Goal: Register for event/course

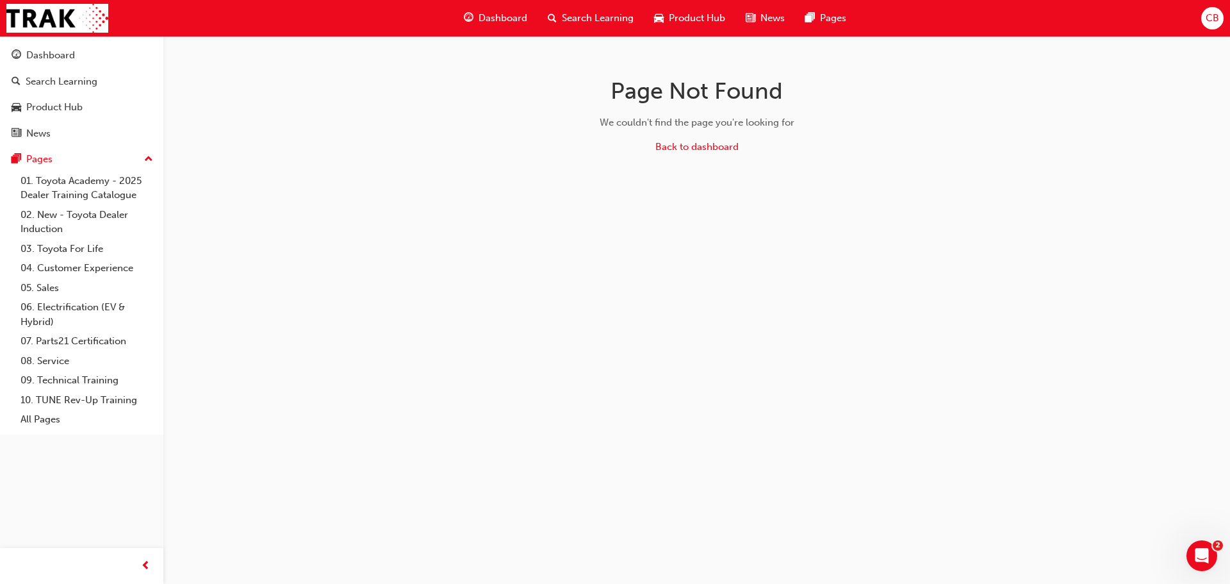
click at [521, 20] on span "Dashboard" at bounding box center [503, 18] width 49 height 15
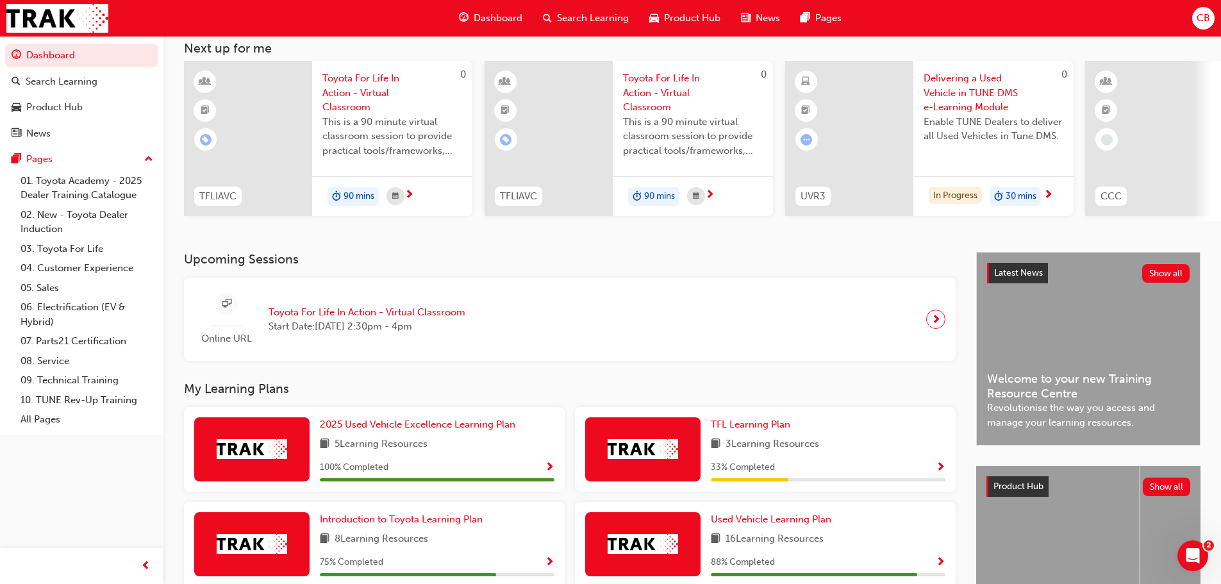
scroll to position [182, 0]
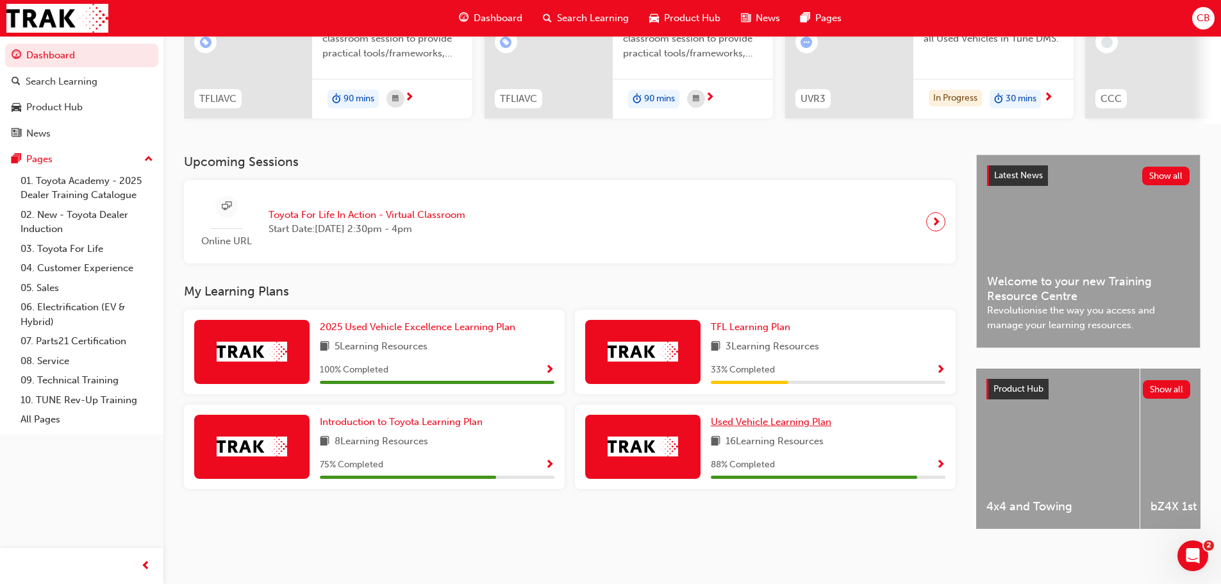
click at [750, 415] on link "Used Vehicle Learning Plan" at bounding box center [774, 422] width 126 height 15
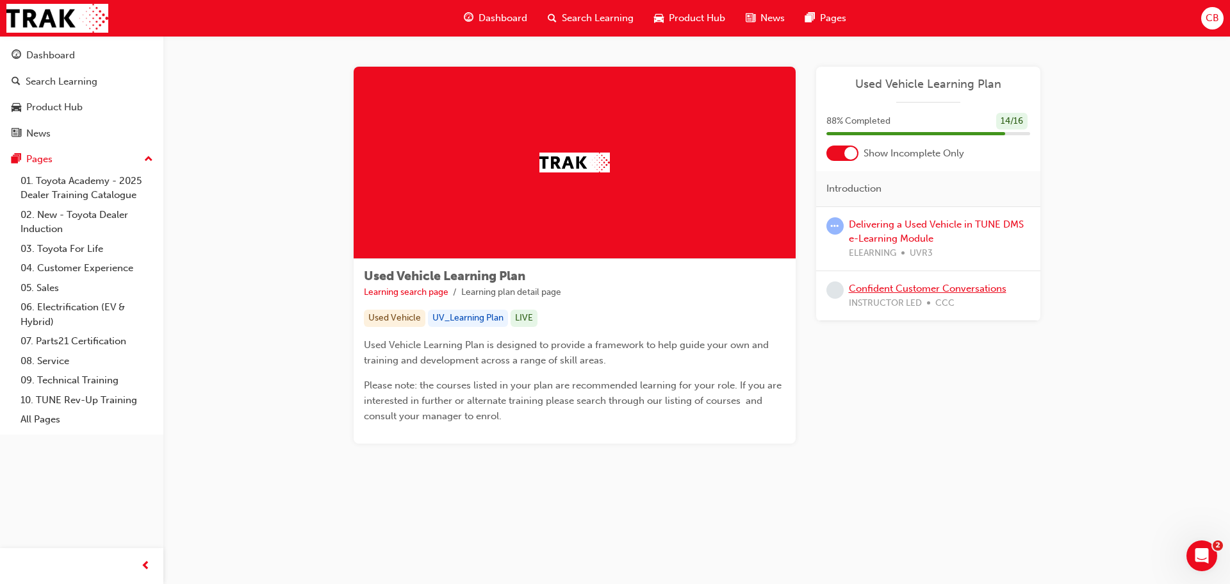
click at [887, 286] on link "Confident Customer Conversations" at bounding box center [928, 289] width 158 height 12
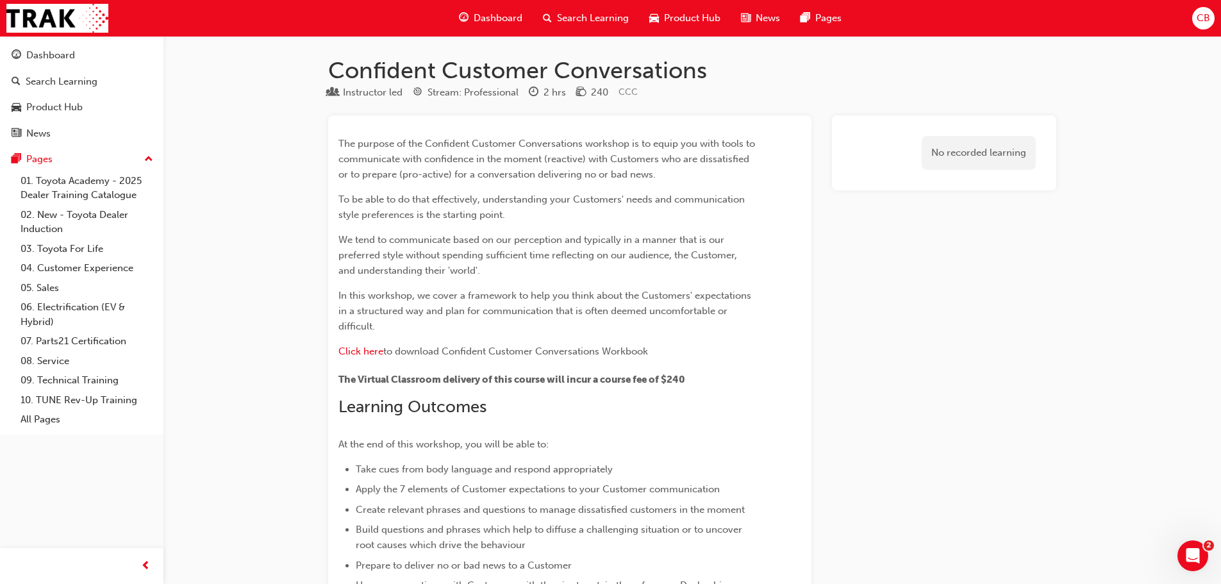
click at [491, 14] on span "Dashboard" at bounding box center [498, 18] width 49 height 15
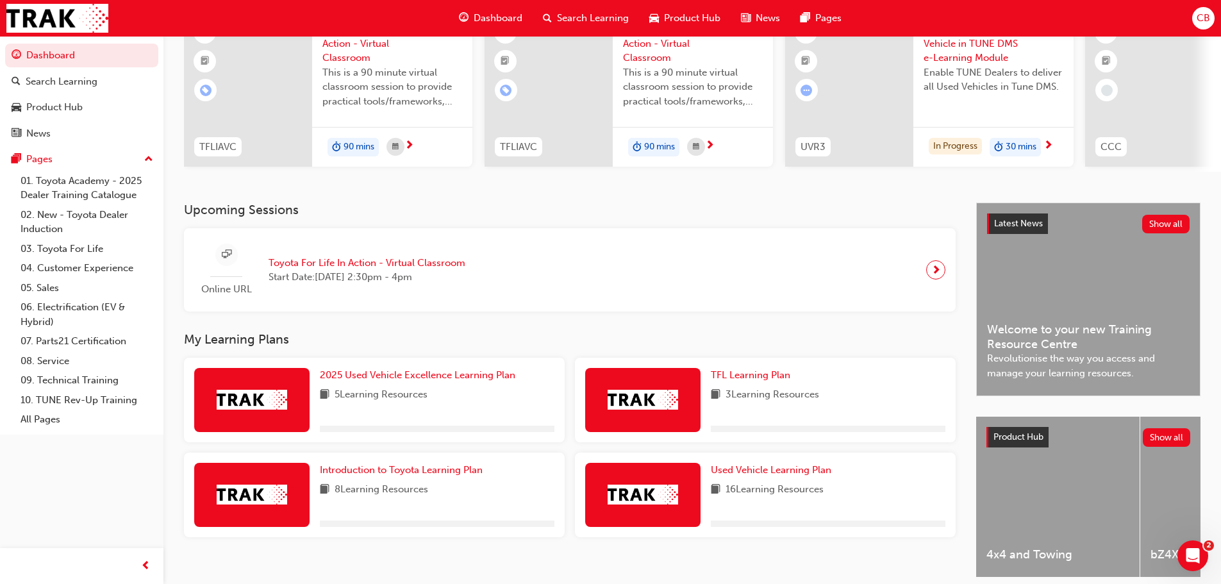
scroll to position [182, 0]
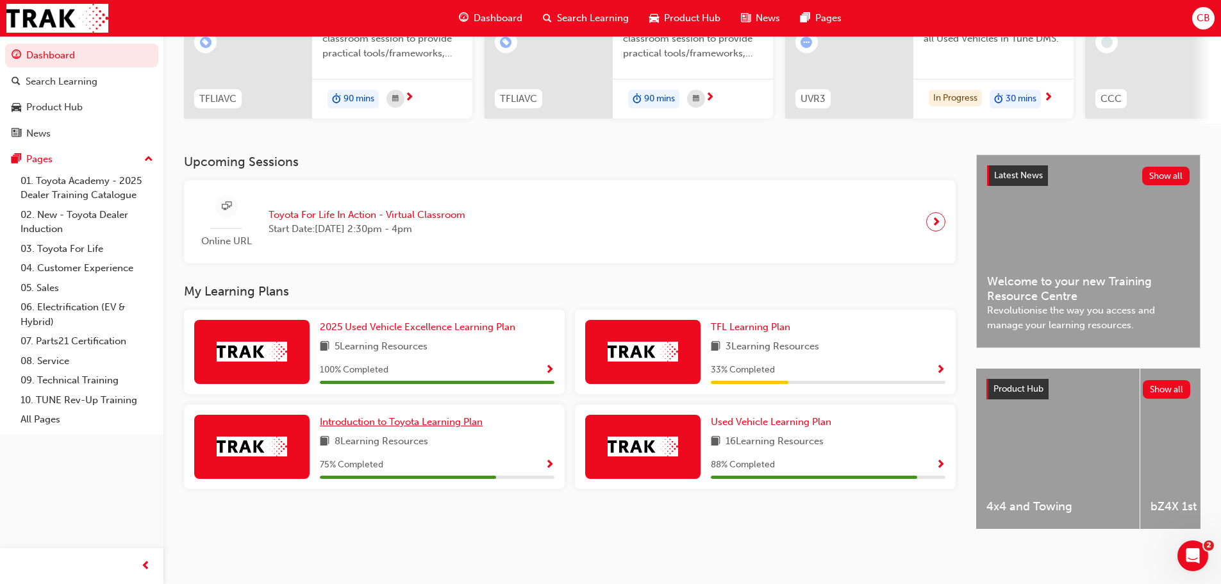
click at [433, 419] on span "Introduction to Toyota Learning Plan" at bounding box center [401, 422] width 163 height 12
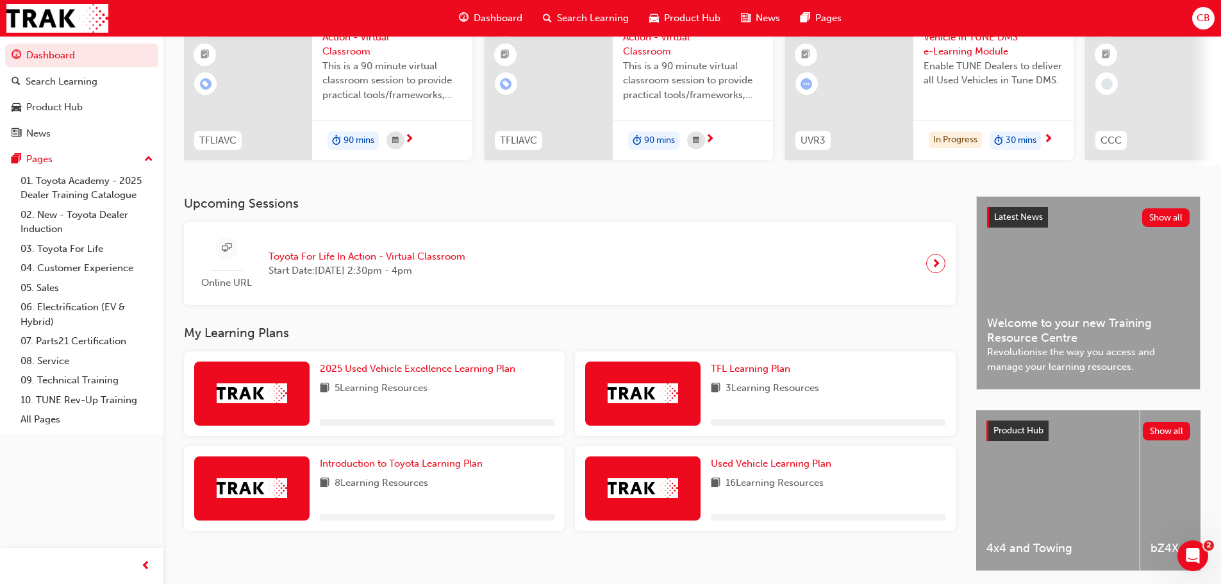
scroll to position [182, 0]
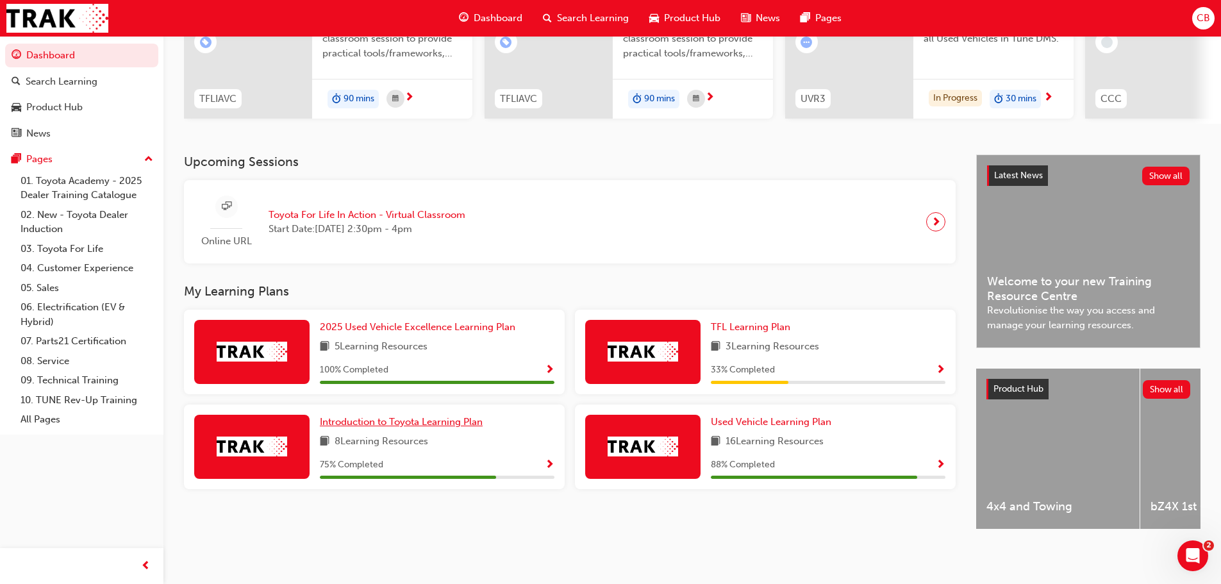
click at [375, 417] on span "Introduction to Toyota Learning Plan" at bounding box center [401, 422] width 163 height 12
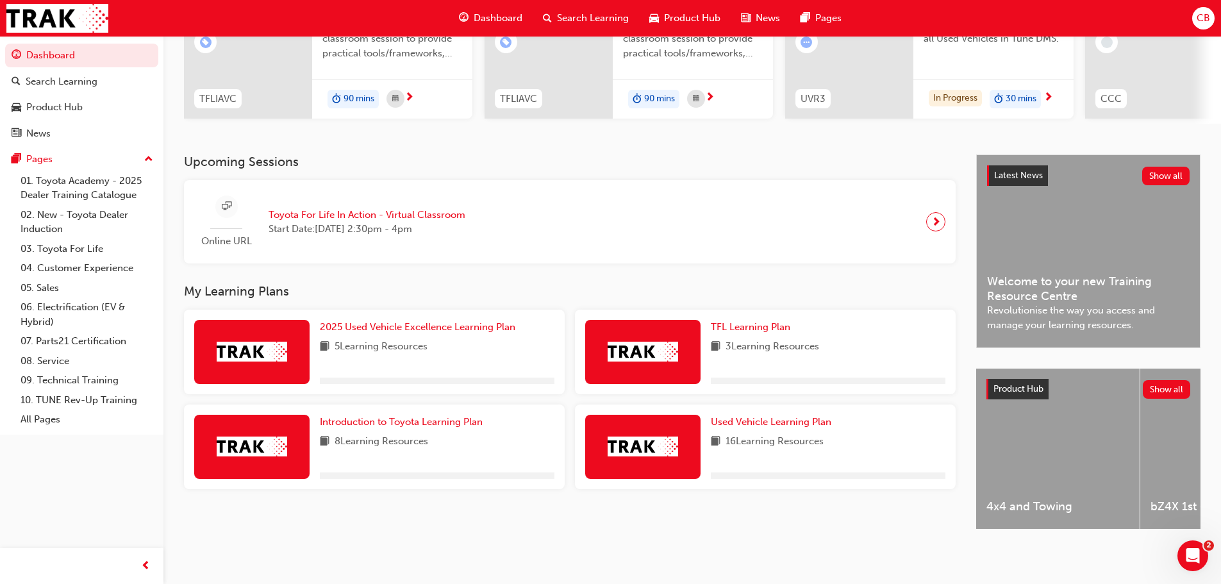
scroll to position [182, 0]
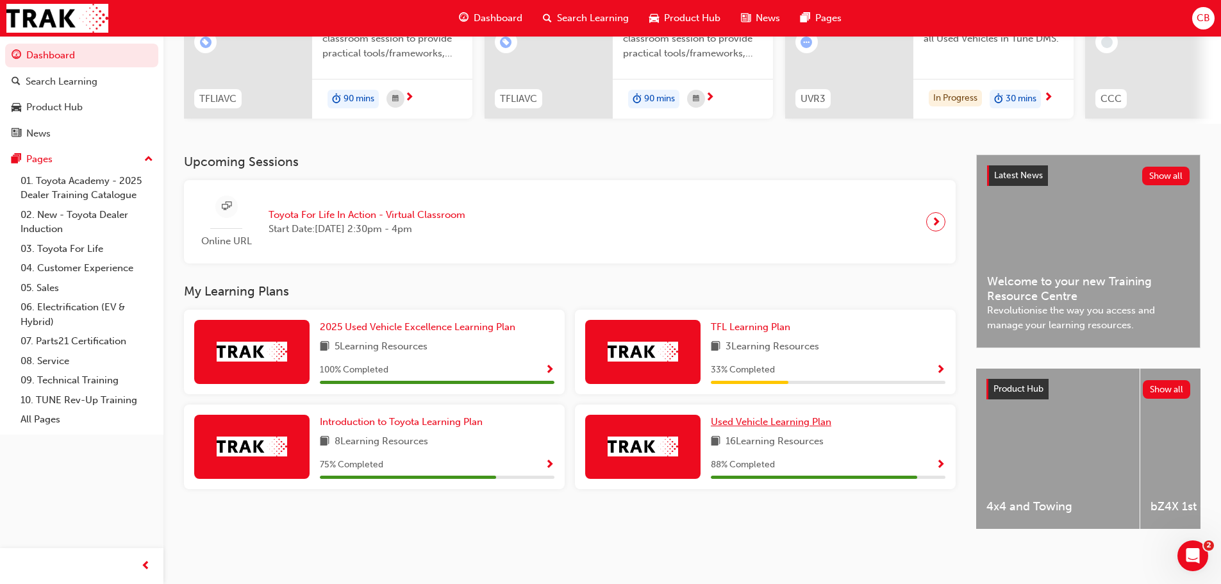
click at [773, 417] on span "Used Vehicle Learning Plan" at bounding box center [771, 422] width 120 height 12
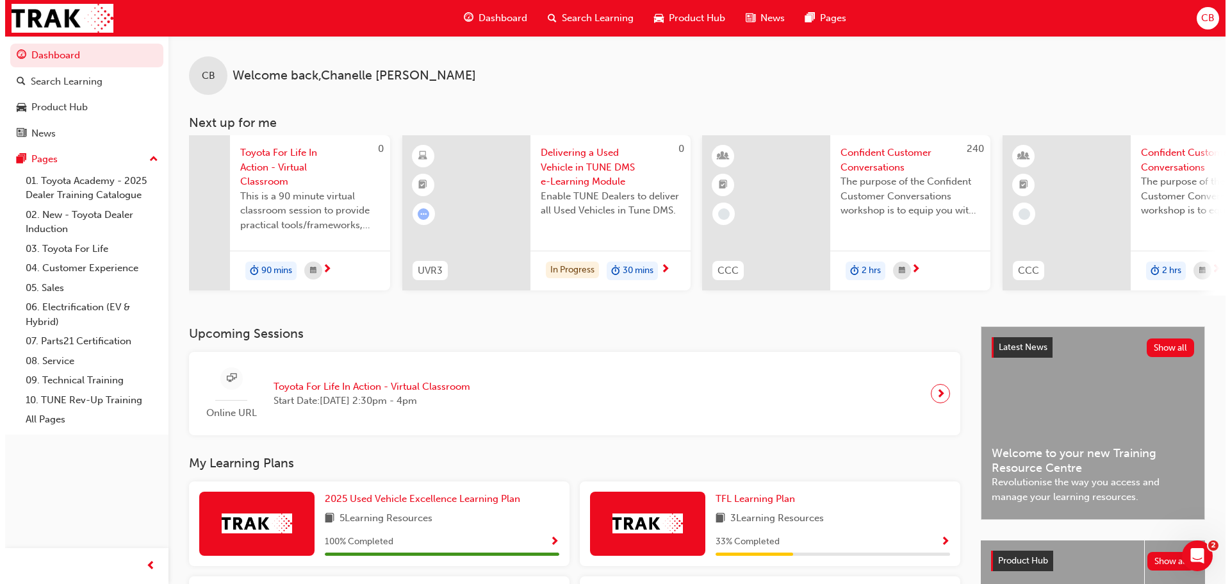
scroll to position [0, 463]
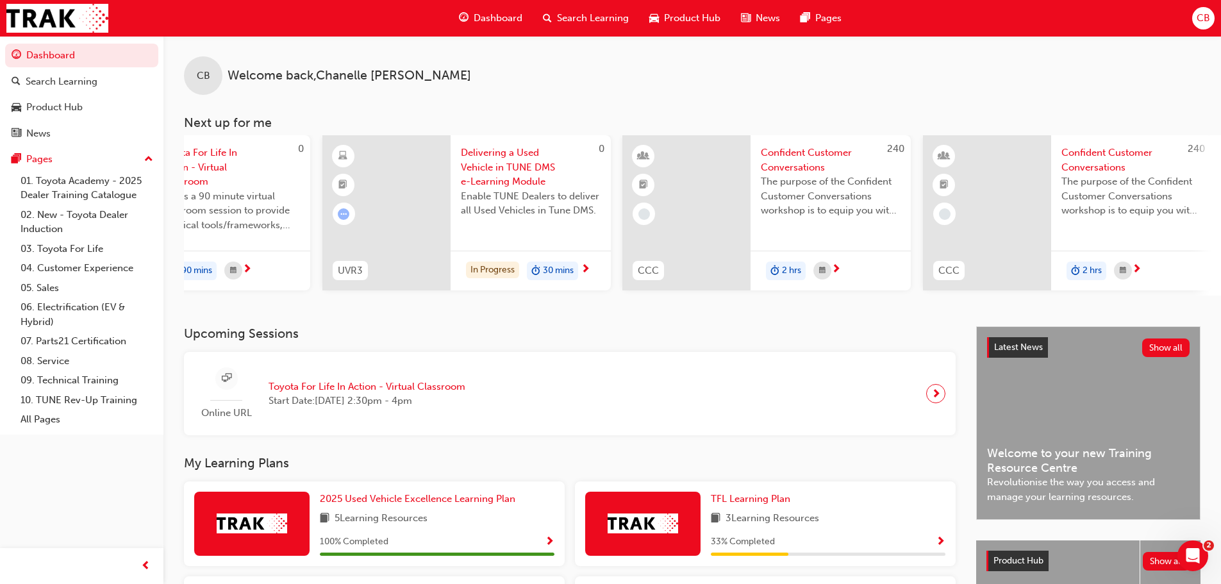
click at [589, 271] on span "next-icon" at bounding box center [586, 270] width 10 height 12
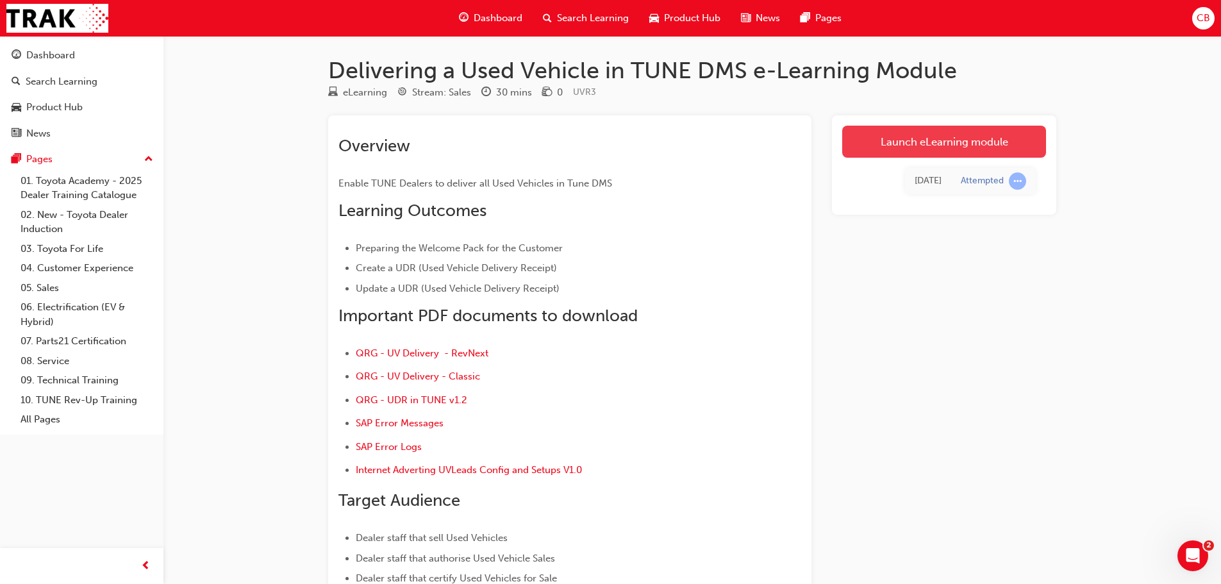
click at [911, 151] on link "Launch eLearning module" at bounding box center [944, 142] width 204 height 32
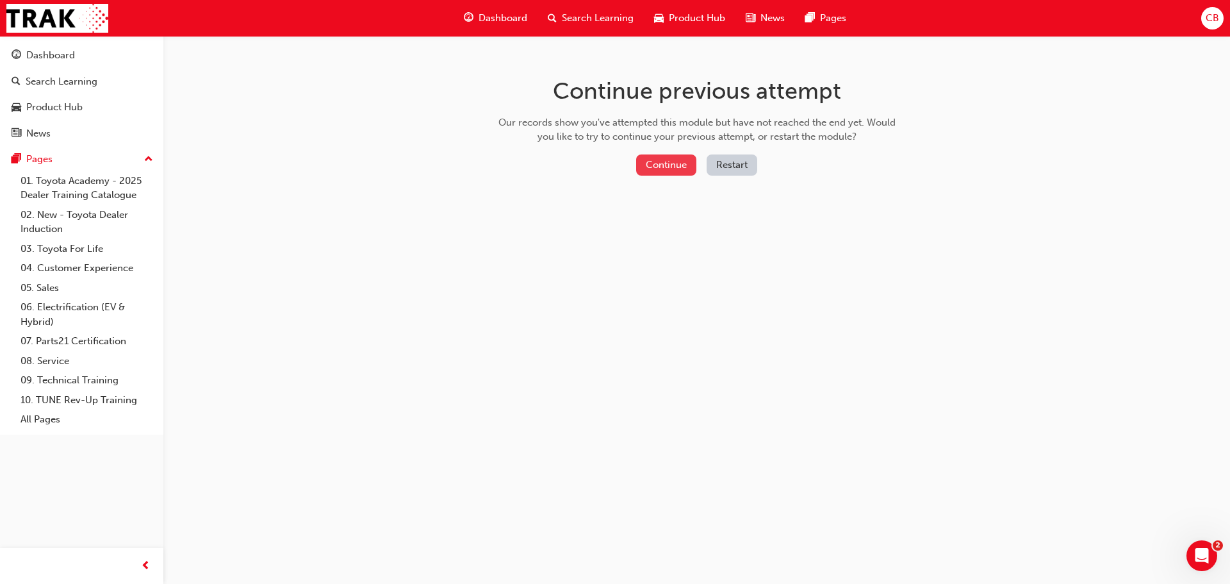
click at [692, 168] on button "Continue" at bounding box center [666, 164] width 60 height 21
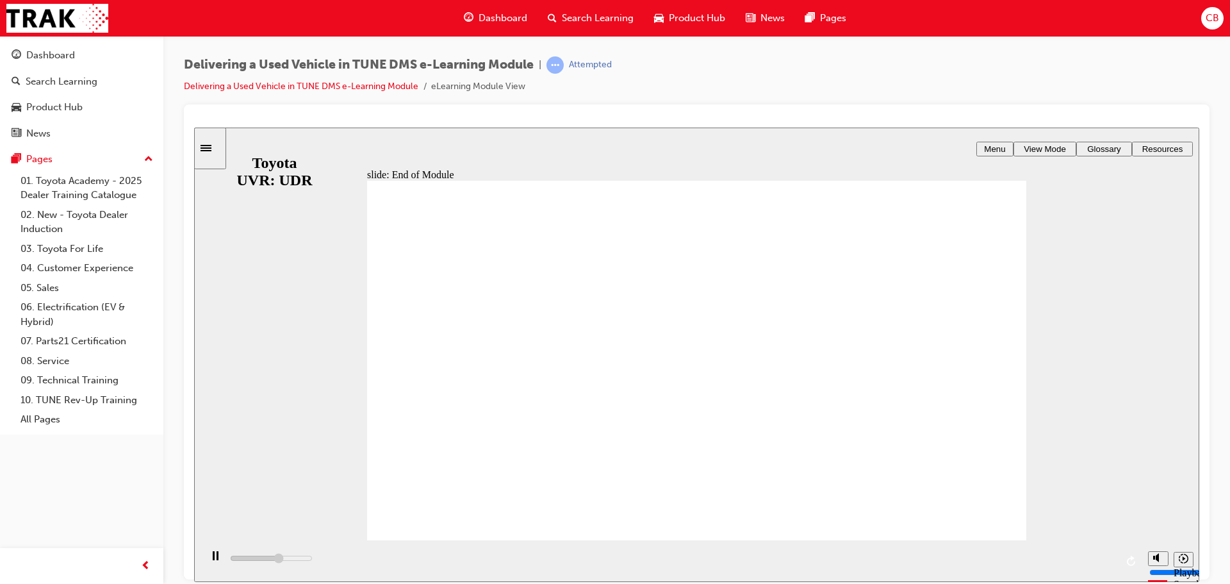
click at [597, 61] on div "Attempted" at bounding box center [590, 65] width 43 height 12
click at [588, 67] on div "Attempted" at bounding box center [590, 65] width 43 height 12
click at [564, 58] on div at bounding box center [555, 64] width 17 height 17
click at [563, 62] on span "learningRecordVerb_ATTEMPT-icon" at bounding box center [555, 64] width 17 height 17
click at [226, 148] on div "slide: End of Module Rectangle 1 CONGRATULATIONS! You have finished the Deliver…" at bounding box center [696, 354] width 1005 height 454
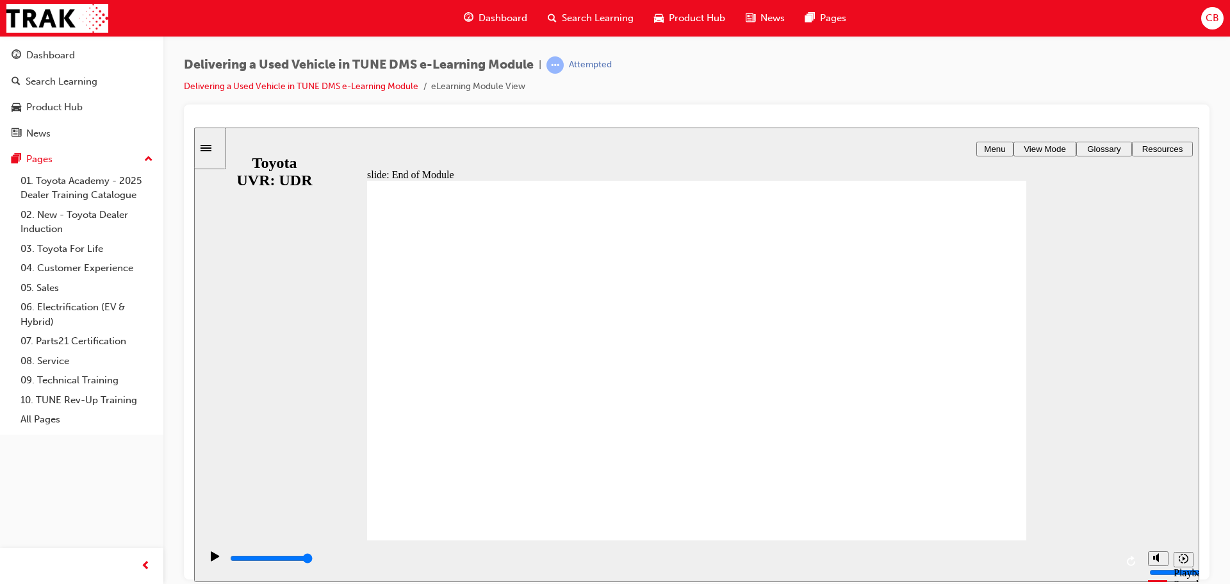
click at [215, 145] on icon "Sidebar Toggle" at bounding box center [210, 147] width 19 height 8
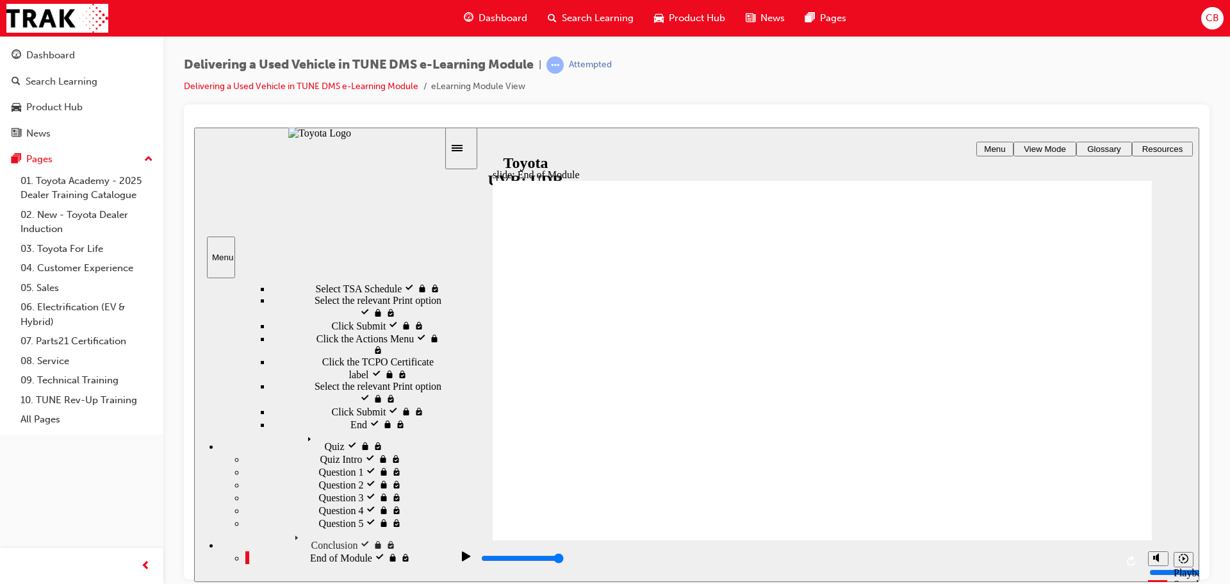
scroll to position [1911, 0]
click at [302, 441] on span "Quiz visited" at bounding box center [327, 436] width 50 height 12
click at [256, 452] on div "Quiz Quiz" at bounding box center [332, 441] width 224 height 22
click at [302, 441] on span "Quiz visited" at bounding box center [327, 436] width 50 height 12
click at [260, 516] on div "Question 5 Question 5" at bounding box center [344, 522] width 199 height 13
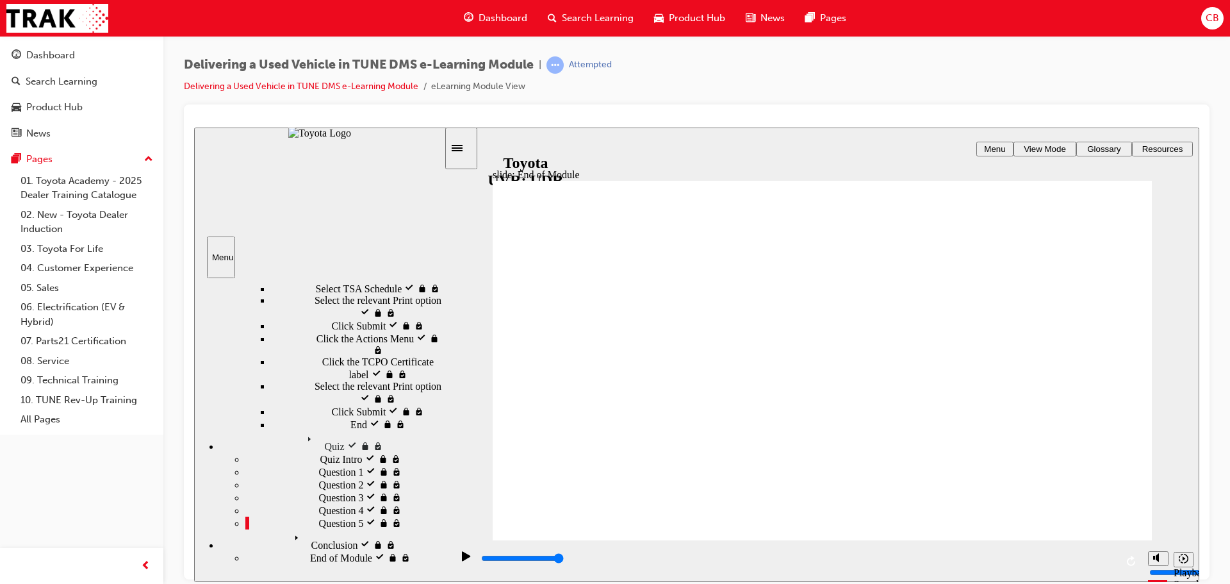
scroll to position [2051, 0]
drag, startPoint x: 1119, startPoint y: 527, endPoint x: 1065, endPoint y: 529, distance: 53.9
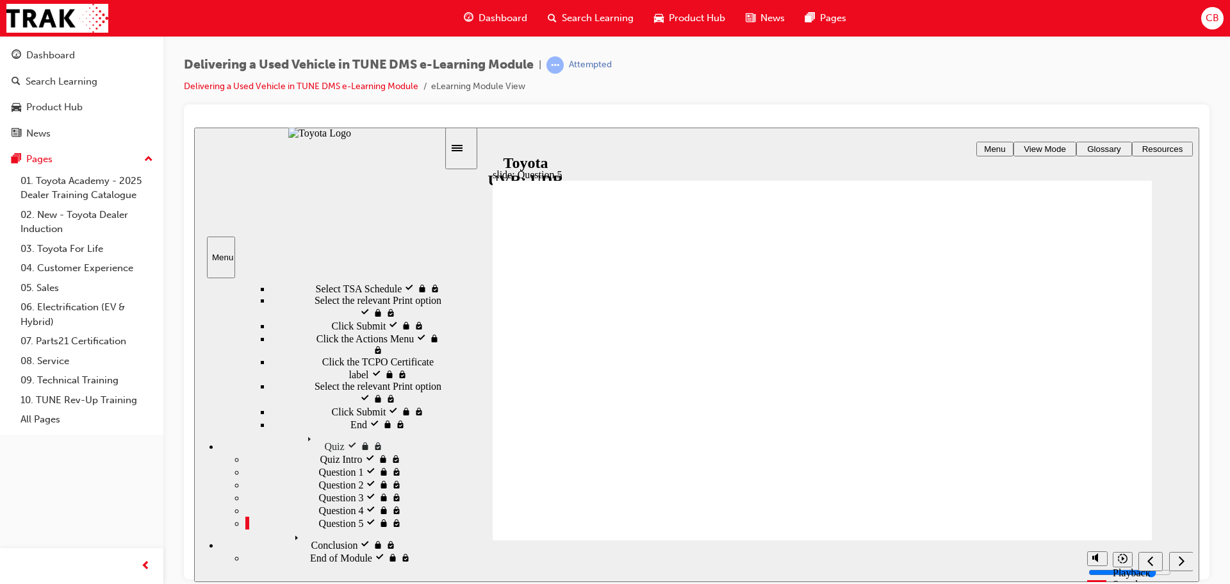
click at [342, 550] on div "Conclusion visited Conclusion" at bounding box center [332, 540] width 224 height 22
click at [342, 550] on div "Conclusion Conclusion" at bounding box center [332, 540] width 224 height 22
click at [345, 550] on div "Conclusion visited Conclusion" at bounding box center [332, 540] width 224 height 22
click at [342, 557] on div "End of Module End of Module" at bounding box center [344, 556] width 199 height 13
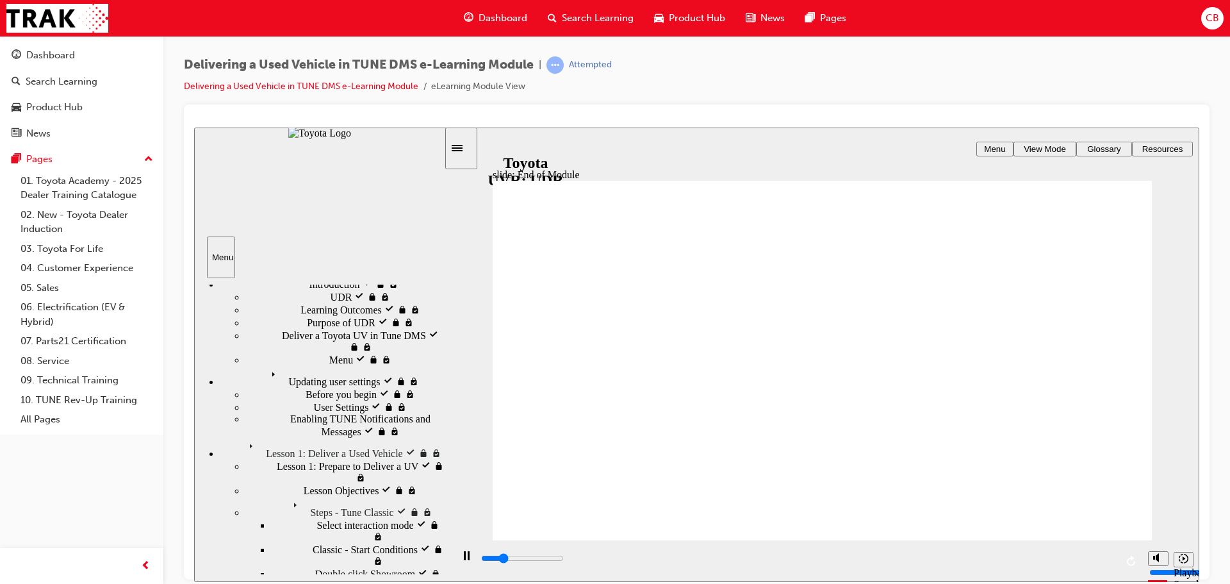
scroll to position [0, 0]
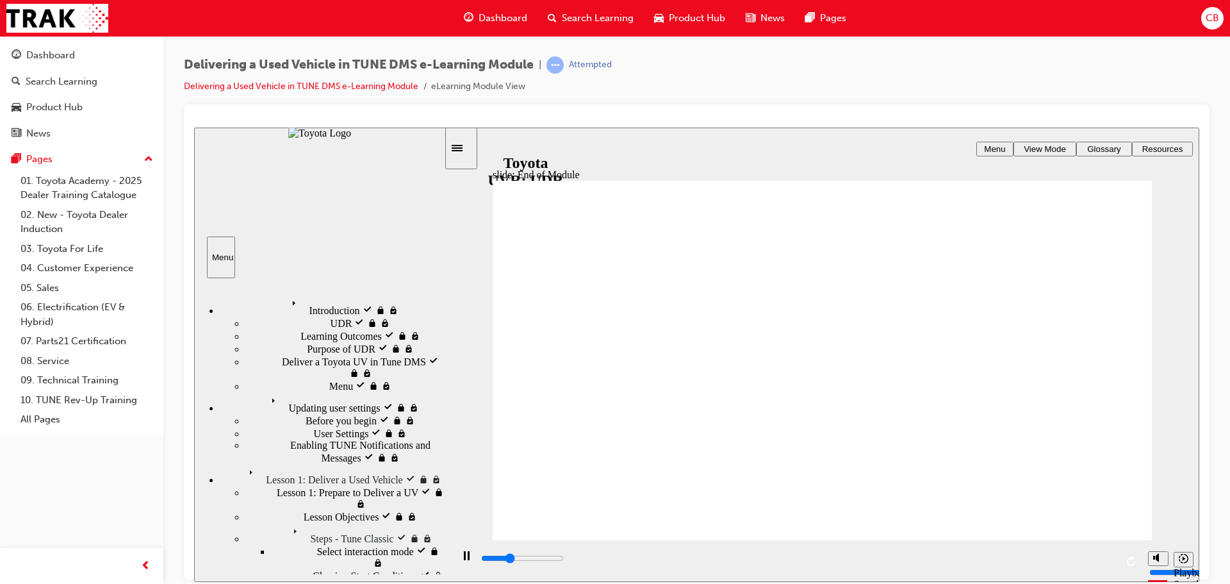
click at [414, 298] on div "Introduction visited Introduction" at bounding box center [332, 305] width 224 height 22
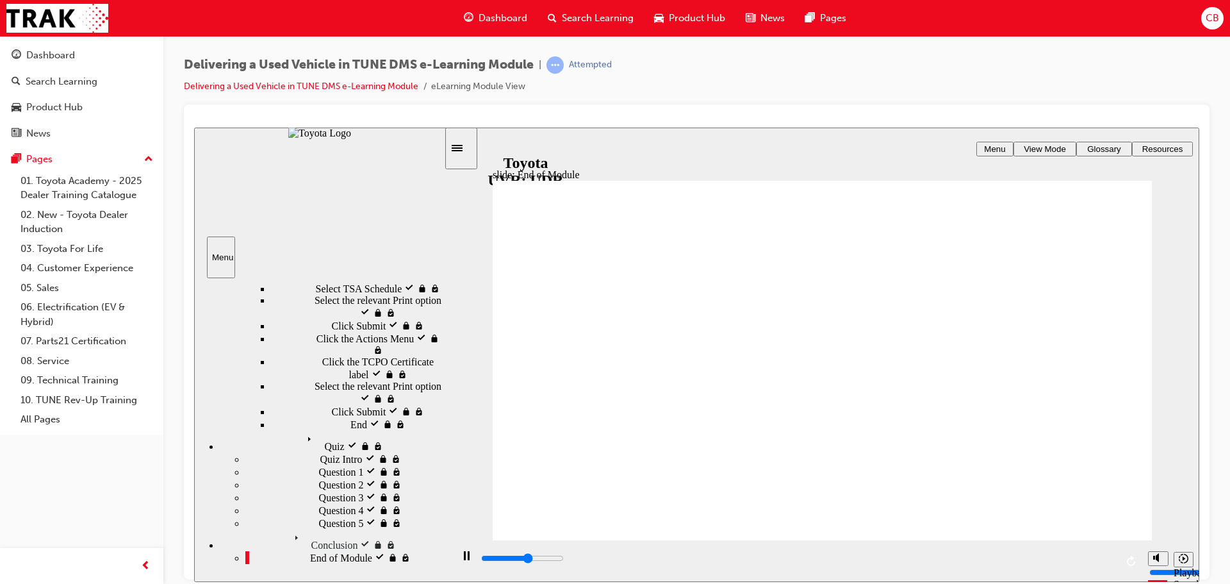
scroll to position [2050, 0]
click at [53, 60] on div "Dashboard" at bounding box center [50, 55] width 49 height 15
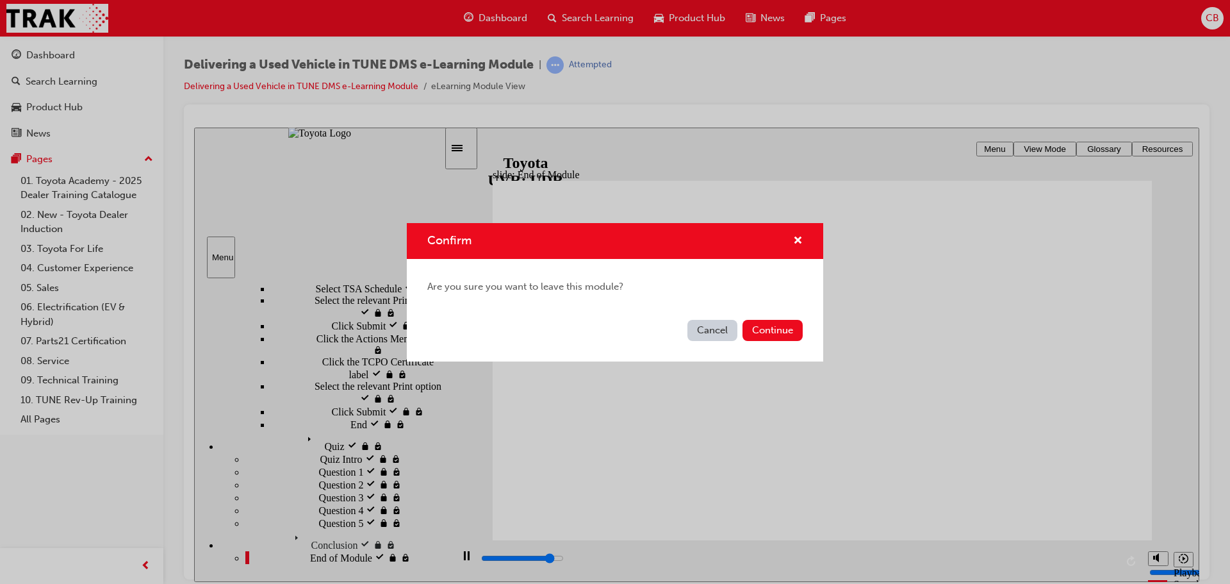
click at [723, 324] on button "Cancel" at bounding box center [713, 330] width 50 height 21
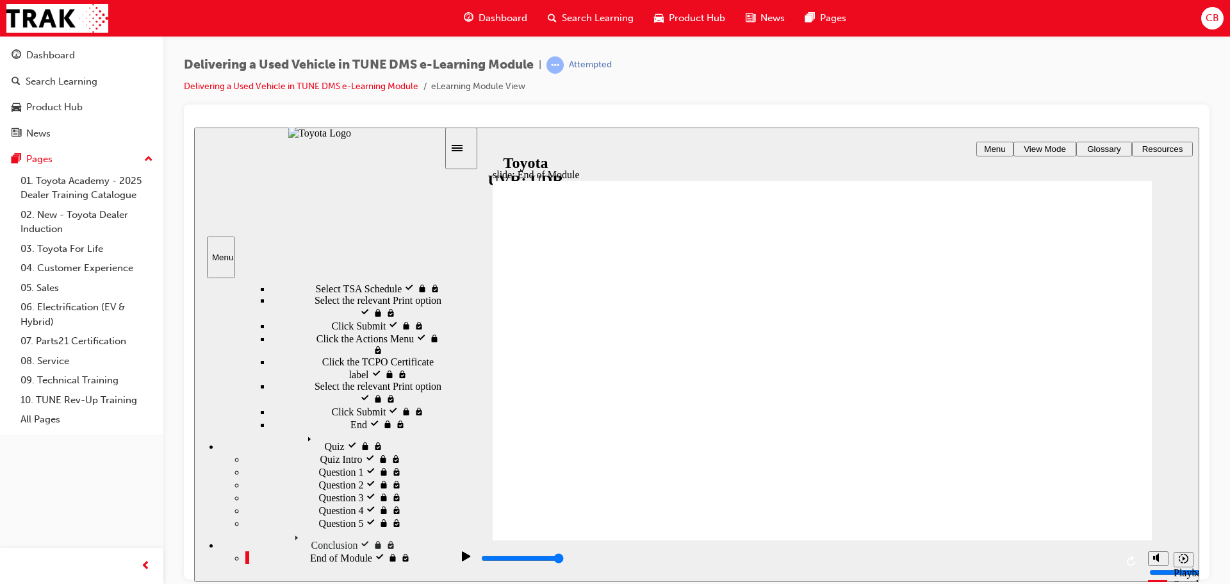
click at [984, 151] on span "Menu" at bounding box center [994, 149] width 21 height 10
type input "7700"
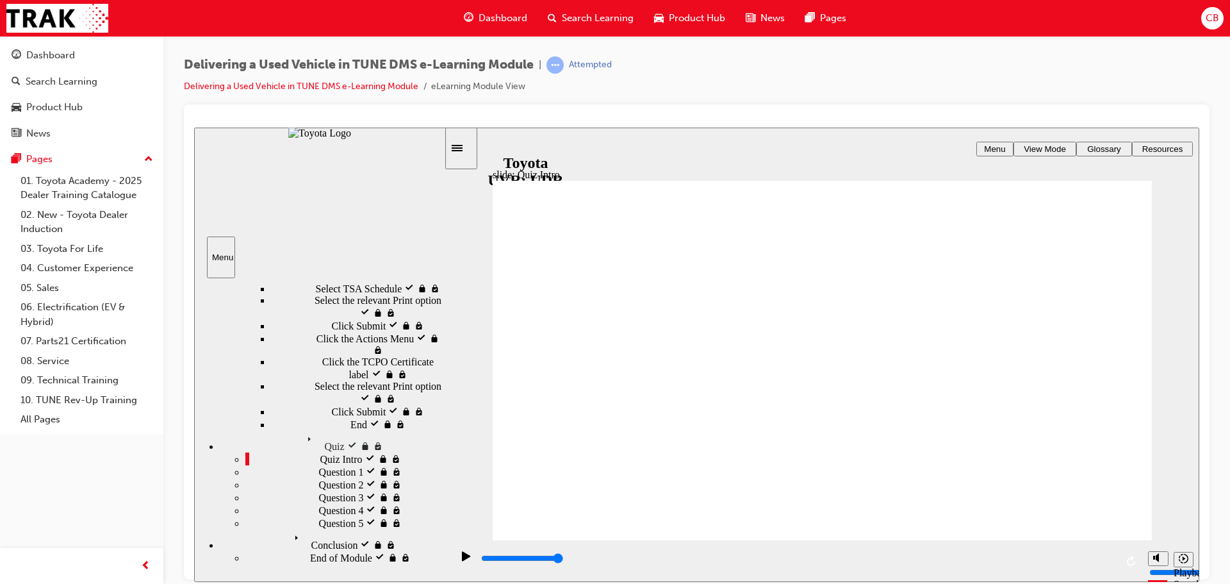
drag, startPoint x: 1105, startPoint y: 512, endPoint x: 1095, endPoint y: 518, distance: 11.8
click at [477, 13] on div "Dashboard" at bounding box center [496, 18] width 84 height 26
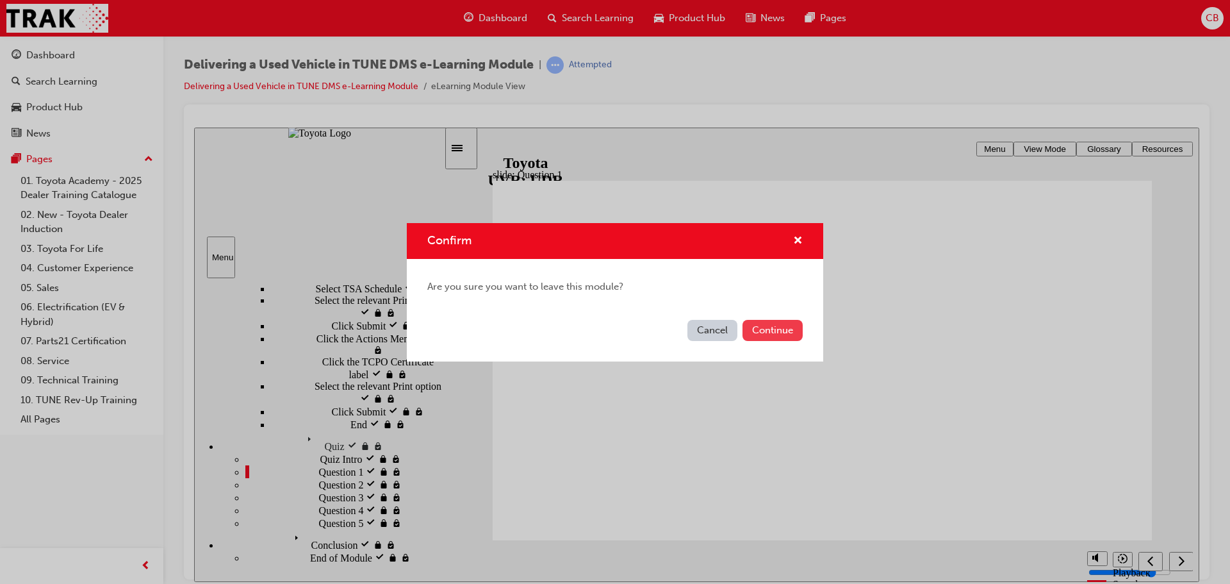
click at [764, 333] on button "Continue" at bounding box center [773, 330] width 60 height 21
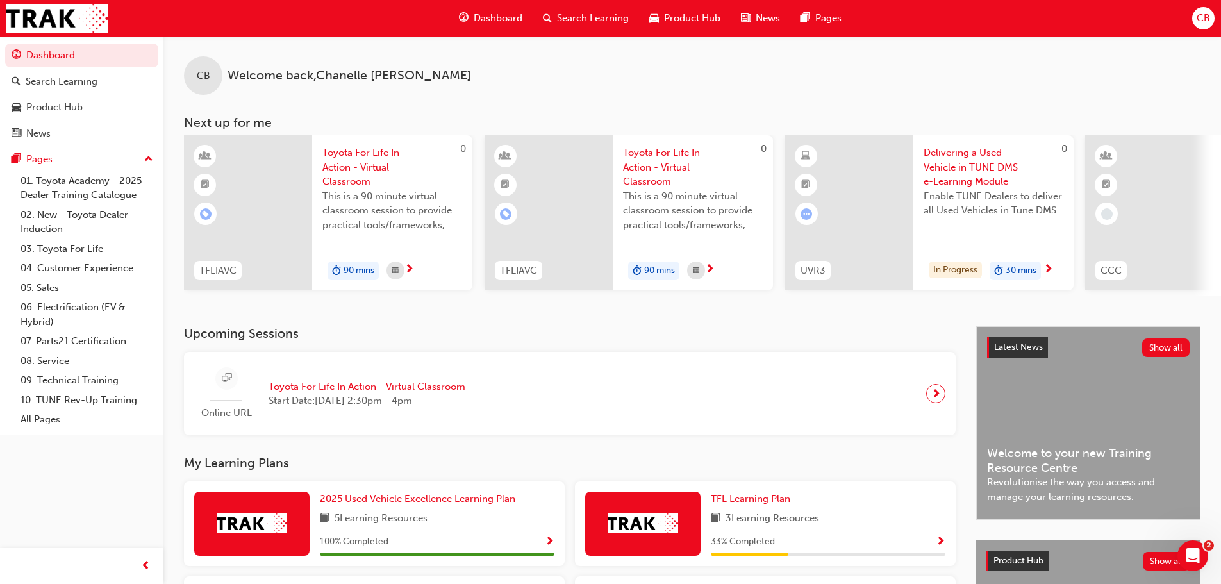
click at [1004, 268] on div "30 mins" at bounding box center [1014, 270] width 51 height 19
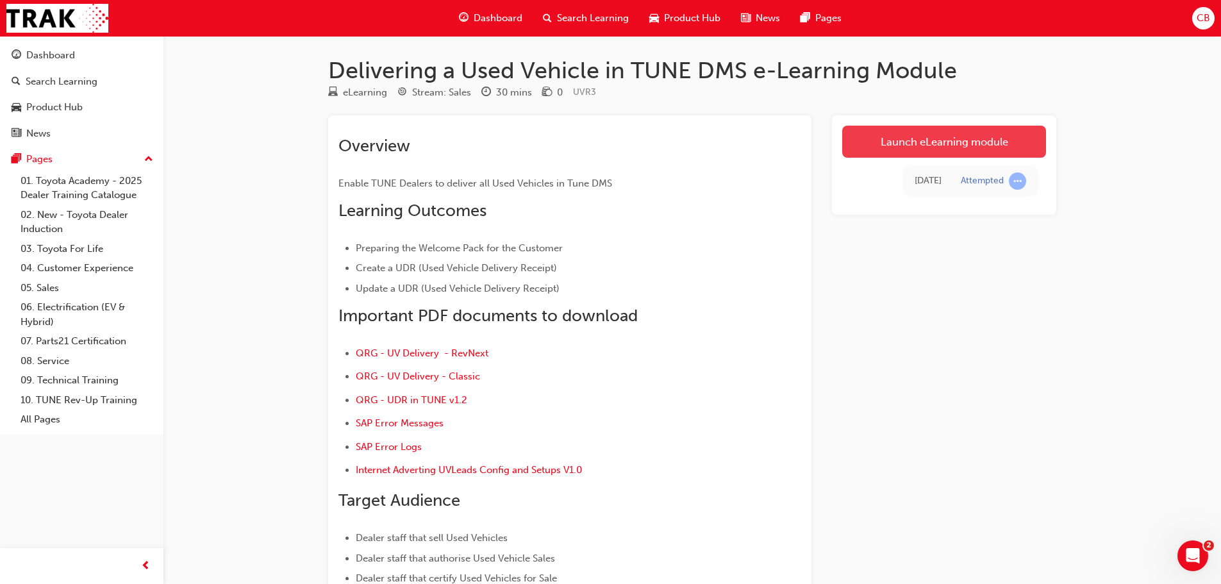
click at [886, 153] on link "Launch eLearning module" at bounding box center [944, 142] width 204 height 32
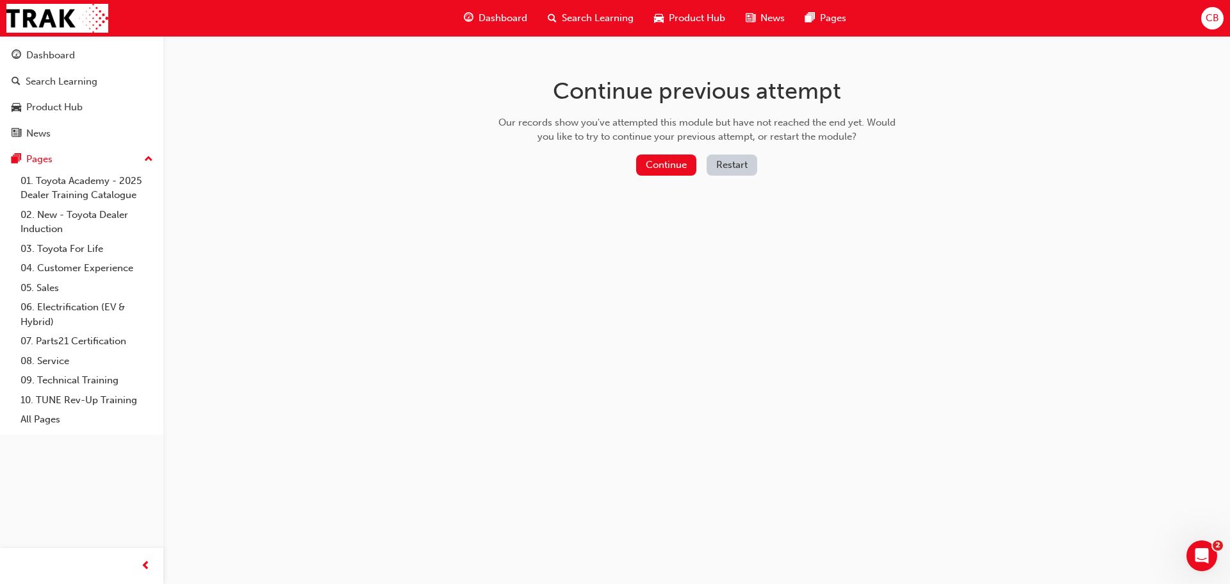
click at [714, 153] on div "Continue previous attempt Our records show you've attempted this module but hav…" at bounding box center [697, 129] width 416 height 186
click at [714, 156] on button "Restart" at bounding box center [732, 164] width 51 height 21
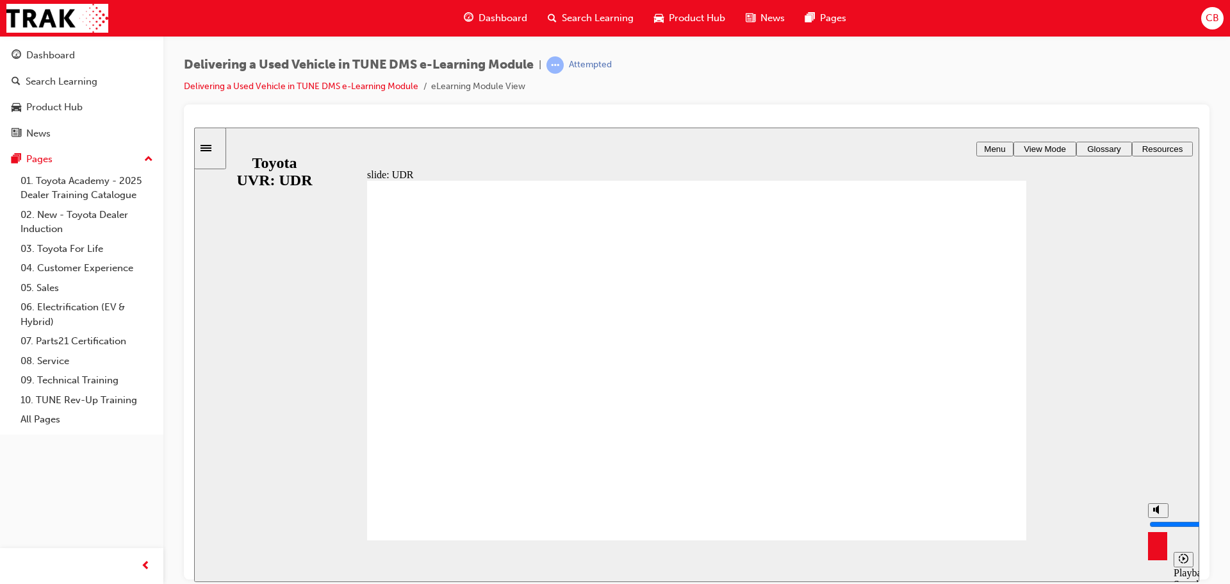
click at [1158, 553] on div "misc controls" at bounding box center [1157, 541] width 19 height 48
click at [1163, 565] on div "misc controls" at bounding box center [1157, 589] width 19 height 48
click at [1157, 511] on circle "volume" at bounding box center [1159, 509] width 4 height 4
type input "0"
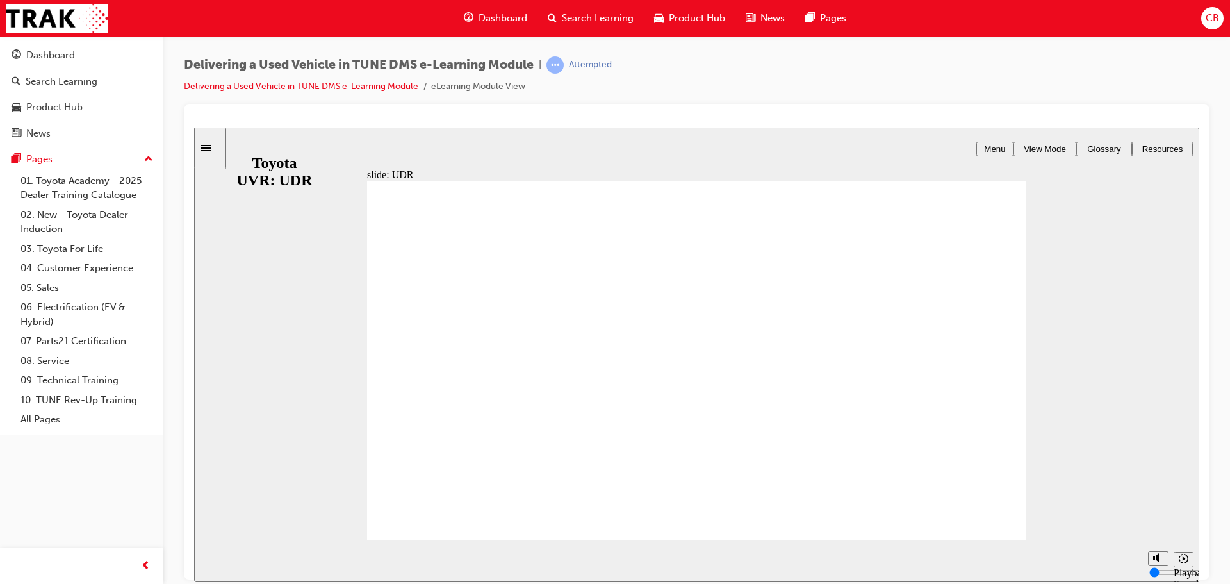
click at [631, 560] on div "playback controls" at bounding box center [671, 561] width 941 height 42
drag, startPoint x: 631, startPoint y: 560, endPoint x: 1098, endPoint y: 568, distance: 466.6
click at [1098, 568] on div "playback controls" at bounding box center [671, 561] width 941 height 42
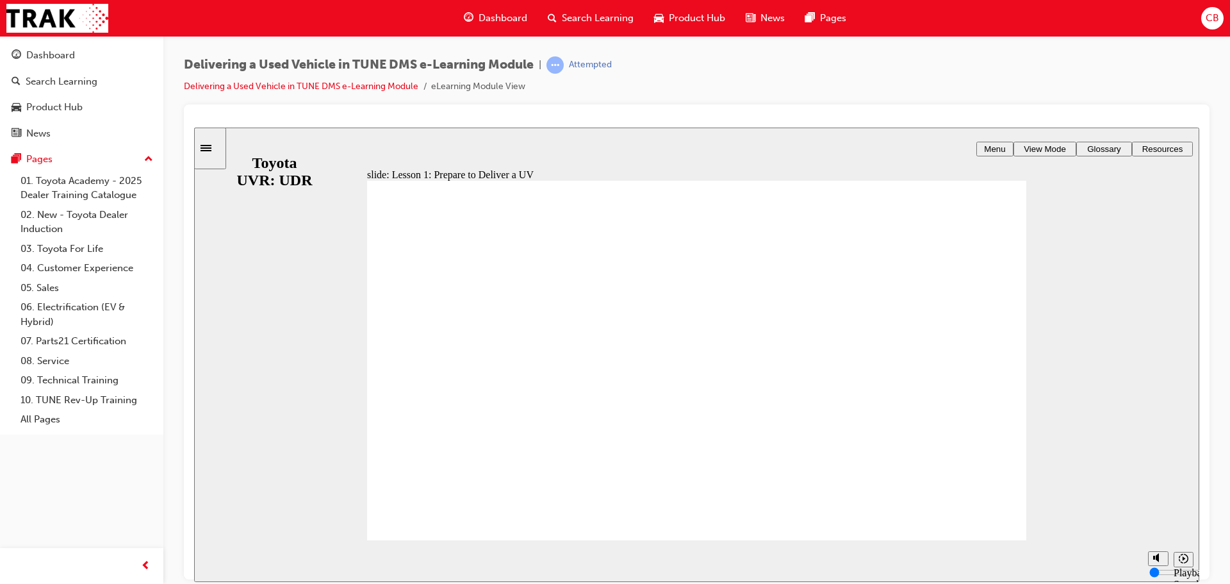
drag, startPoint x: 1014, startPoint y: 150, endPoint x: 995, endPoint y: 177, distance: 32.7
click at [1010, 155] on div "Menu View Mode Glossary EPIC 2 - UDR in TUNE To create a seamless Dealer experi…" at bounding box center [763, 148] width 871 height 14
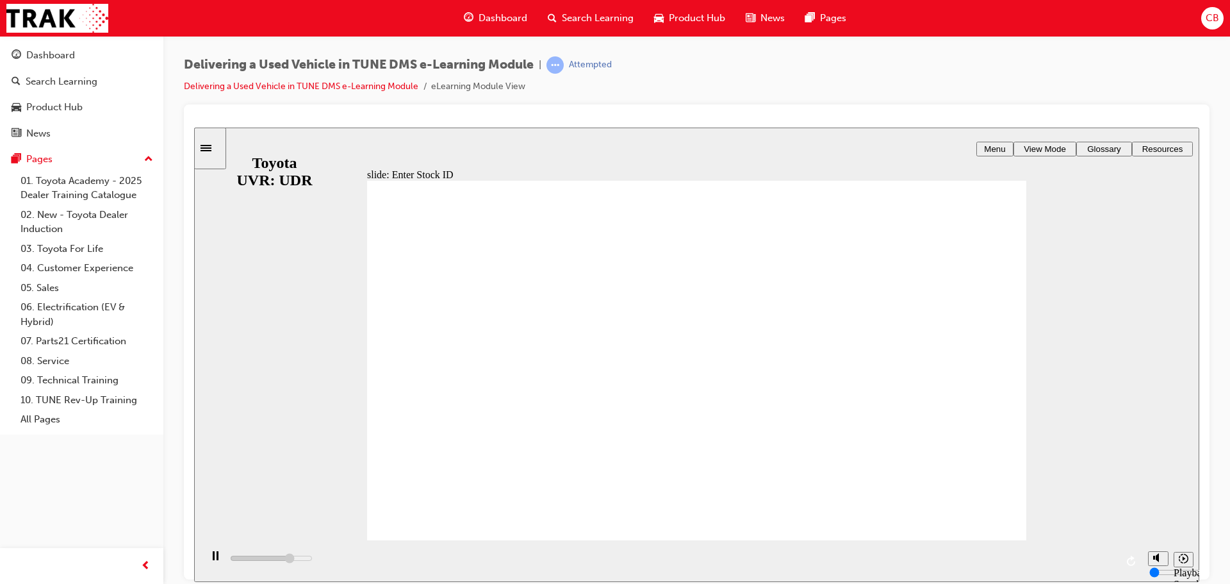
drag, startPoint x: 395, startPoint y: 252, endPoint x: 402, endPoint y: 256, distance: 8.0
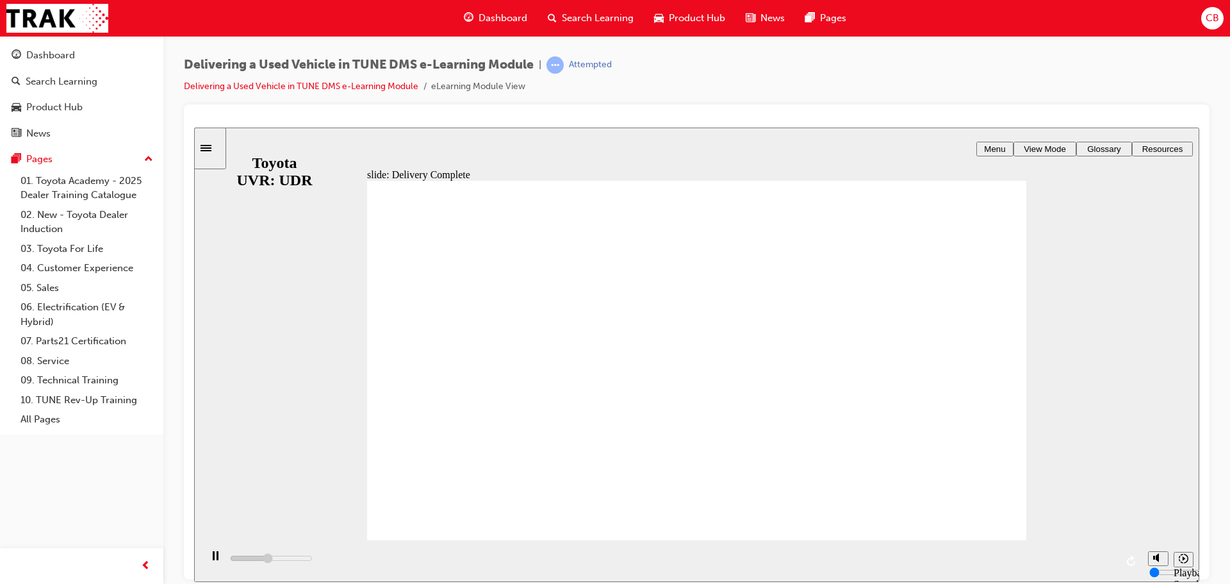
drag, startPoint x: 532, startPoint y: 416, endPoint x: 565, endPoint y: 442, distance: 41.5
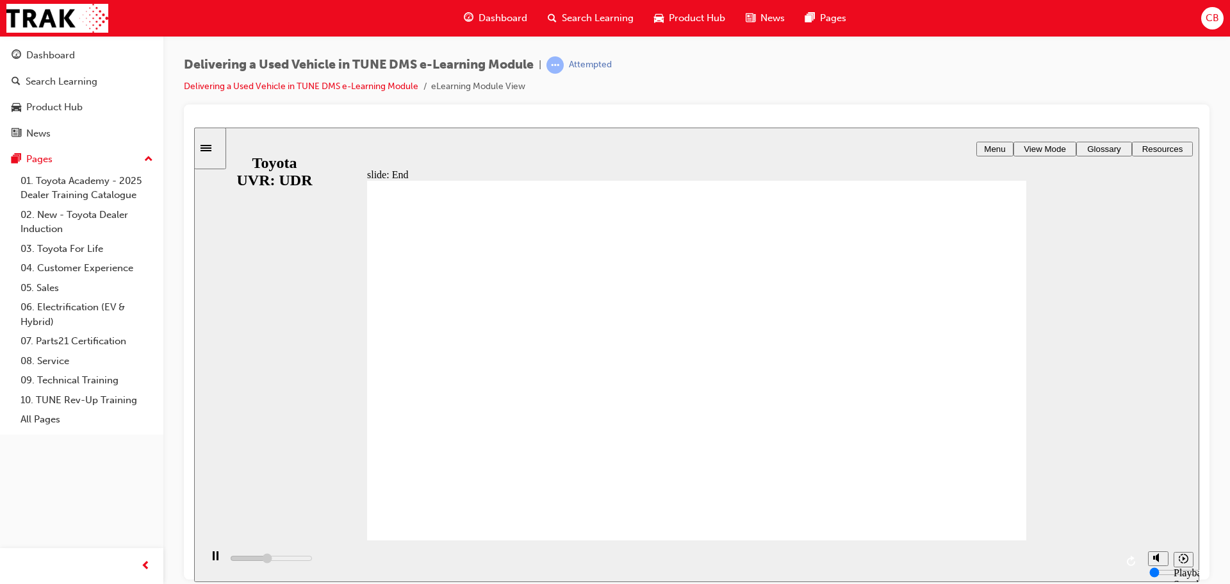
drag, startPoint x: 654, startPoint y: 454, endPoint x: 686, endPoint y: 449, distance: 31.7
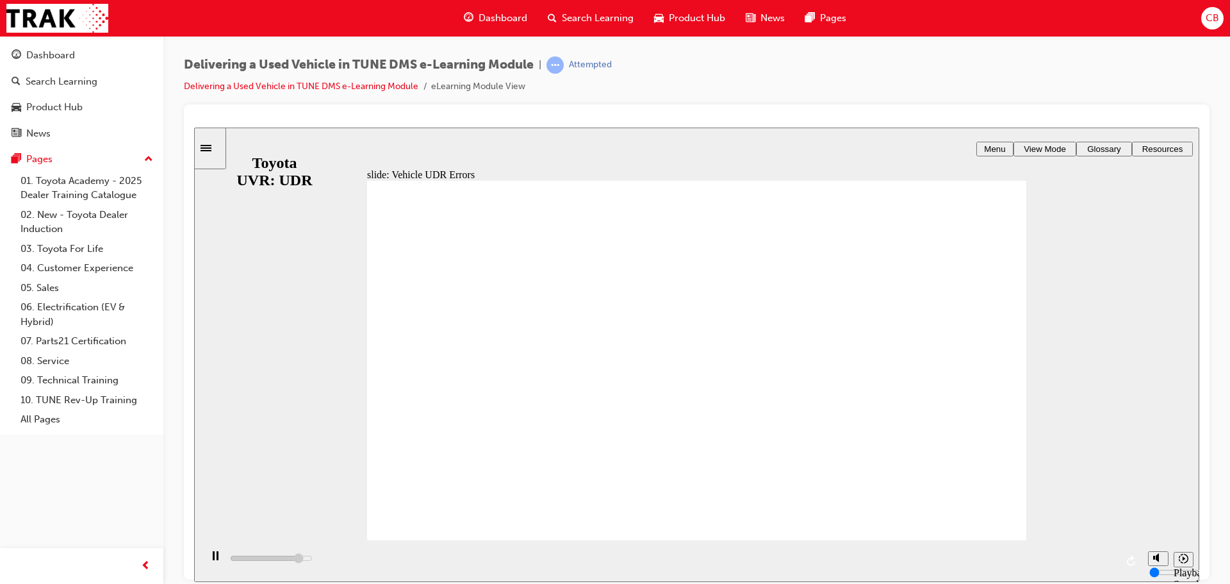
drag, startPoint x: 466, startPoint y: 288, endPoint x: 458, endPoint y: 318, distance: 31.4
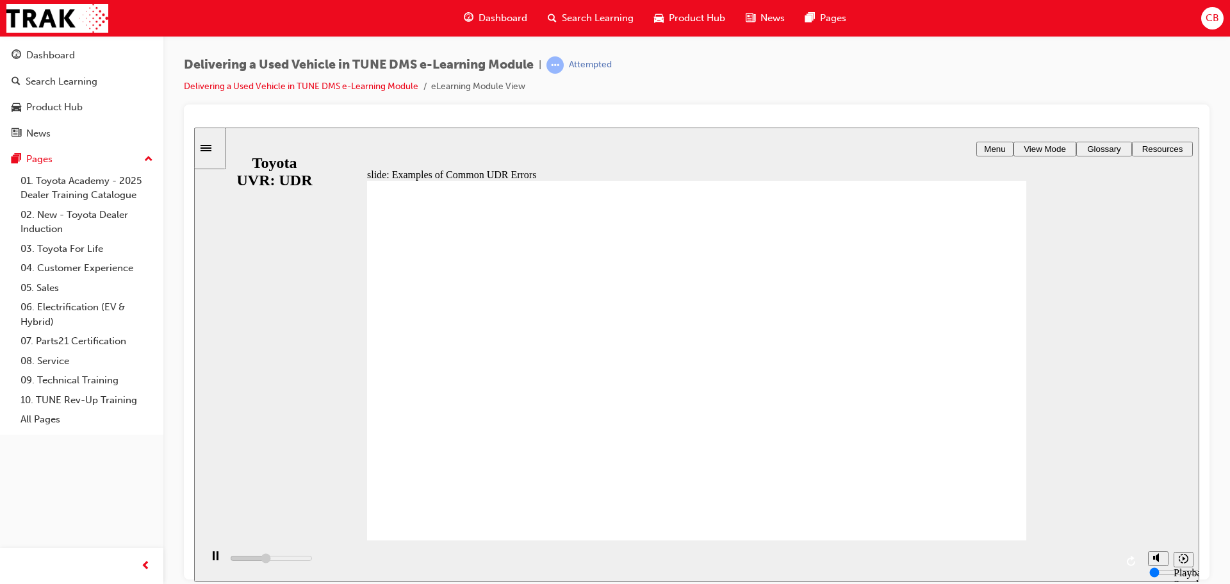
drag, startPoint x: 461, startPoint y: 361, endPoint x: 469, endPoint y: 377, distance: 17.8
drag, startPoint x: 474, startPoint y: 405, endPoint x: 479, endPoint y: 440, distance: 35.0
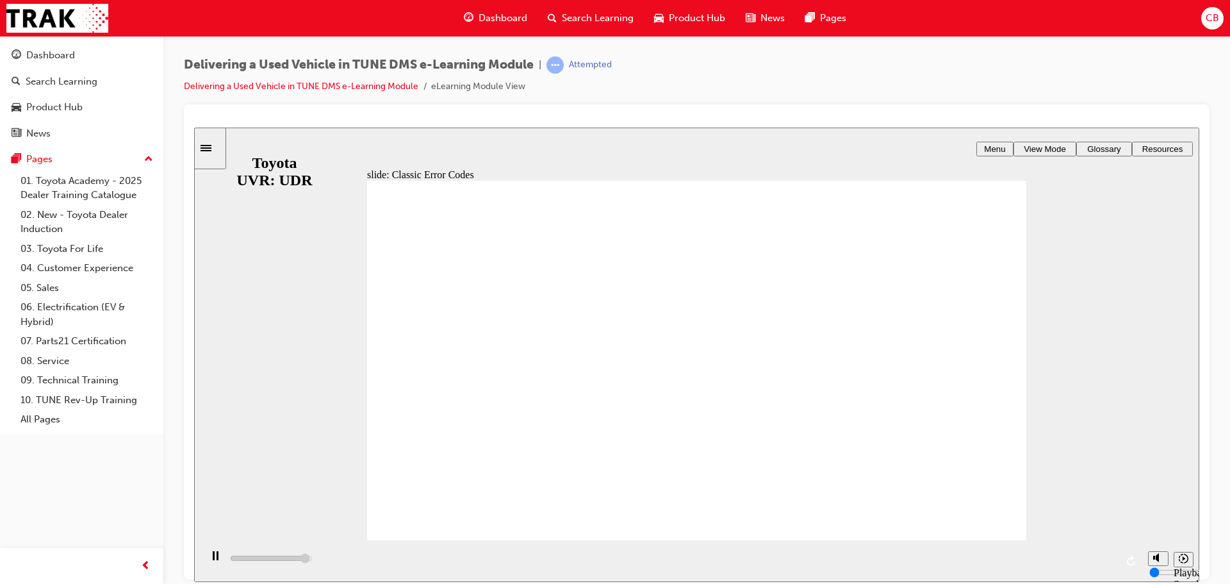
drag, startPoint x: 875, startPoint y: 311, endPoint x: 865, endPoint y: 334, distance: 25.0
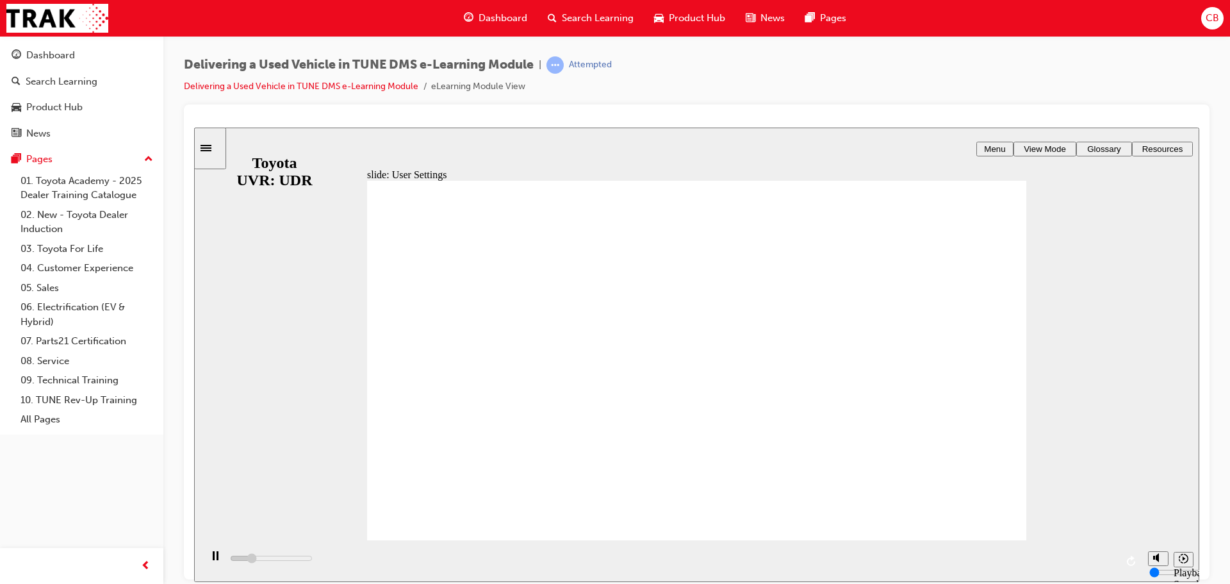
drag, startPoint x: 448, startPoint y: 306, endPoint x: 459, endPoint y: 308, distance: 11.1
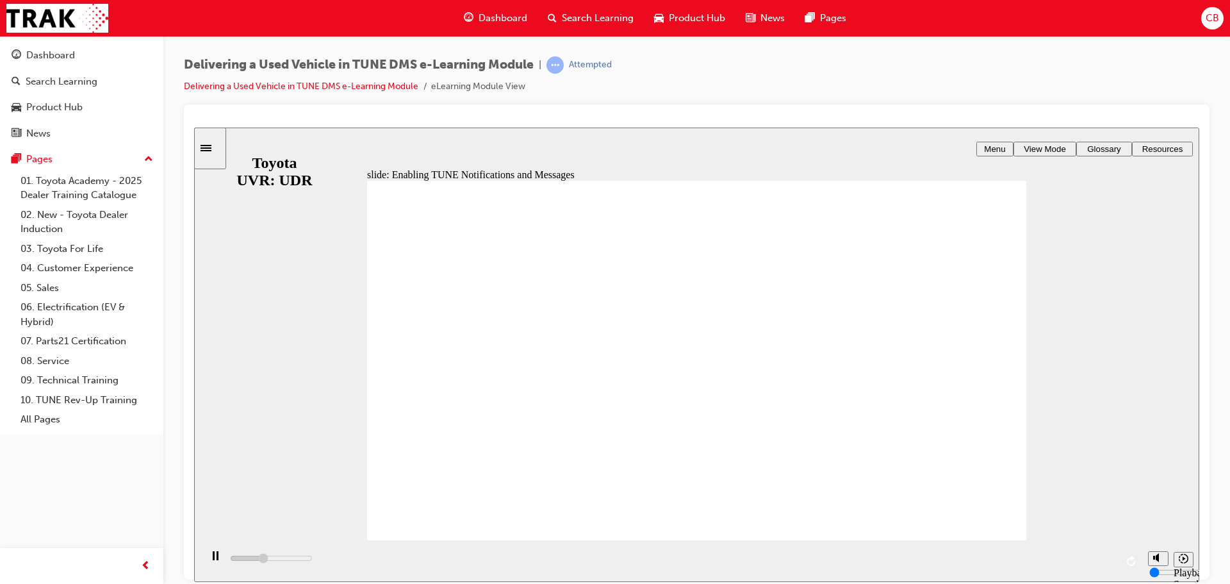
type input "7300"
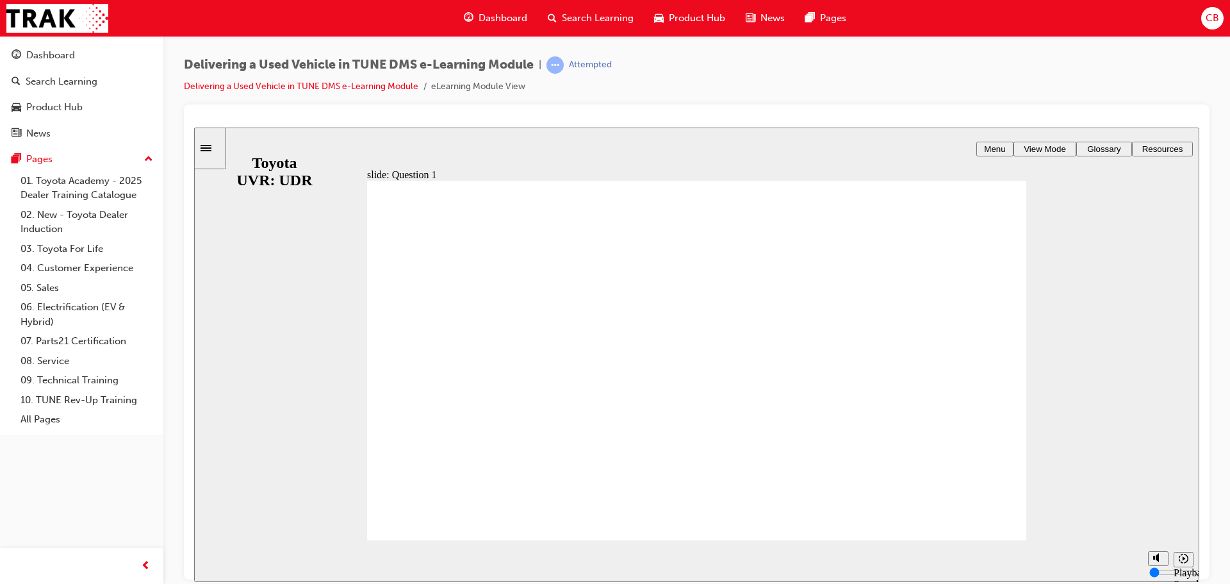
radio input "true"
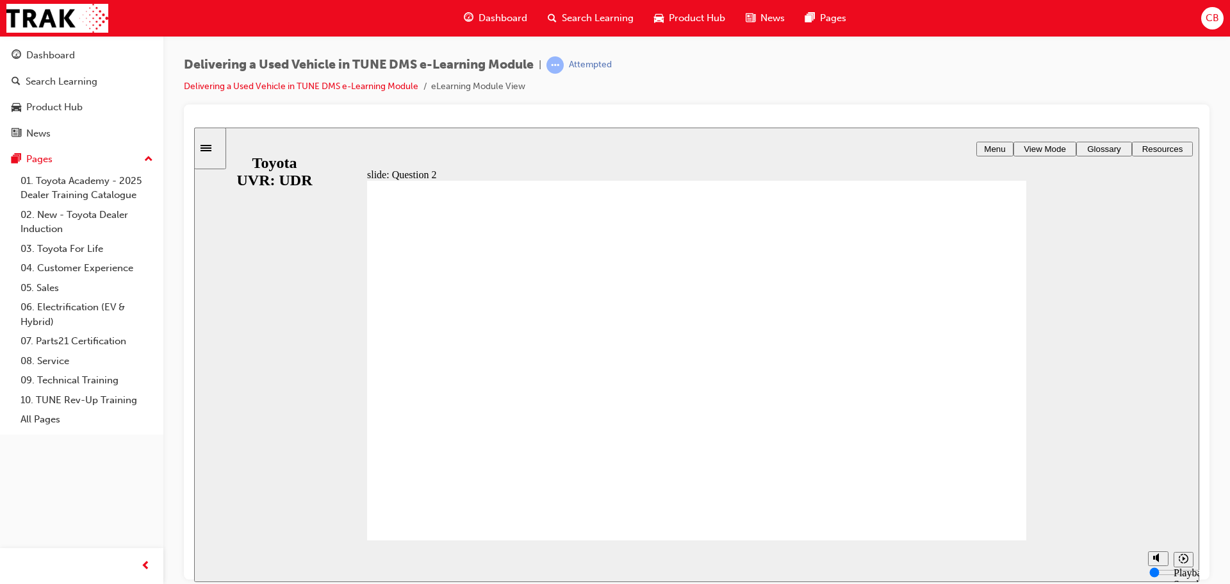
radio input "true"
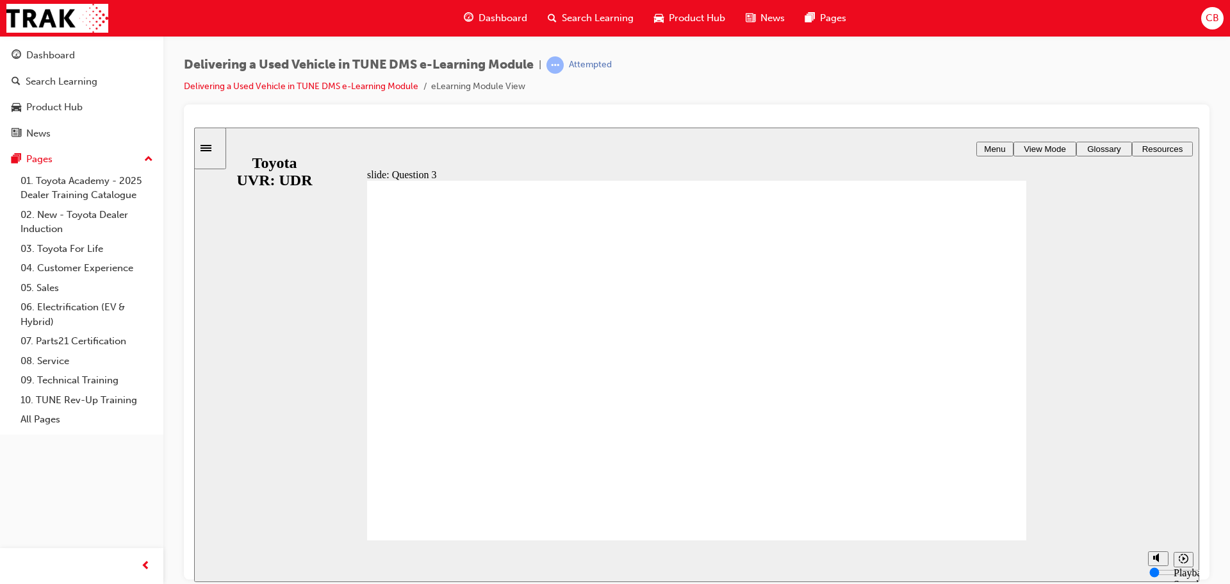
radio input "true"
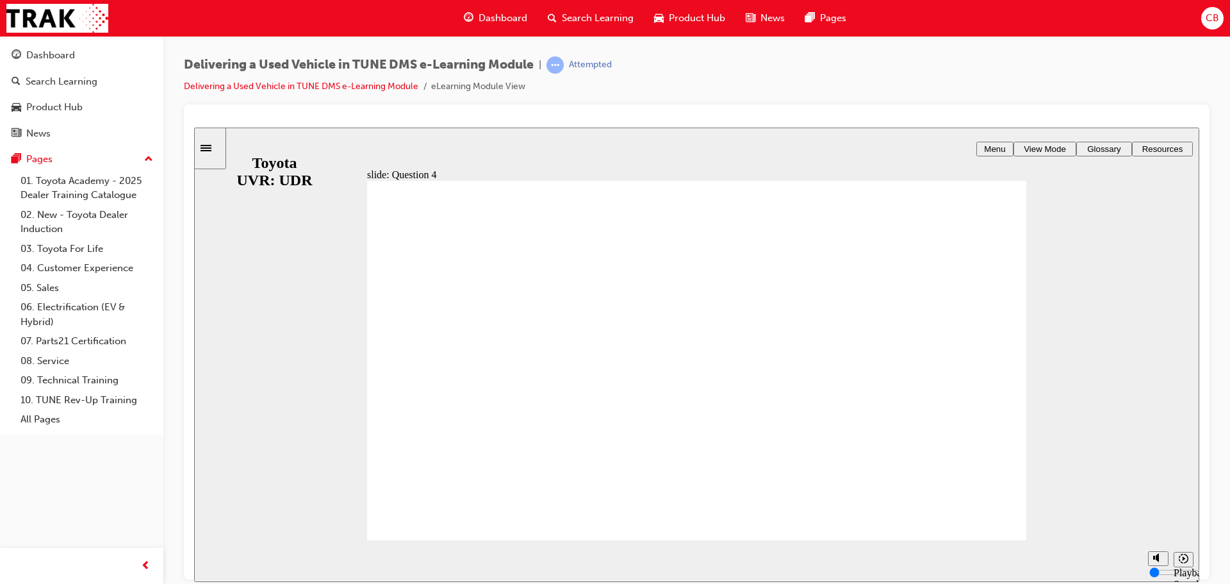
radio input "true"
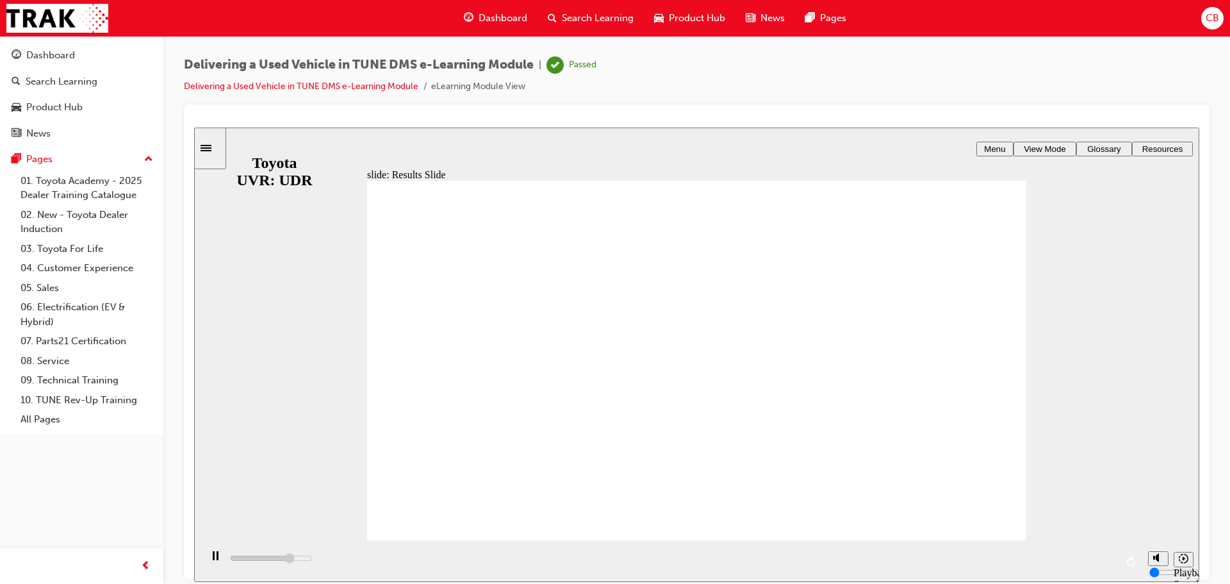
type input "2800"
click at [498, 19] on span "Dashboard" at bounding box center [503, 18] width 49 height 15
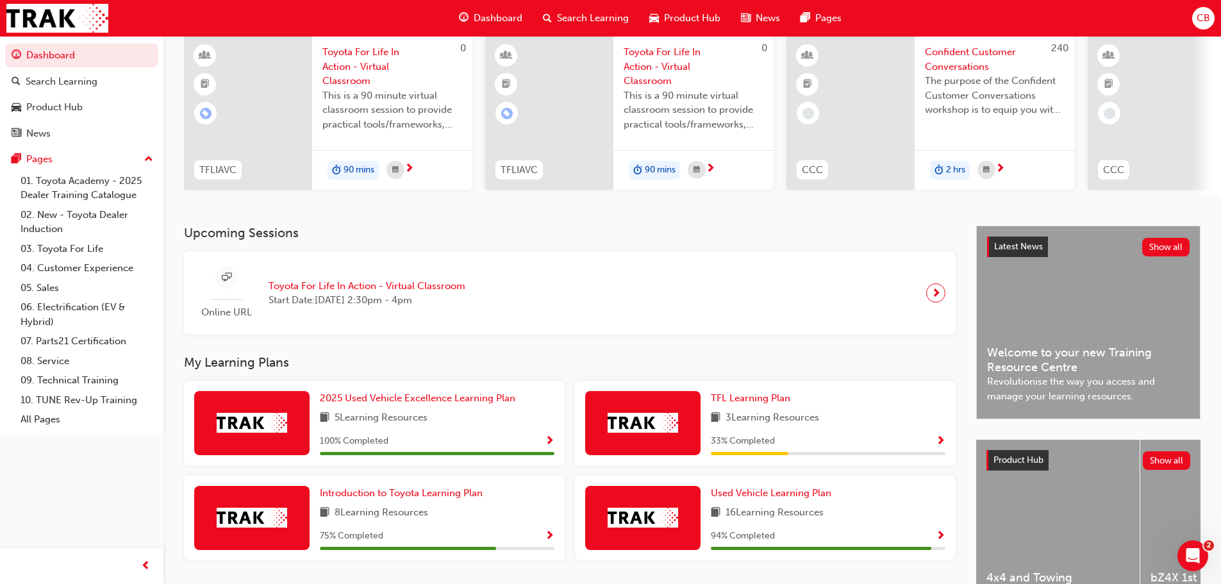
scroll to position [182, 0]
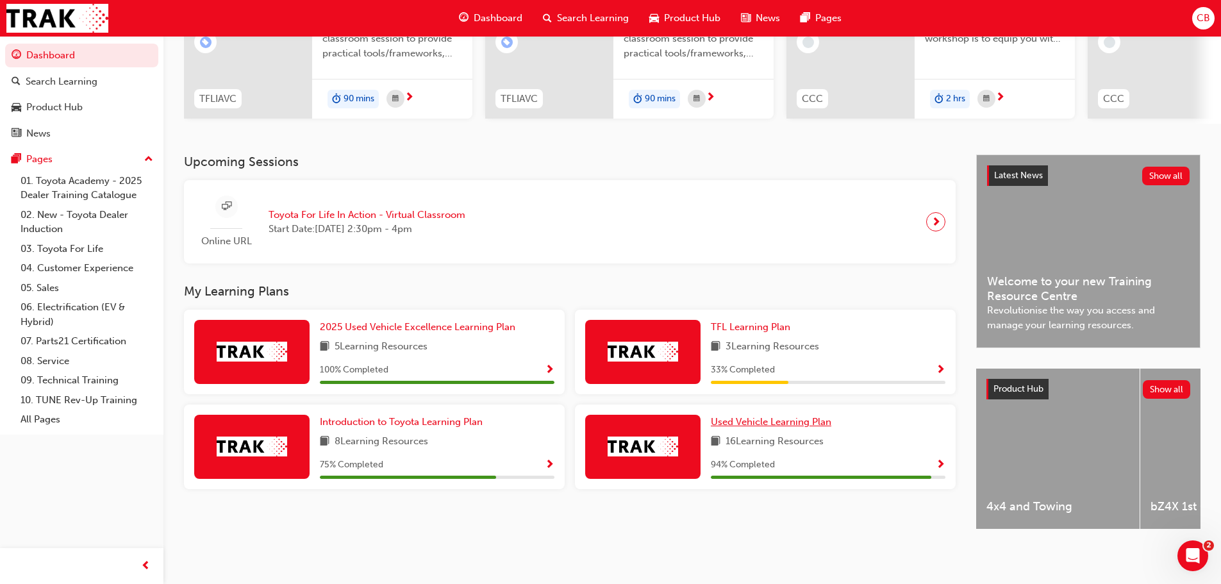
click at [736, 416] on span "Used Vehicle Learning Plan" at bounding box center [771, 422] width 120 height 12
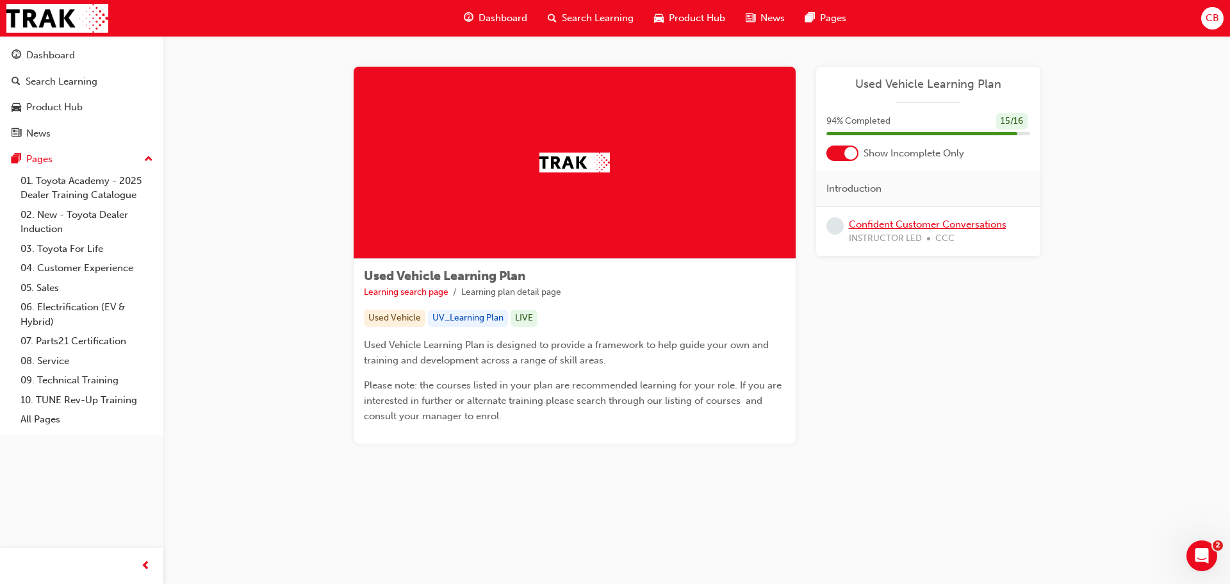
click at [984, 224] on link "Confident Customer Conversations" at bounding box center [928, 225] width 158 height 12
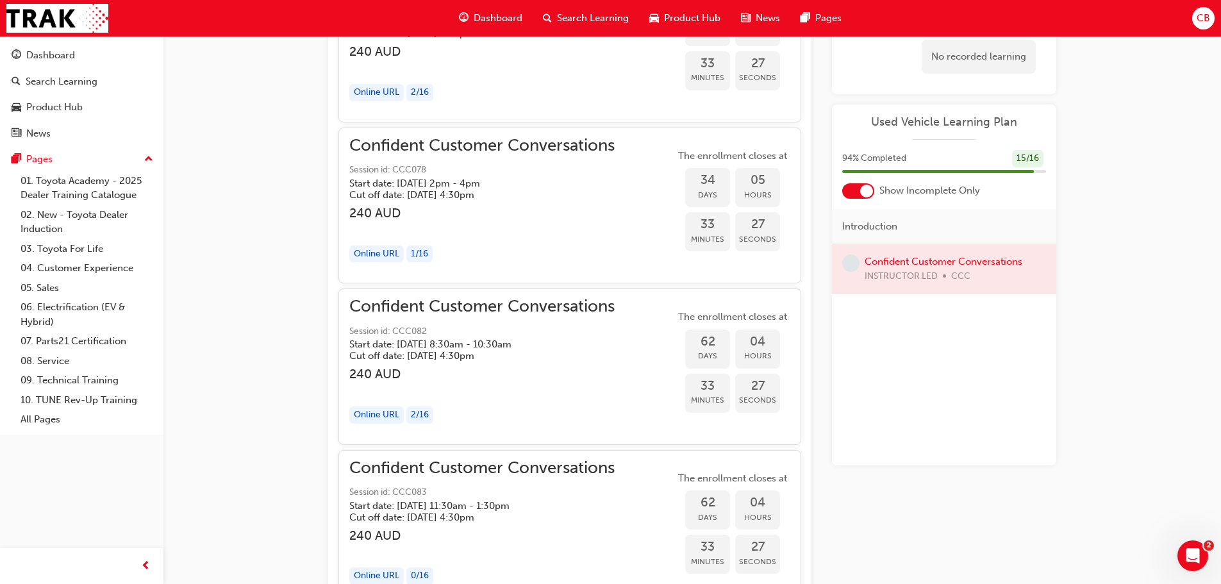
scroll to position [1986, 0]
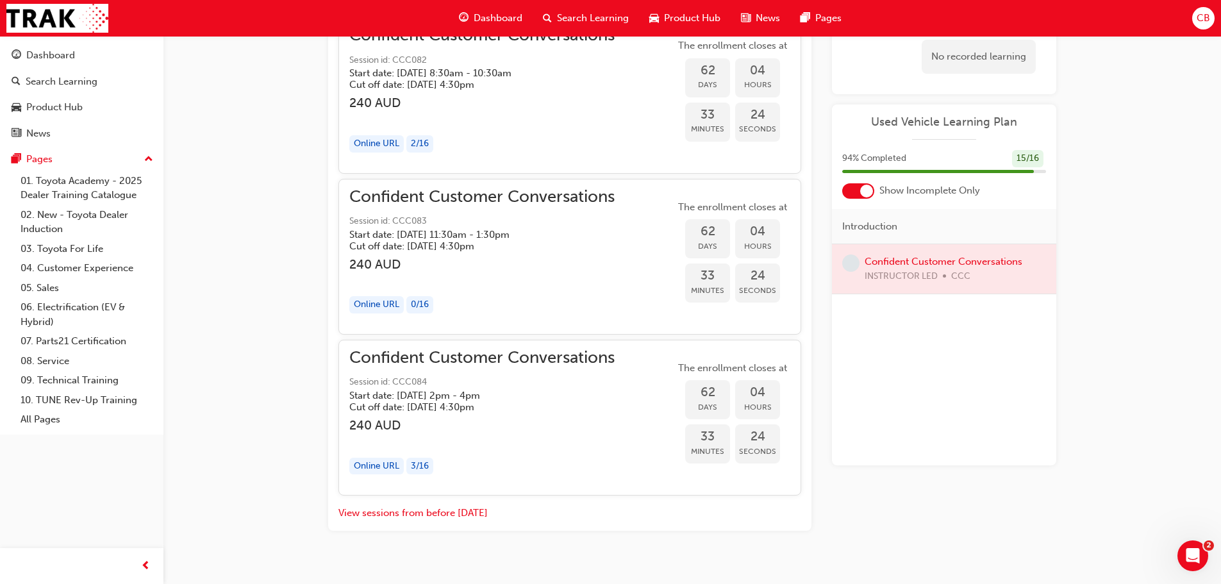
click at [417, 367] on div "Confident Customer Conversations Session id: CCC084 Start date: [DATE] 2pm - 4p…" at bounding box center [481, 382] width 265 height 62
click at [425, 355] on span "Confident Customer Conversations" at bounding box center [481, 358] width 265 height 15
click at [425, 356] on span "Confident Customer Conversations" at bounding box center [481, 358] width 265 height 15
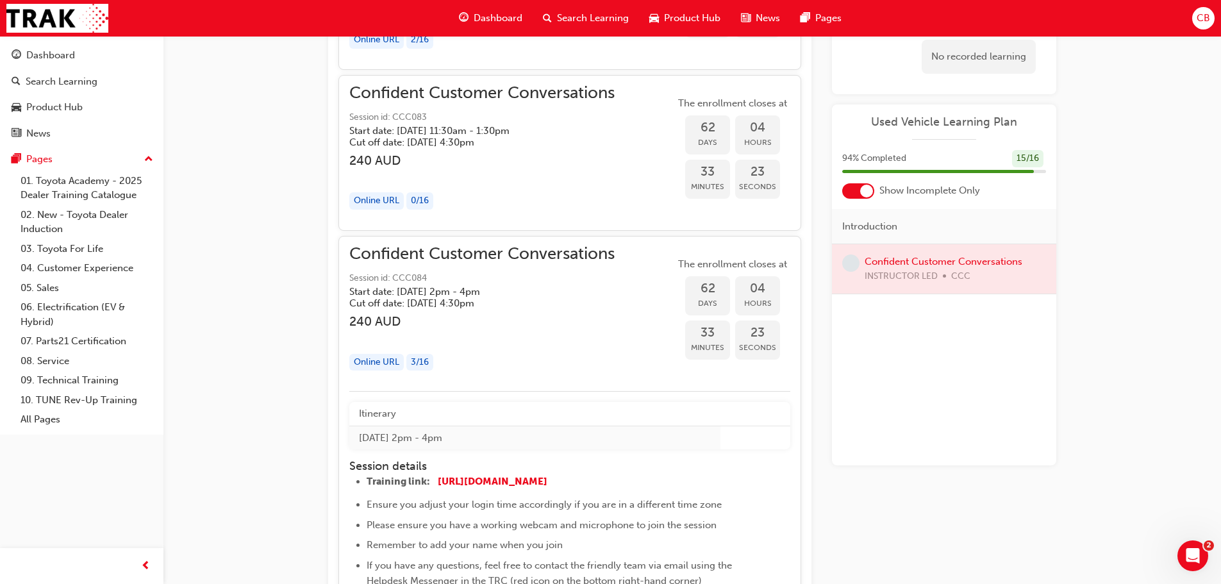
scroll to position [2307, 0]
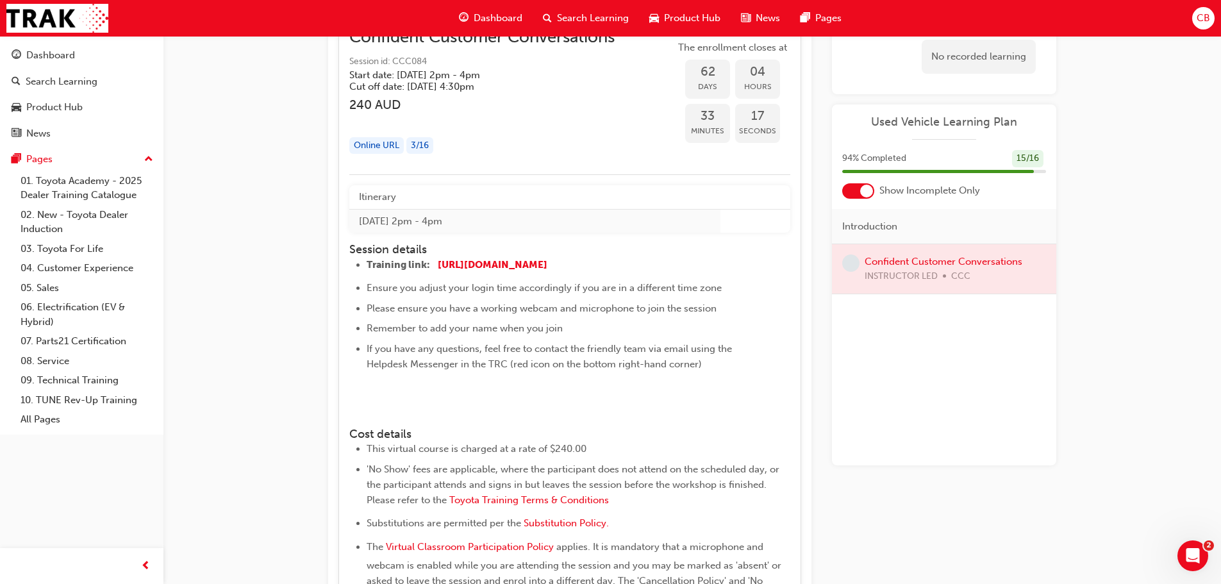
click at [367, 398] on img at bounding box center [367, 398] width 0 height 0
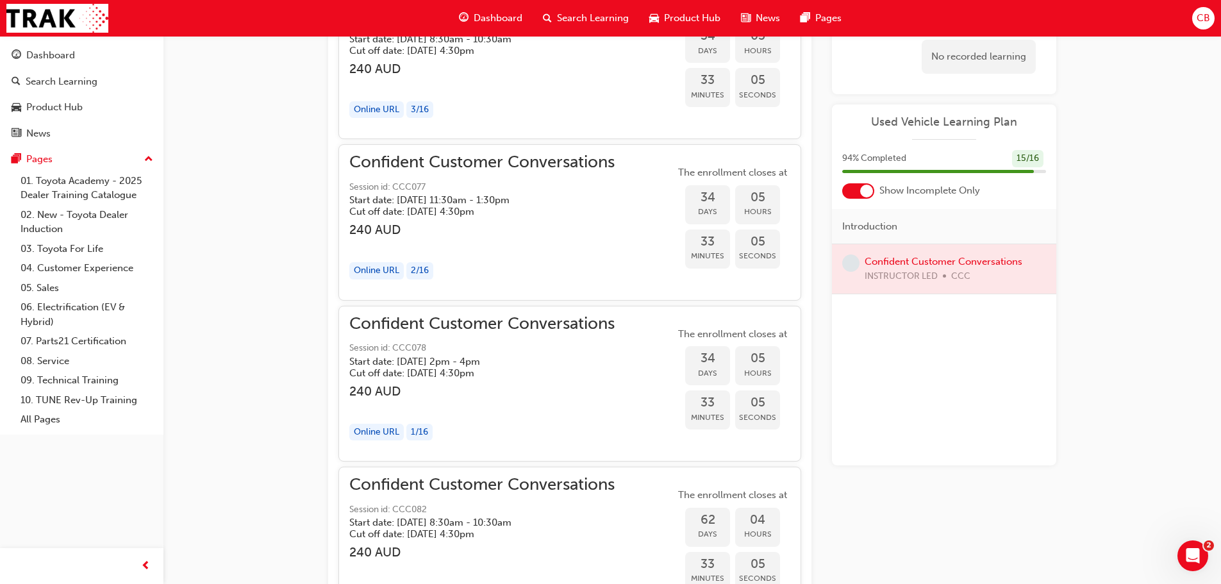
scroll to position [1346, 0]
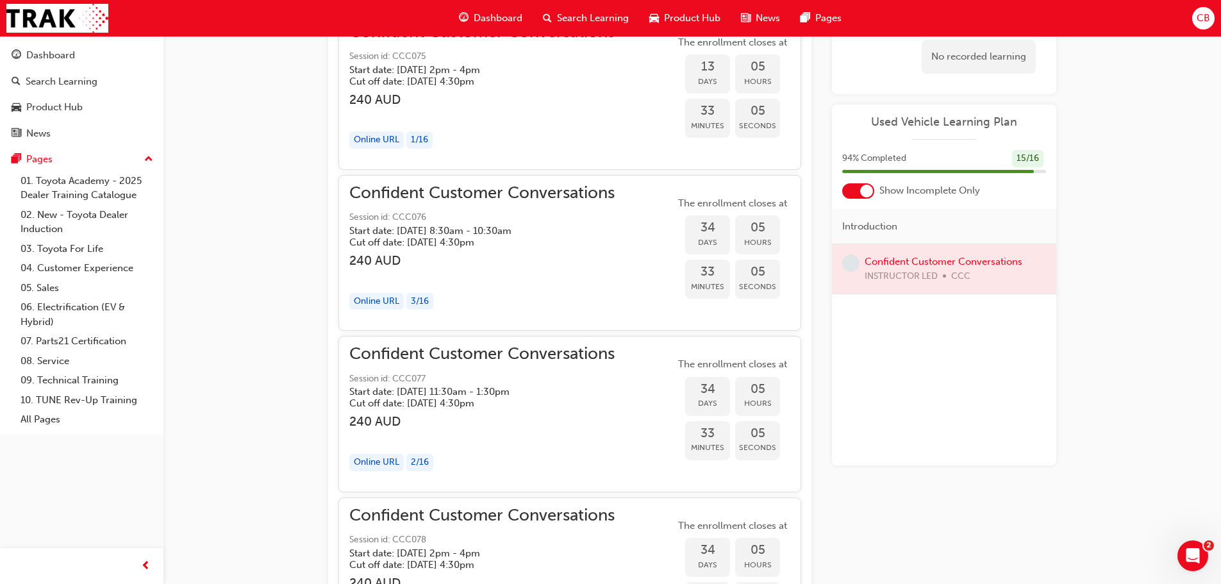
click at [572, 420] on h3 "240 AUD" at bounding box center [481, 421] width 265 height 15
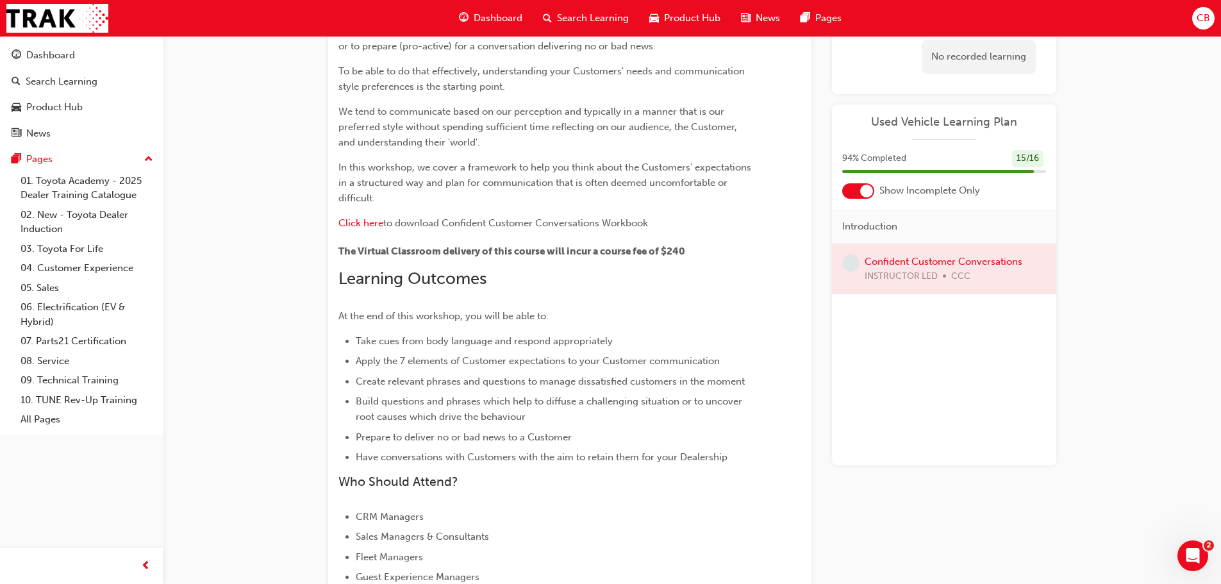
scroll to position [0, 0]
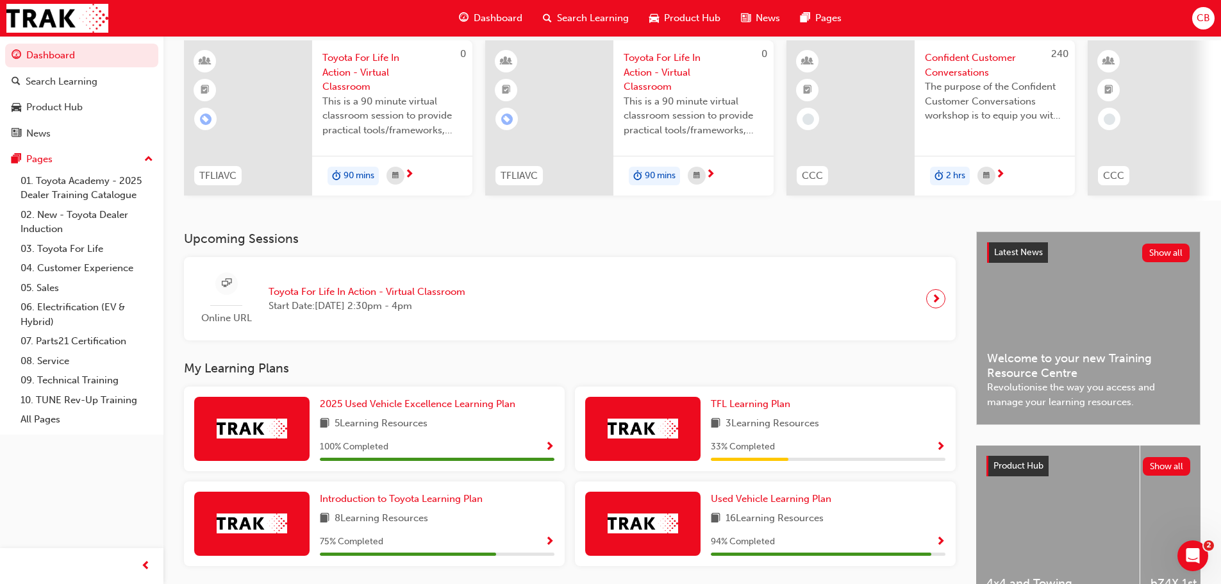
scroll to position [182, 0]
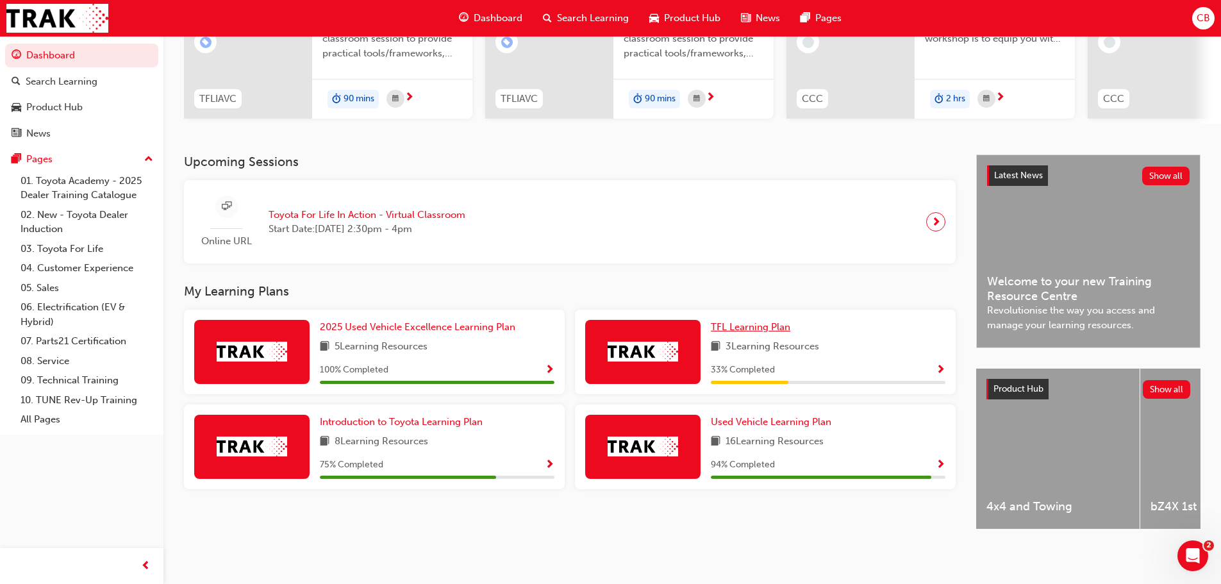
click at [736, 321] on span "TFL Learning Plan" at bounding box center [750, 327] width 79 height 12
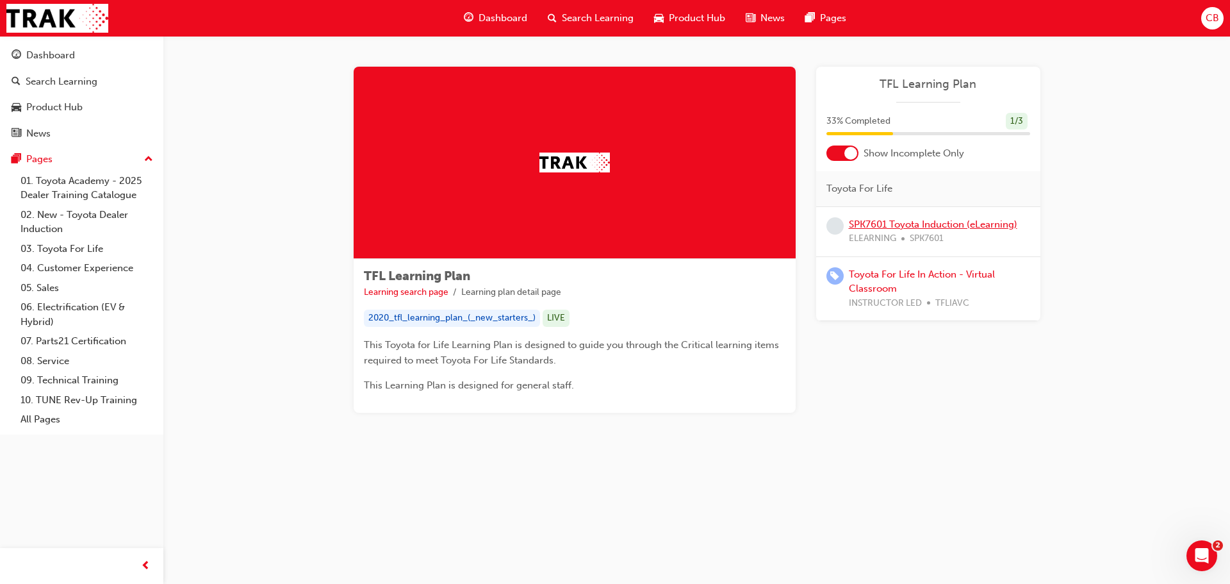
click at [905, 224] on link "SPK7601 Toyota Induction (eLearning)" at bounding box center [933, 225] width 169 height 12
click at [916, 275] on link "Toyota For Life In Action - Virtual Classroom" at bounding box center [922, 281] width 146 height 26
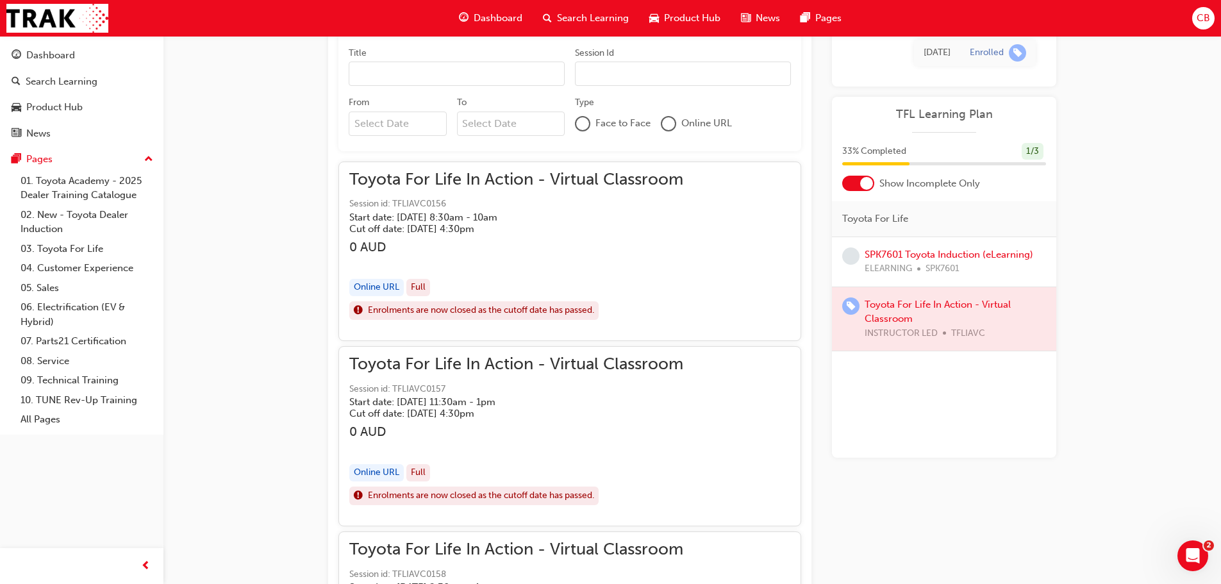
scroll to position [855, 0]
click at [487, 244] on h3 "0 AUD" at bounding box center [516, 246] width 334 height 15
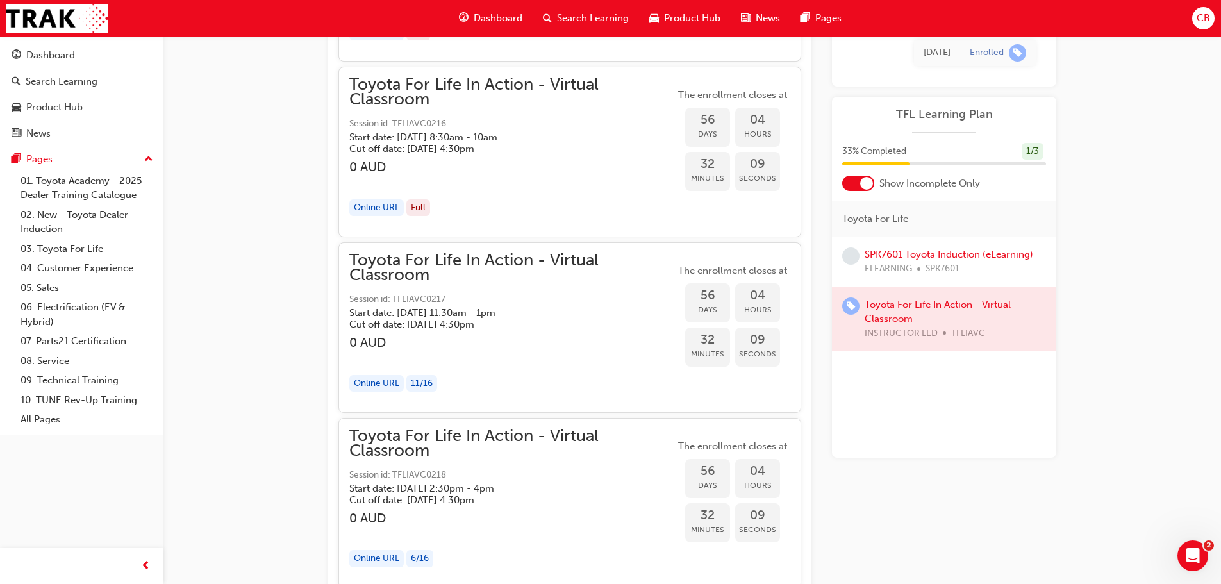
scroll to position [13606, 0]
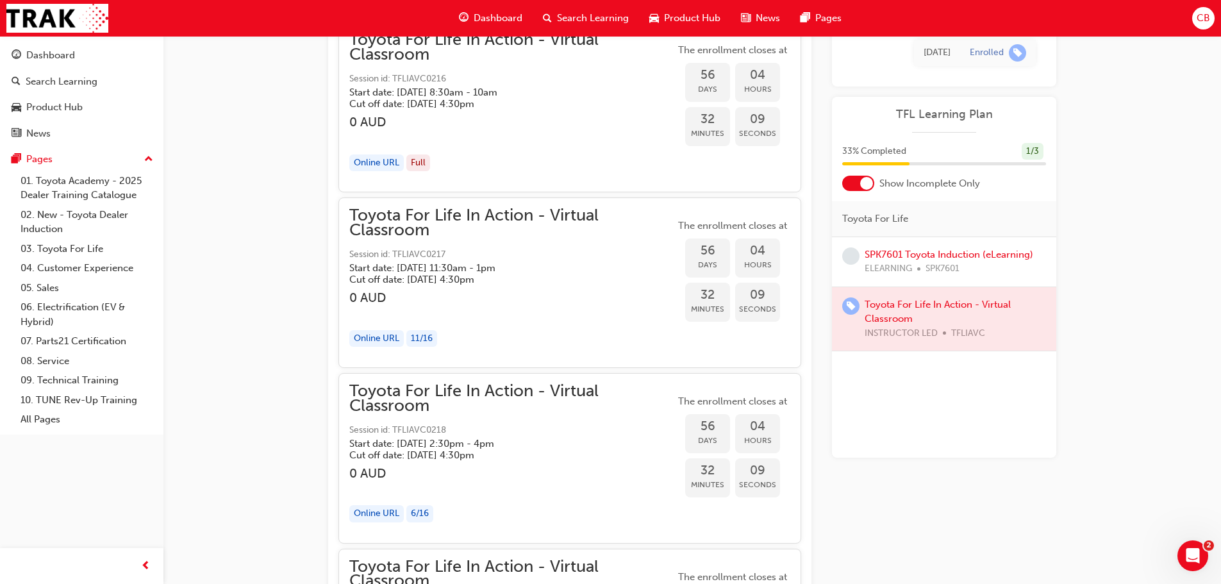
click at [482, 342] on div "Online URL 11 / 16" at bounding box center [512, 338] width 326 height 17
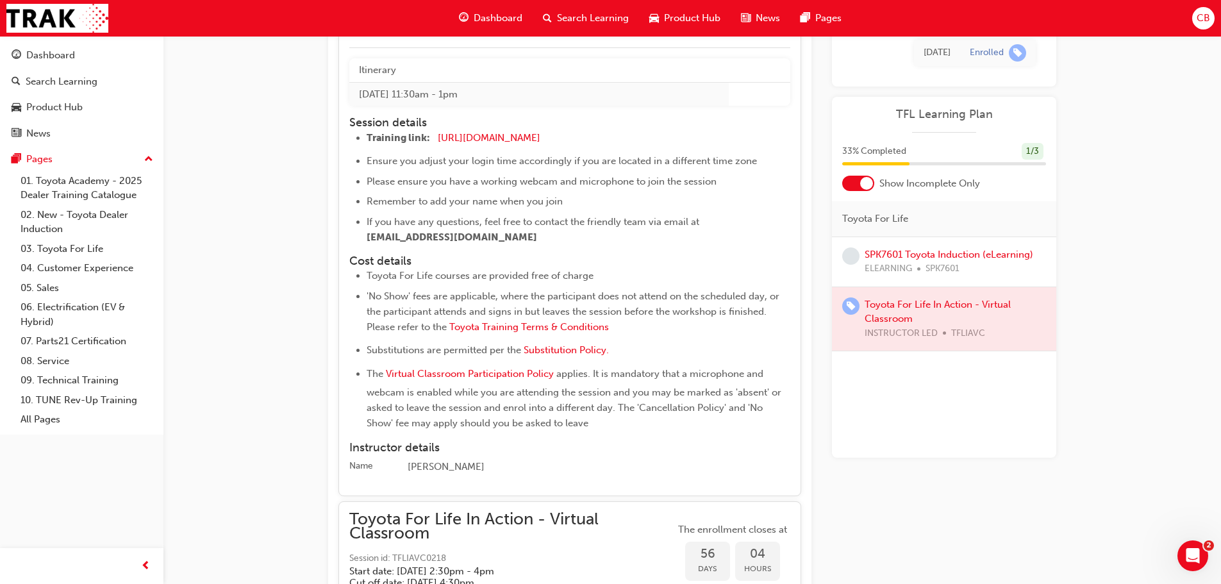
scroll to position [14119, 0]
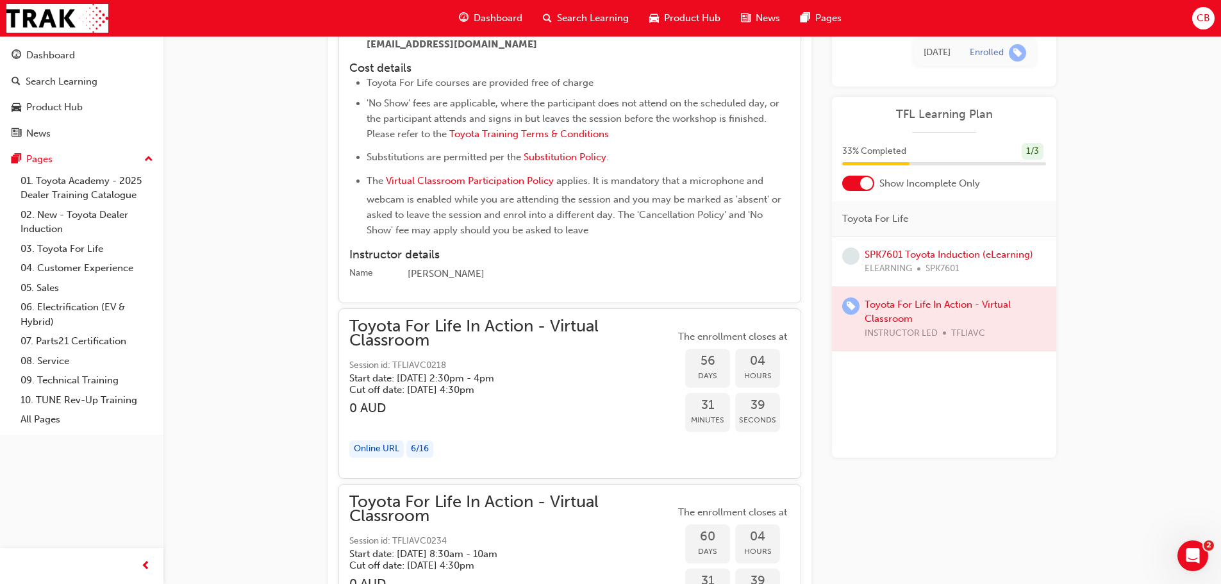
click at [484, 349] on div "Toyota For Life In Action - Virtual Classroom Session id: TFLIAVC0218 Start dat…" at bounding box center [512, 357] width 326 height 77
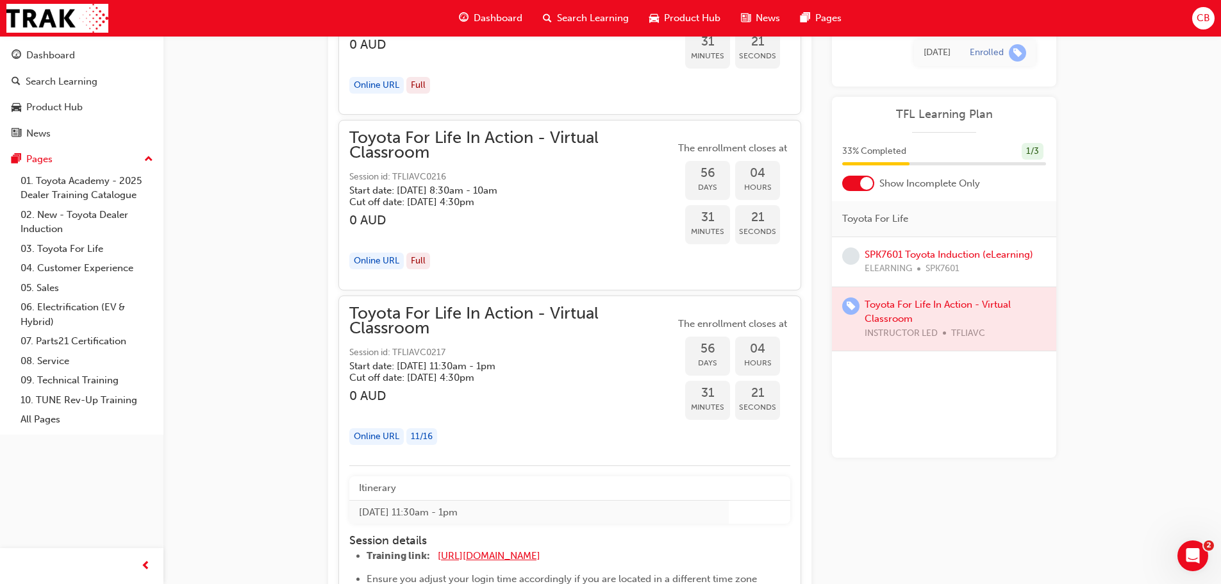
scroll to position [13606, 0]
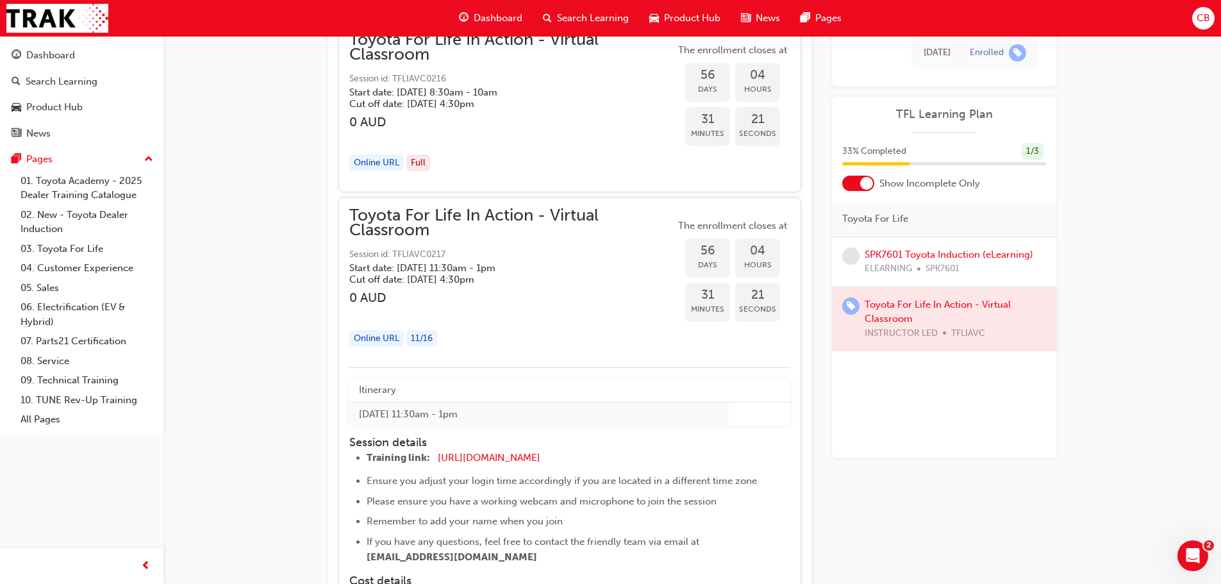
click at [652, 279] on h5 "Cut off date: [DATE] 4:30pm" at bounding box center [501, 280] width 305 height 12
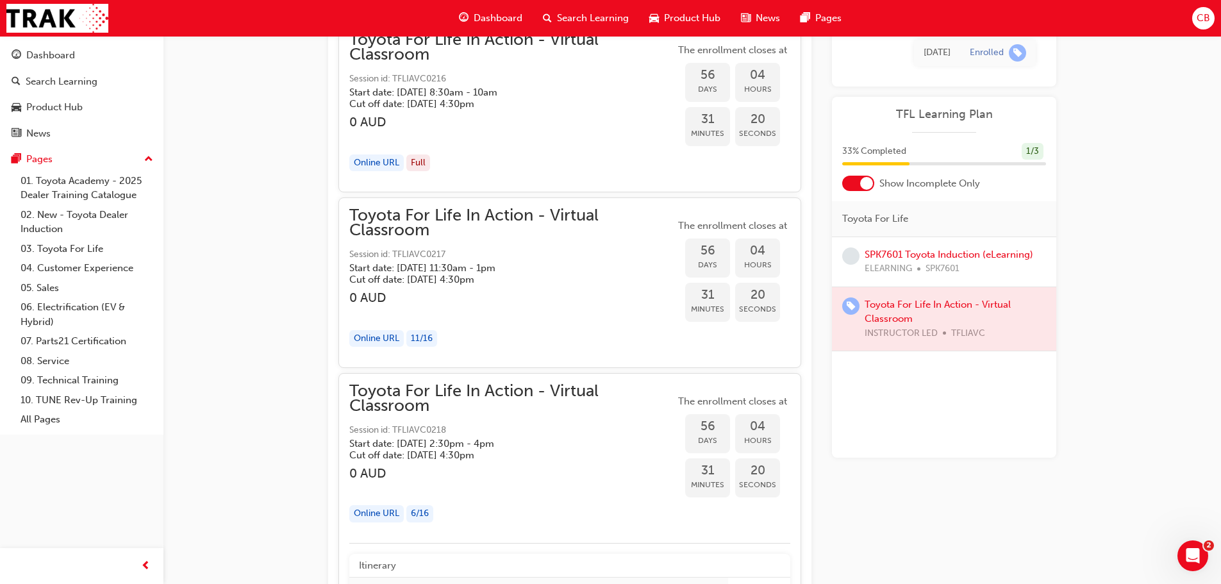
click at [457, 263] on h5 "Start date: [DATE] 11:30am - 1pm" at bounding box center [501, 268] width 305 height 12
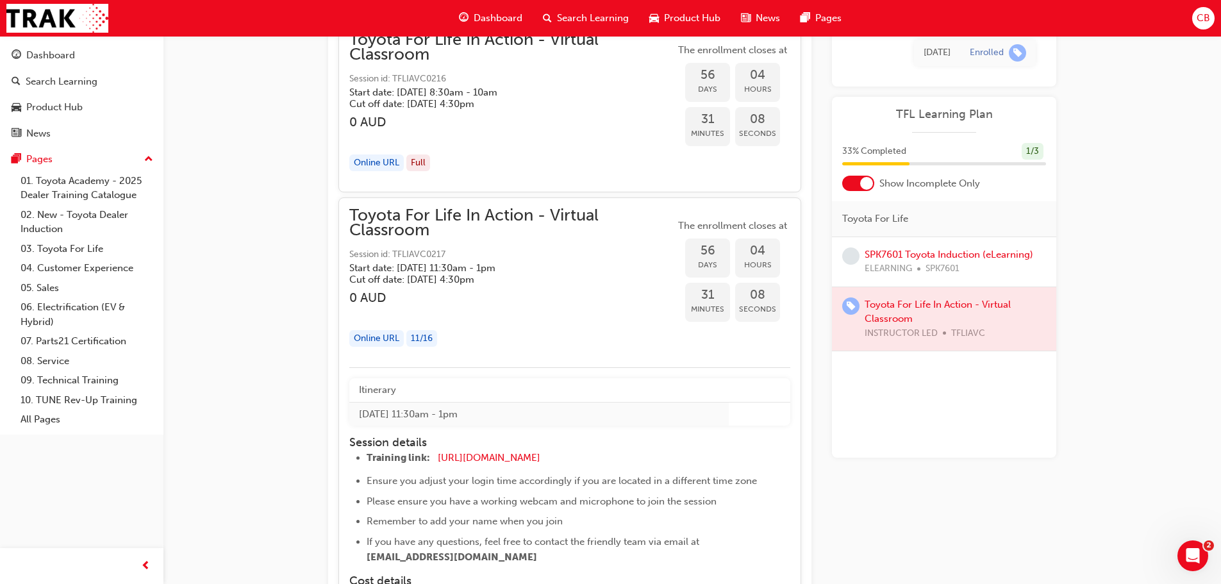
click at [440, 250] on span "Session id: TFLIAVC0217" at bounding box center [512, 254] width 326 height 15
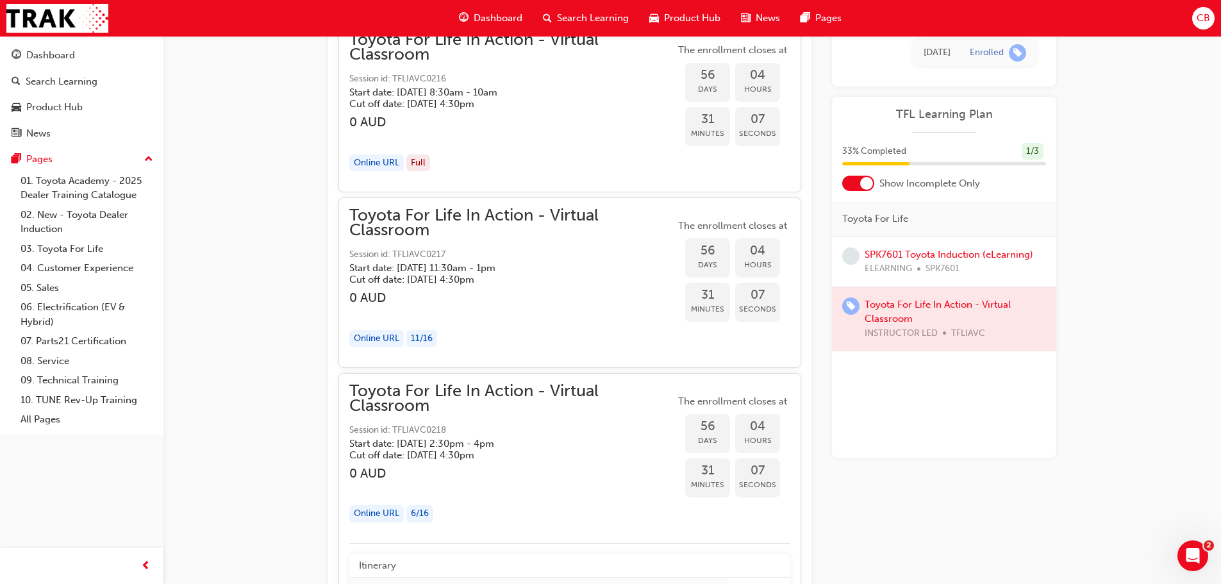
drag, startPoint x: 438, startPoint y: 252, endPoint x: 399, endPoint y: 254, distance: 39.1
click at [399, 255] on span "Session id: TFLIAVC0217" at bounding box center [512, 254] width 326 height 15
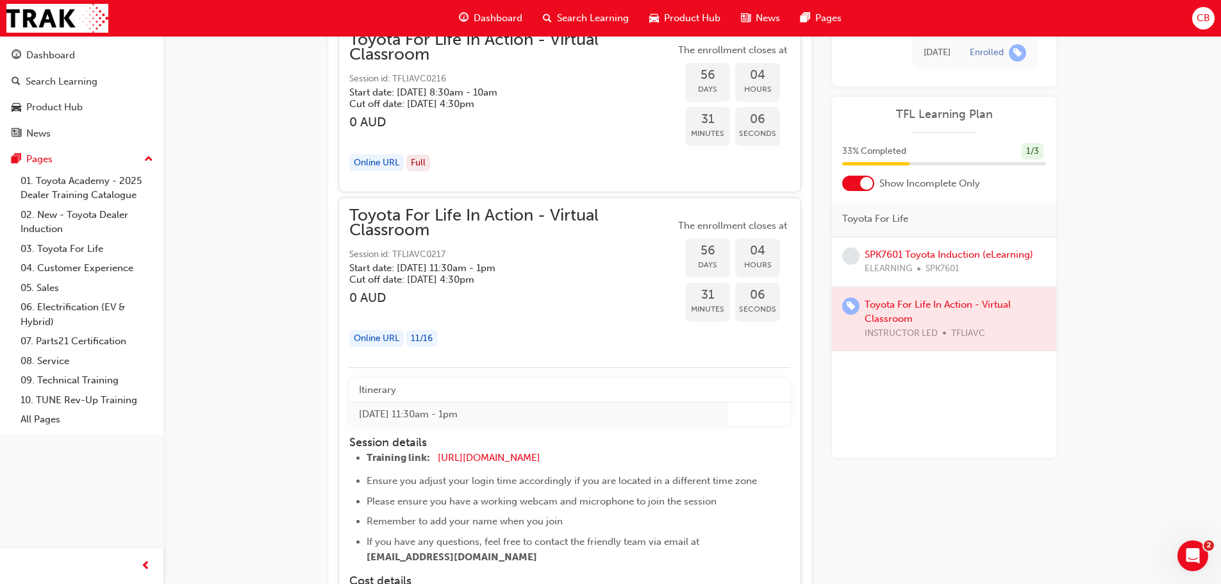
drag, startPoint x: 400, startPoint y: 253, endPoint x: 613, endPoint y: 176, distance: 226.8
click at [614, 175] on div "Toyota For Life In Action - Virtual Classroom Session id: TFLIAVC0216 Start dat…" at bounding box center [512, 107] width 326 height 149
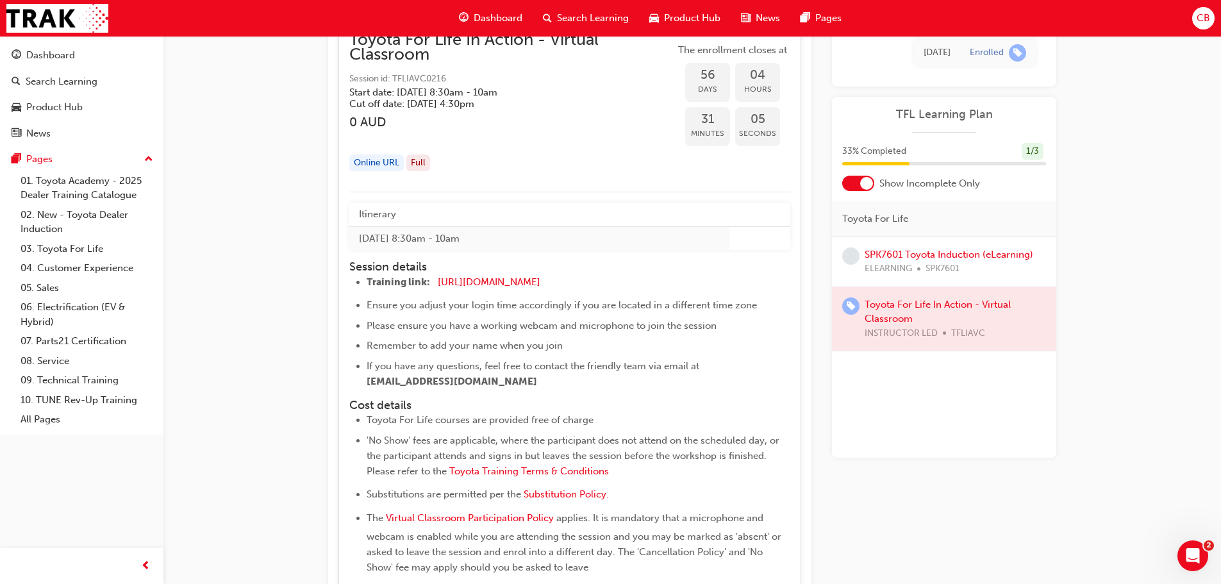
click at [506, 130] on div "button" at bounding box center [512, 136] width 326 height 15
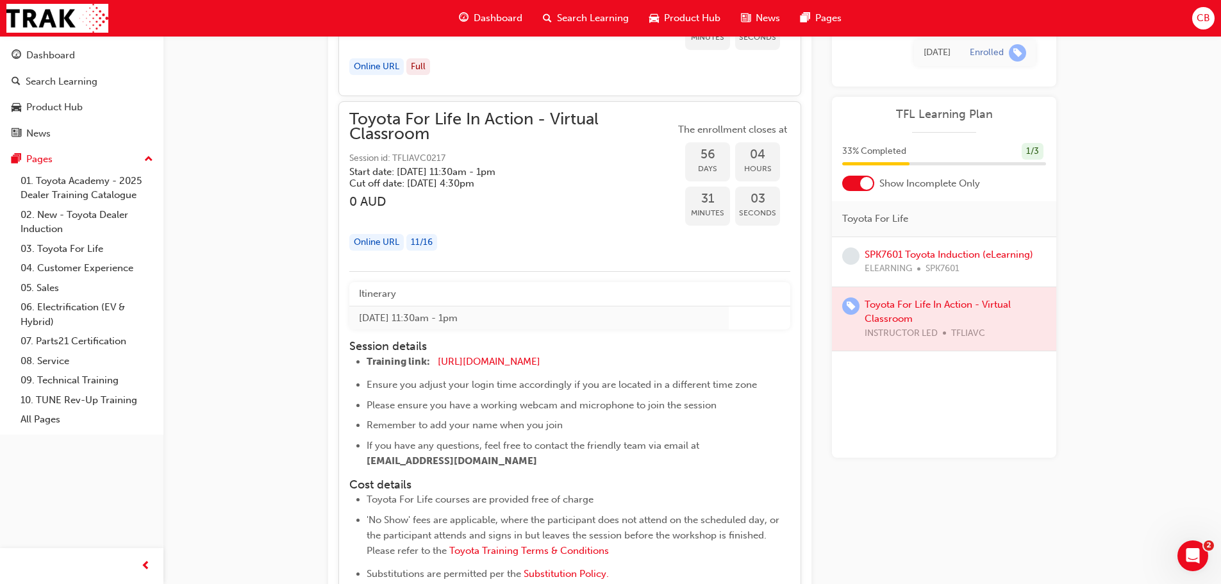
click at [508, 179] on div "Toyota For Life In Action - Virtual Classroom Session id: TFLIAVC0217 Start dat…" at bounding box center [512, 186] width 326 height 149
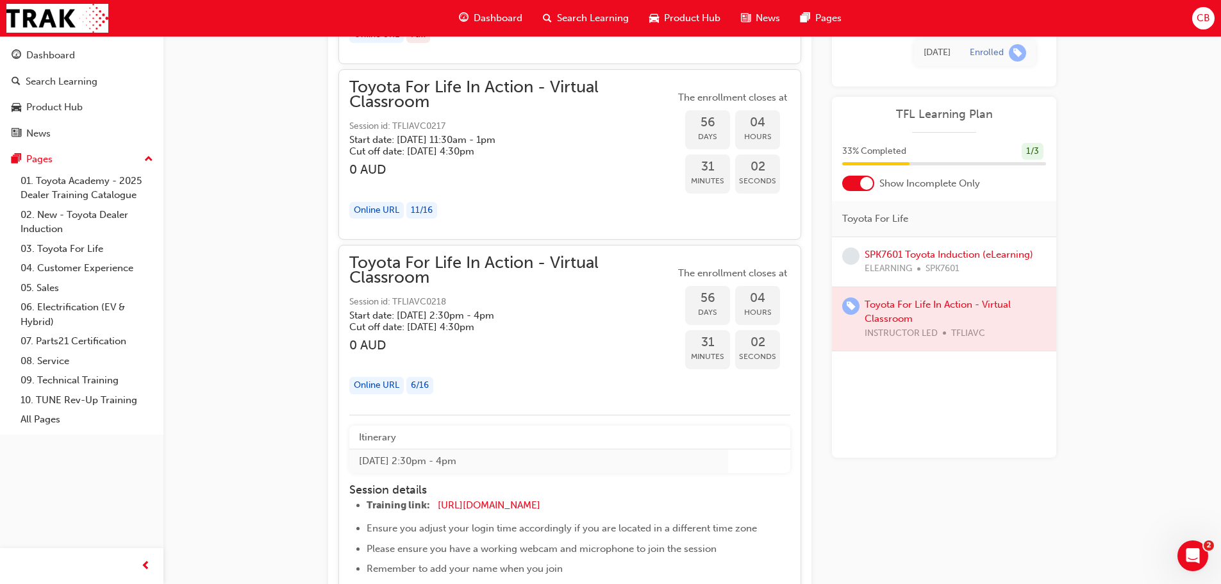
click at [507, 179] on div "button" at bounding box center [512, 184] width 326 height 15
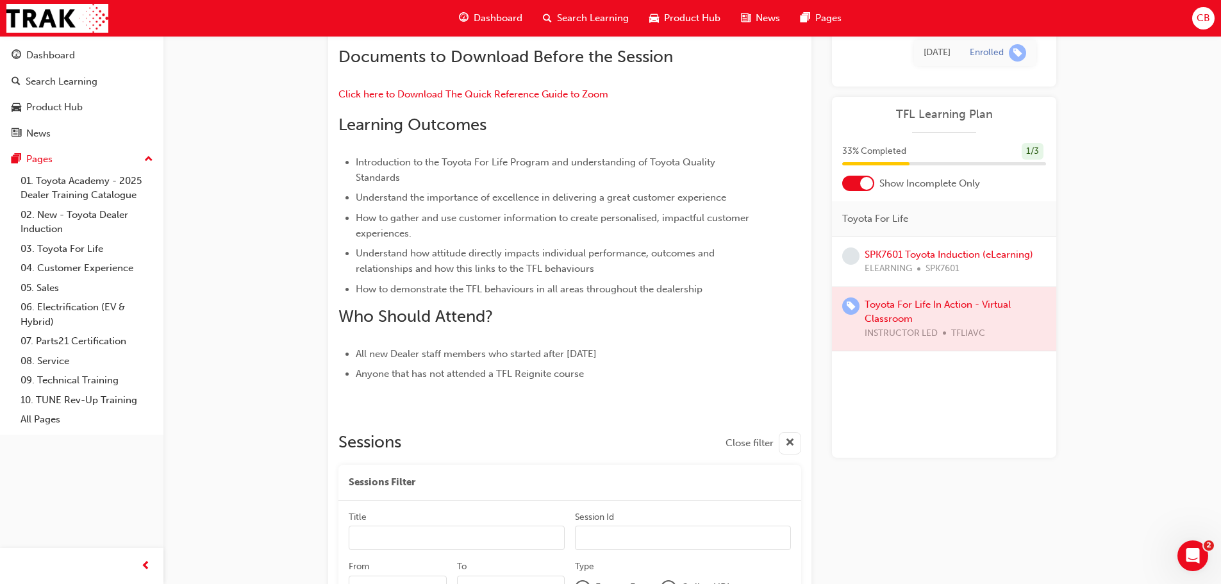
scroll to position [577, 0]
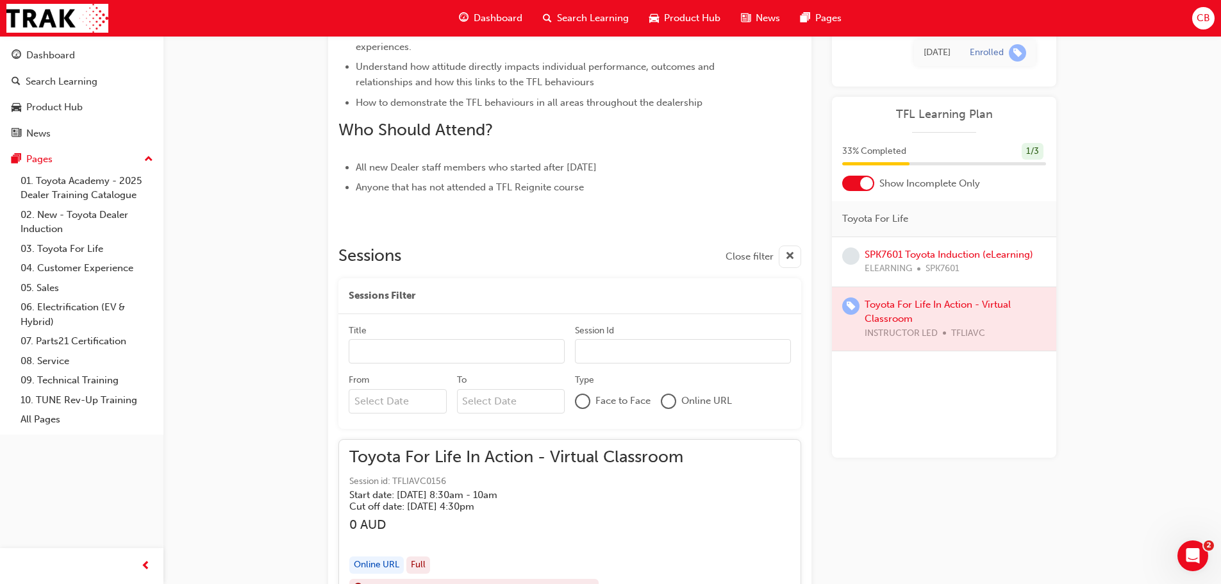
drag, startPoint x: 609, startPoint y: 354, endPoint x: 560, endPoint y: 360, distance: 49.0
click at [560, 360] on input "Title" at bounding box center [457, 351] width 216 height 24
click at [670, 404] on div at bounding box center [668, 401] width 13 height 13
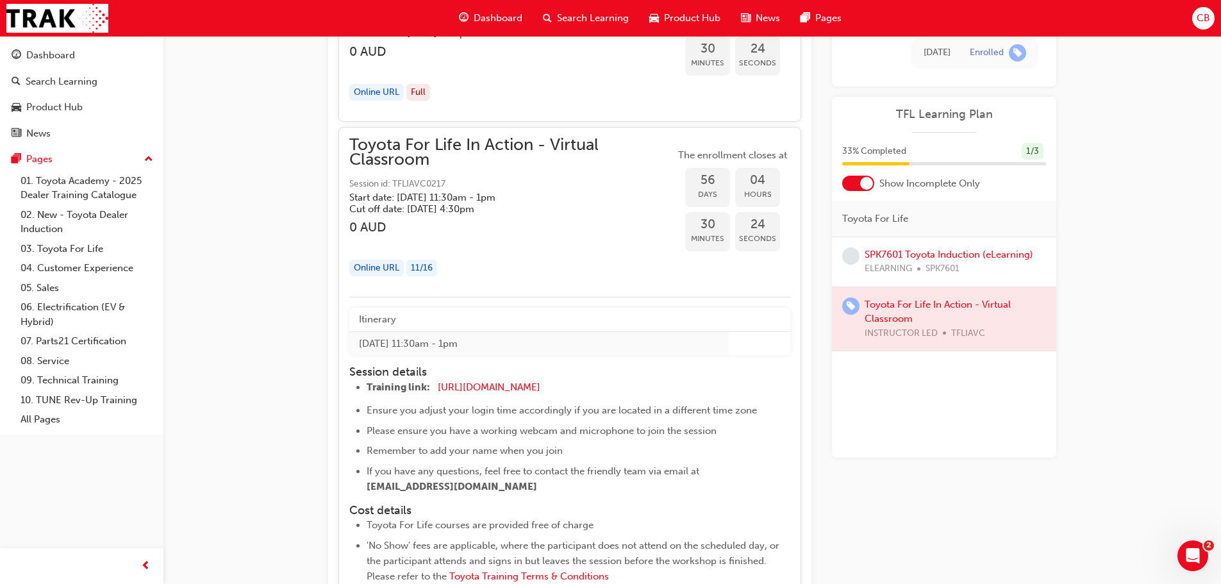
scroll to position [13648, 0]
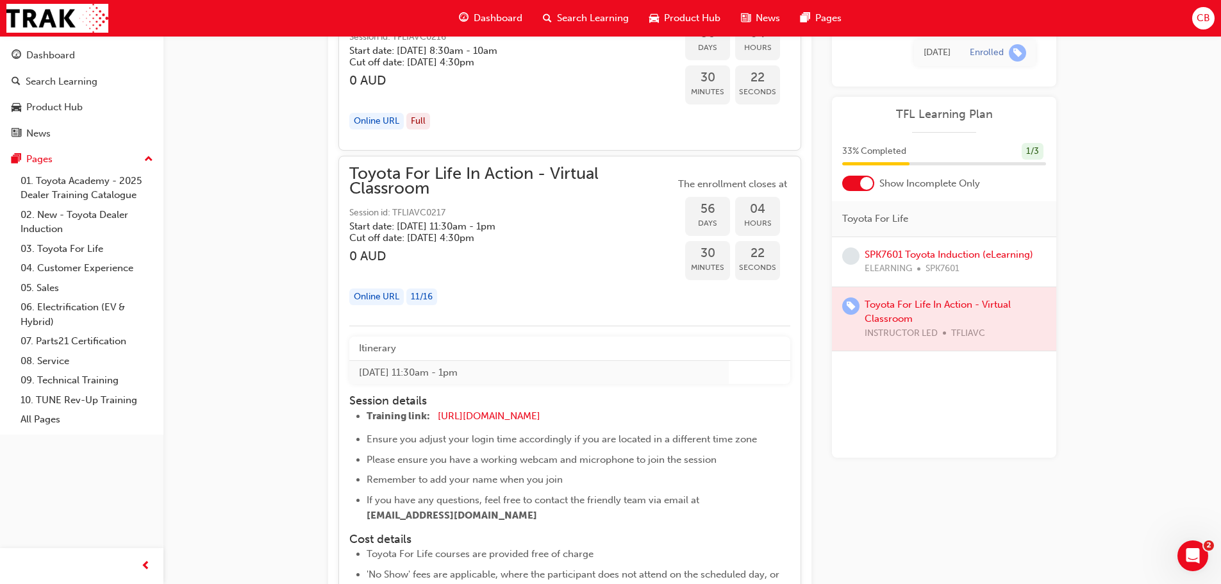
drag, startPoint x: 447, startPoint y: 209, endPoint x: 399, endPoint y: 212, distance: 48.2
click at [399, 212] on span "Session id: TFLIAVC0217" at bounding box center [512, 213] width 326 height 15
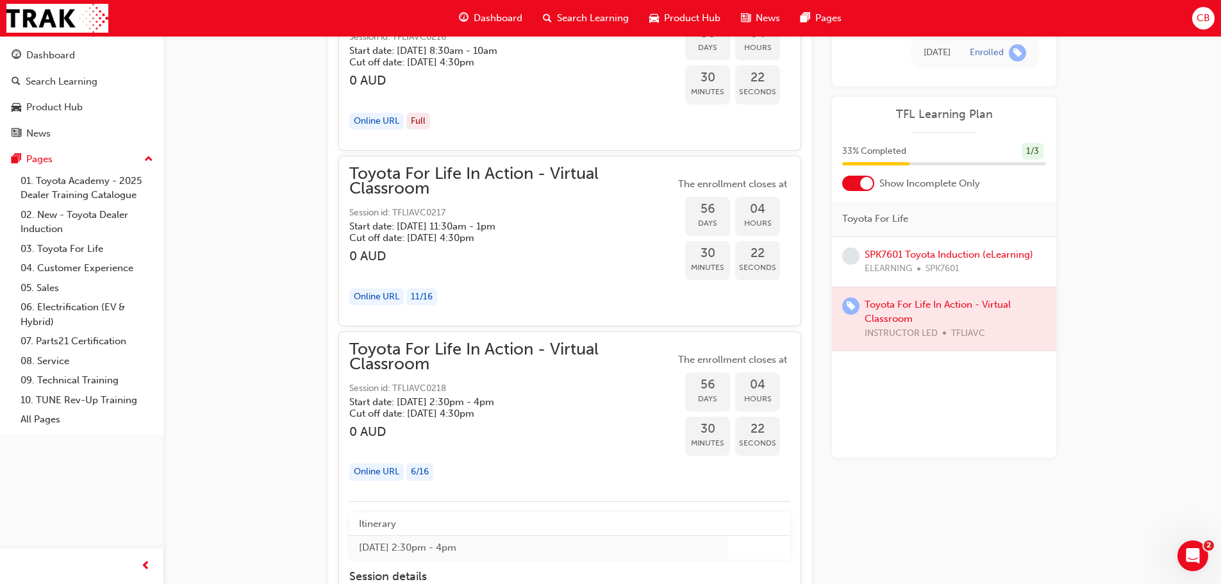
click at [399, 212] on span "Session id: TFLIAVC0217" at bounding box center [512, 213] width 326 height 15
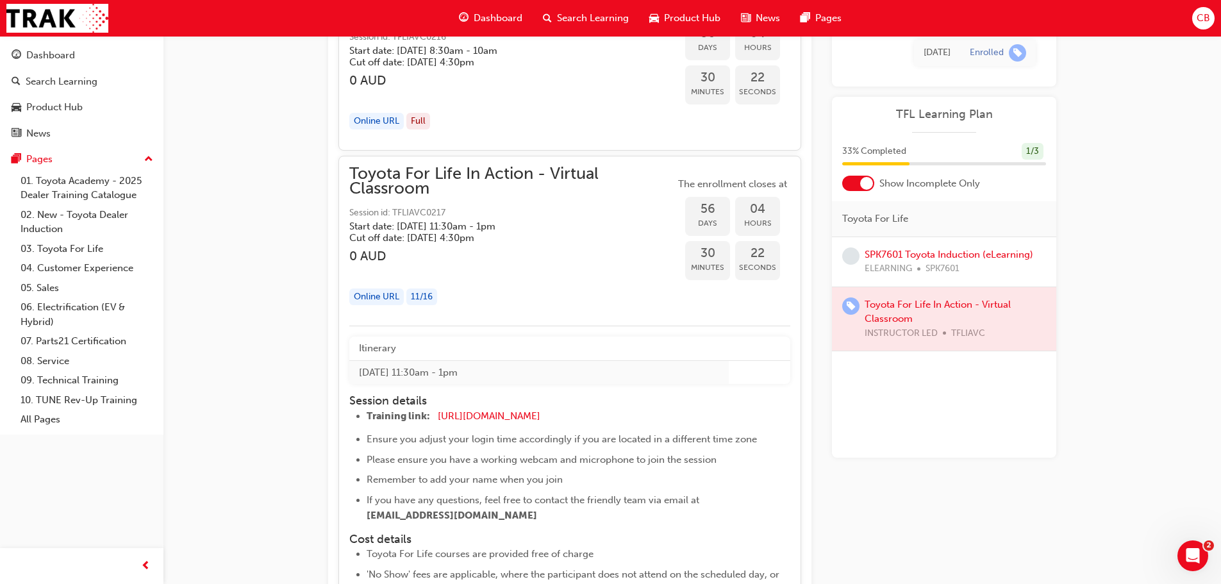
click at [399, 212] on span "Session id: TFLIAVC0217" at bounding box center [512, 213] width 326 height 15
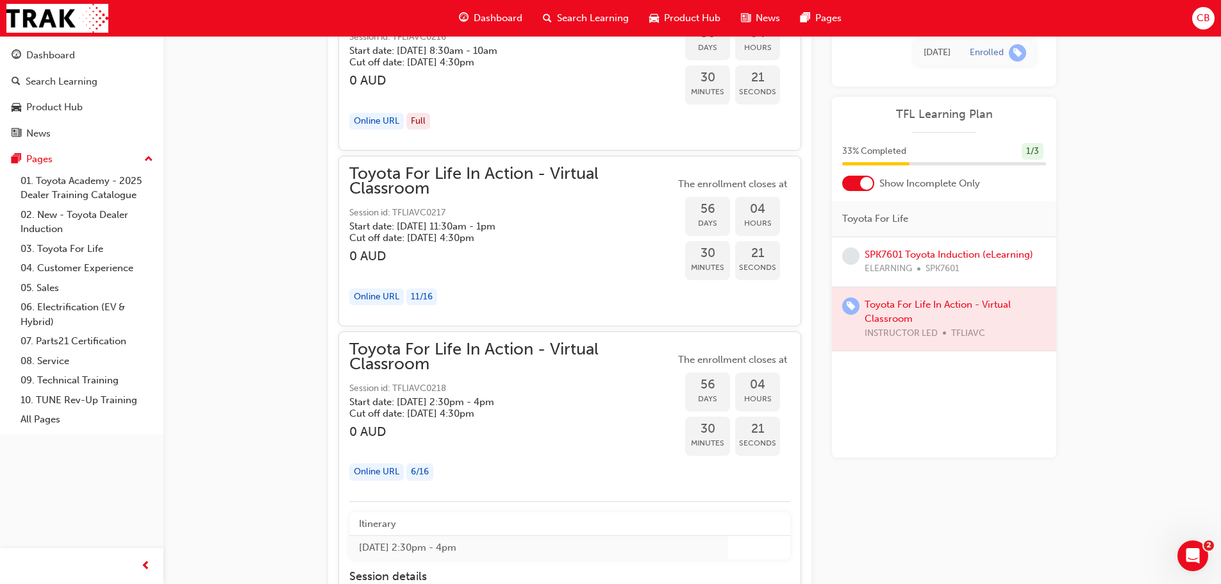
click at [399, 212] on span "Session id: TFLIAVC0217" at bounding box center [512, 213] width 326 height 15
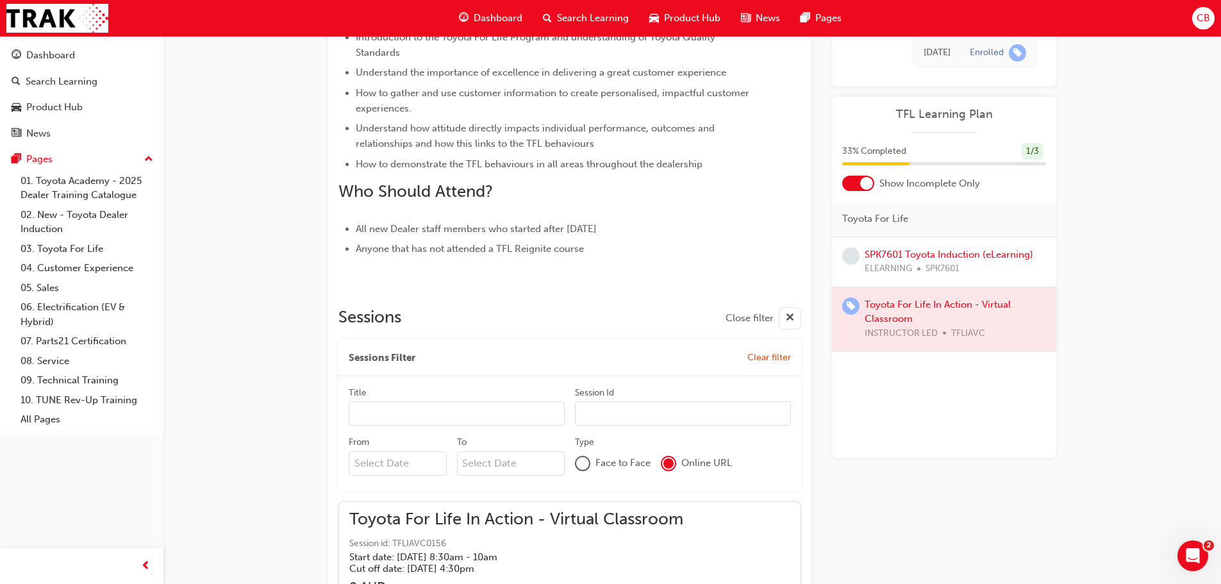
scroll to position [641, 0]
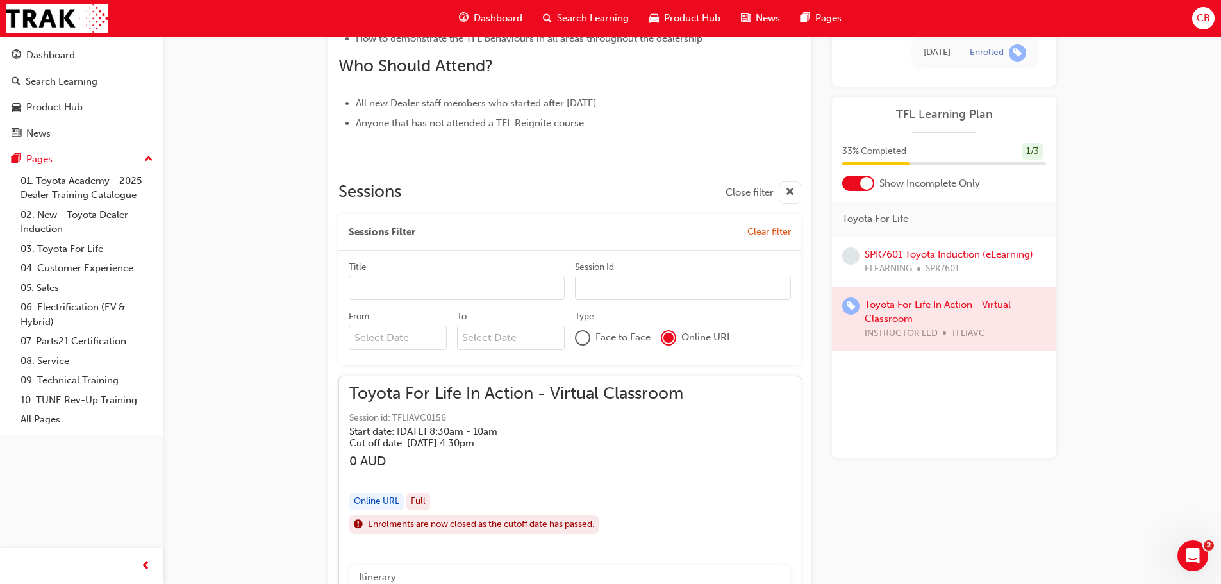
click at [434, 292] on input "Title" at bounding box center [457, 288] width 216 height 24
type input "t"
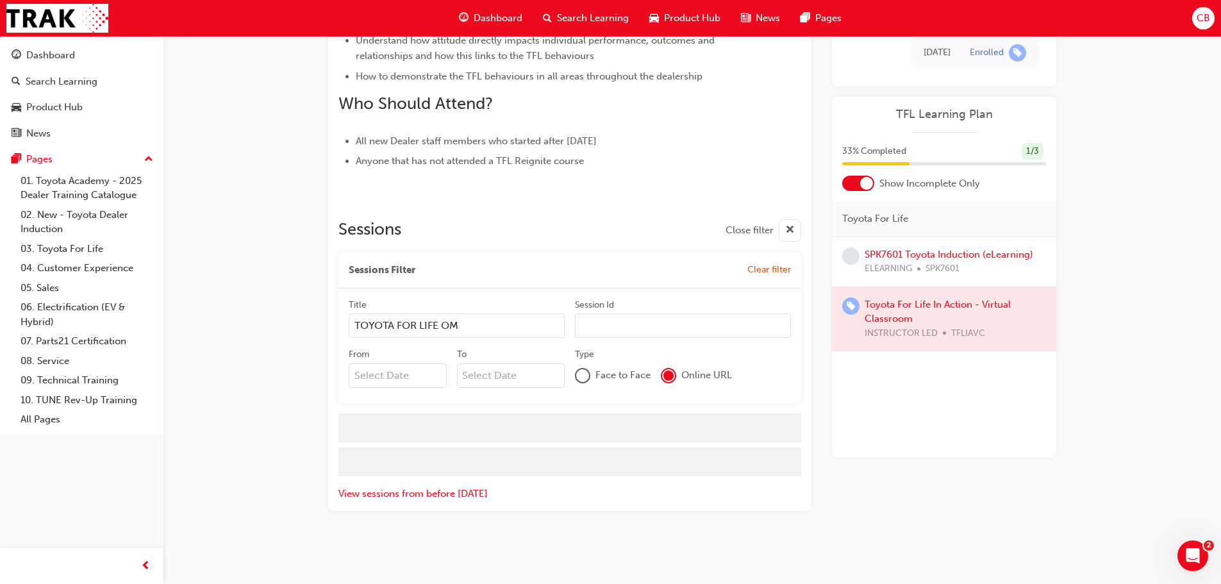
scroll to position [569, 0]
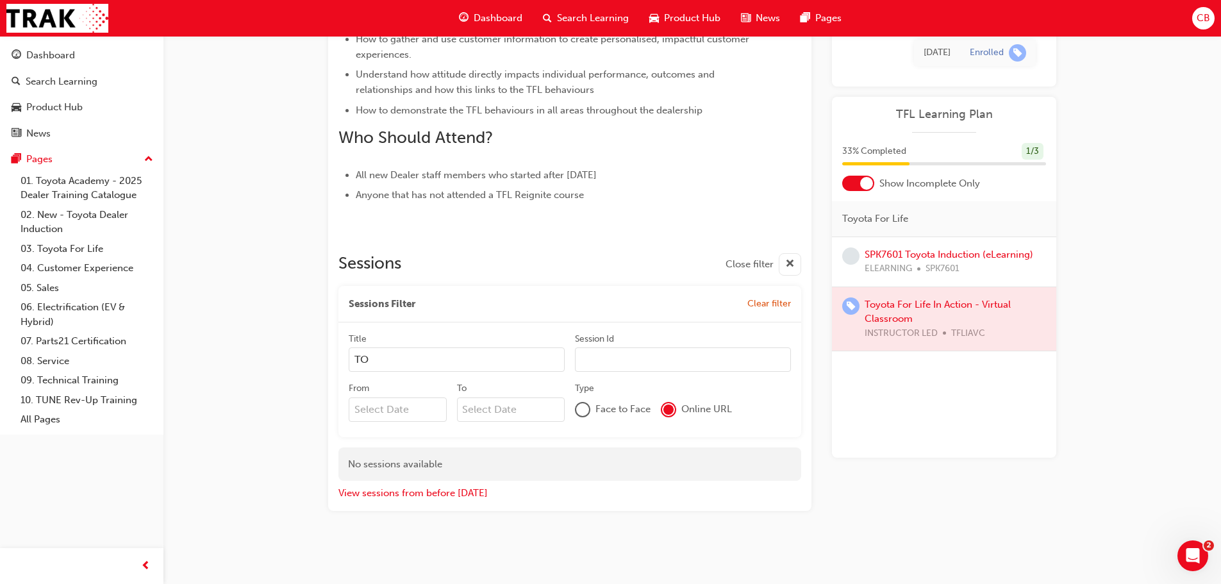
type input "T"
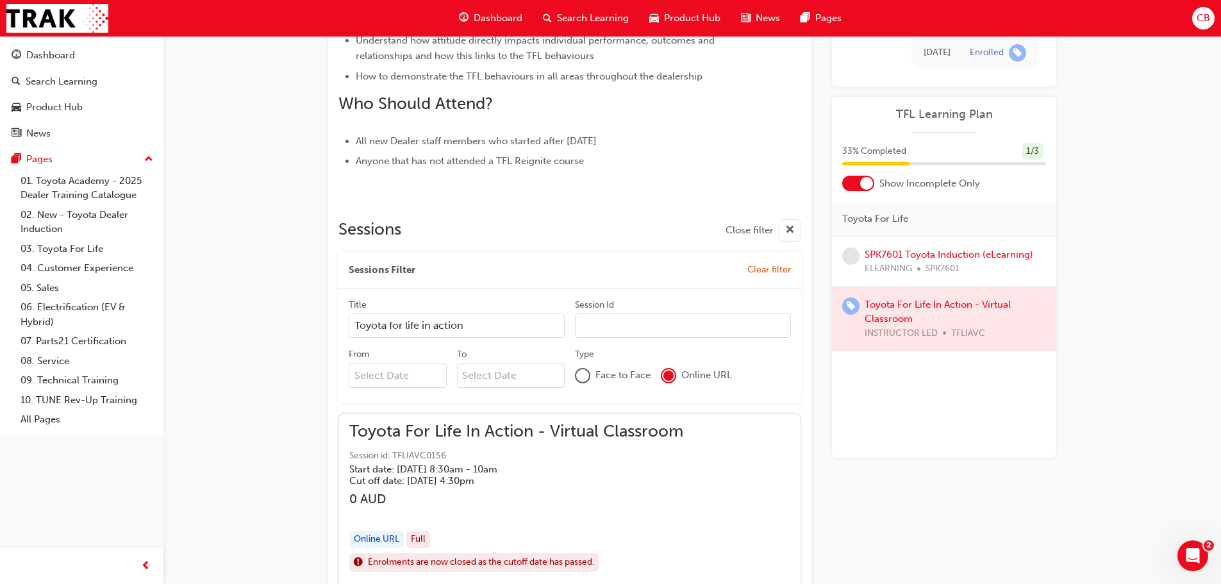
scroll to position [641, 0]
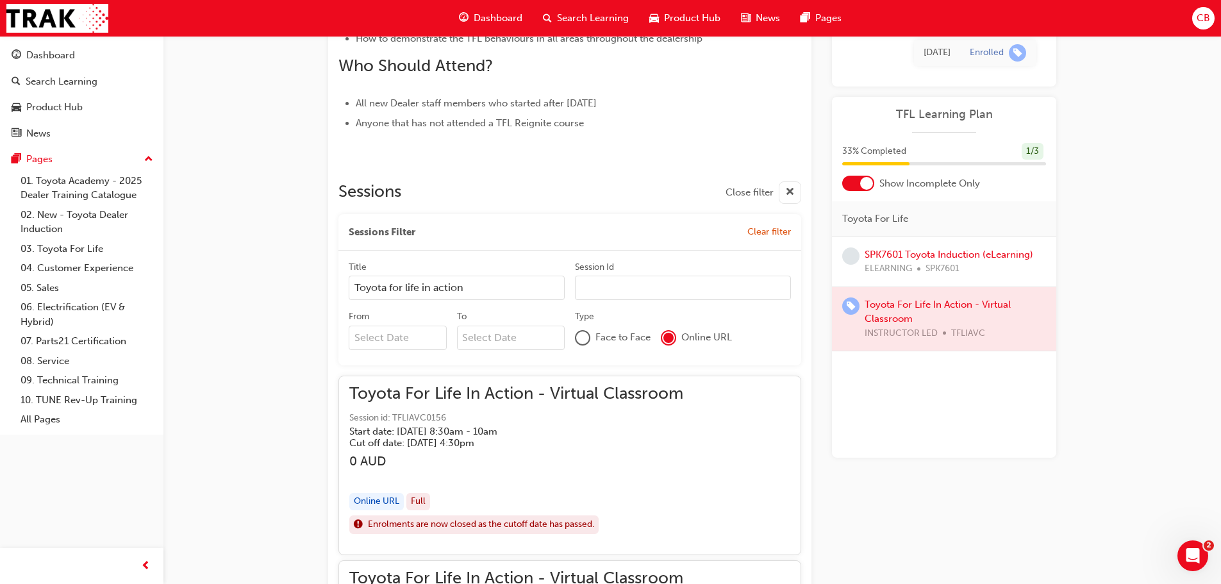
type input "Toyota for life in action"
click at [688, 289] on input "Session Id" at bounding box center [683, 288] width 216 height 24
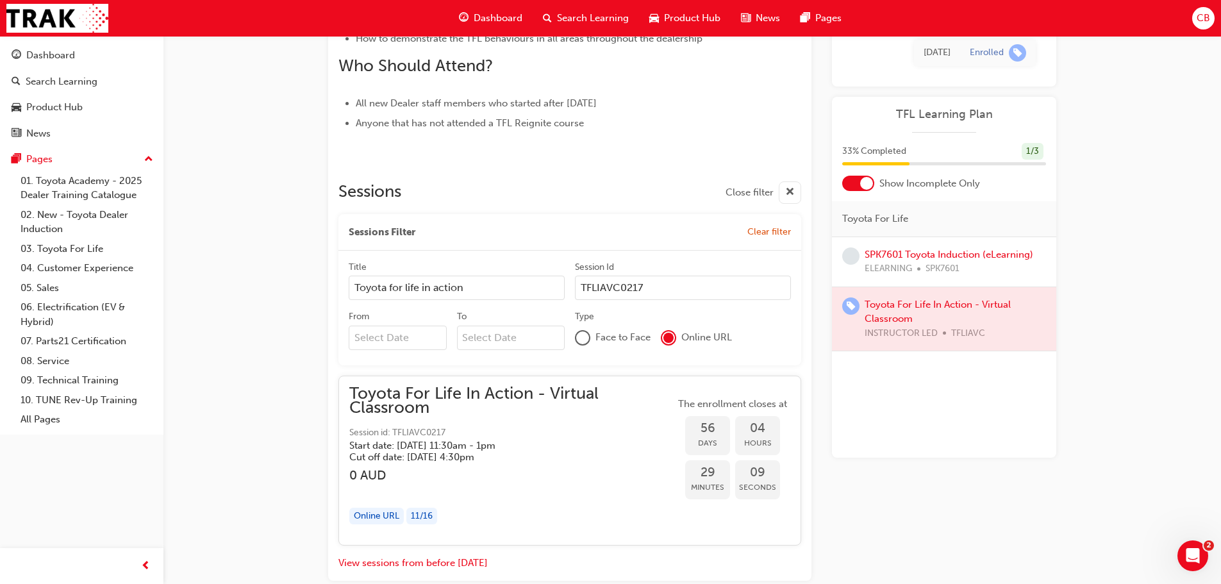
click at [686, 288] on input "TFLIAVC0217" at bounding box center [683, 288] width 216 height 24
type input "TFLIAVC0217"
click at [386, 338] on input "From" at bounding box center [398, 338] width 98 height 24
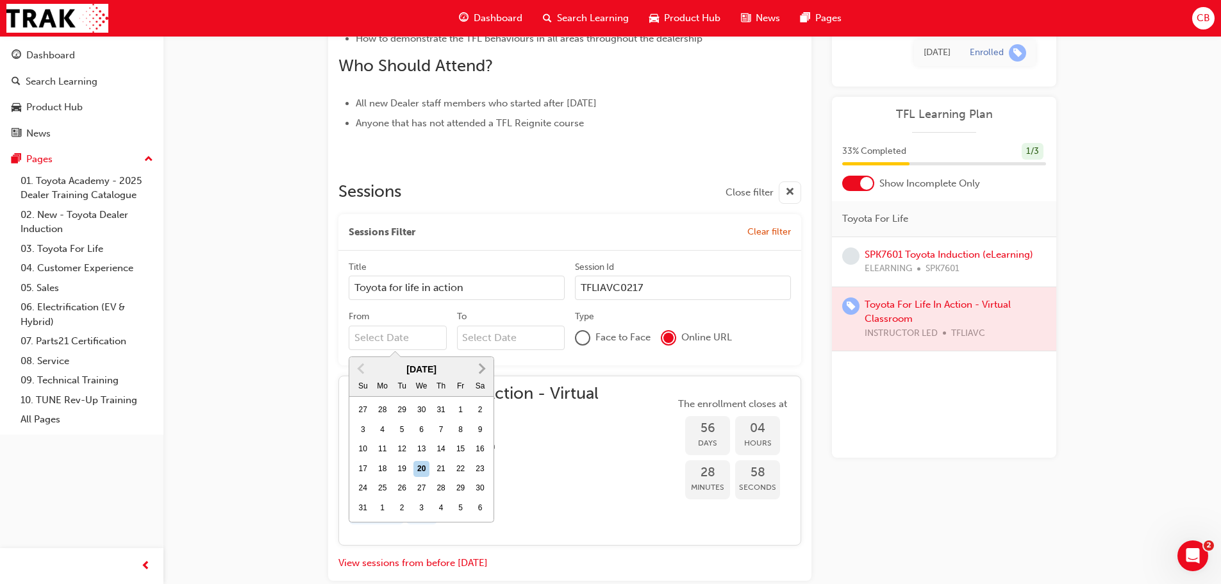
click at [484, 359] on button "Next Month" at bounding box center [482, 368] width 21 height 21
click at [442, 445] on div "16" at bounding box center [441, 449] width 17 height 17
click at [442, 350] on input "From [DATE] Previous Month Next Month [DATE] Su Mo Tu We Th Fr Sa 28 29 30 1 2 …" at bounding box center [398, 338] width 98 height 24
type input "[DATE]"
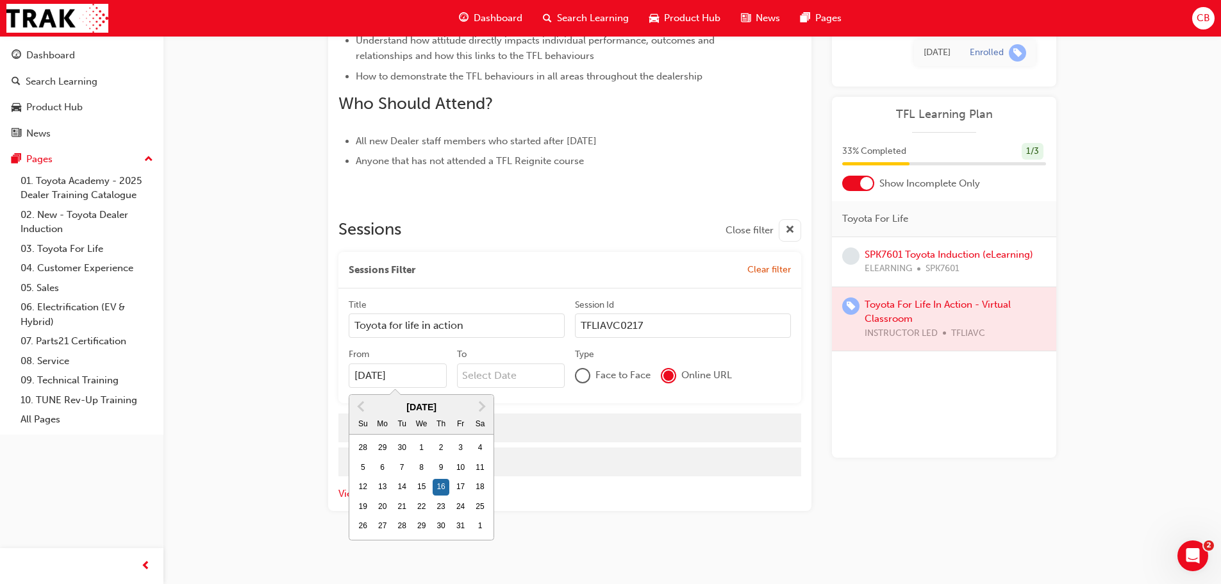
scroll to position [603, 0]
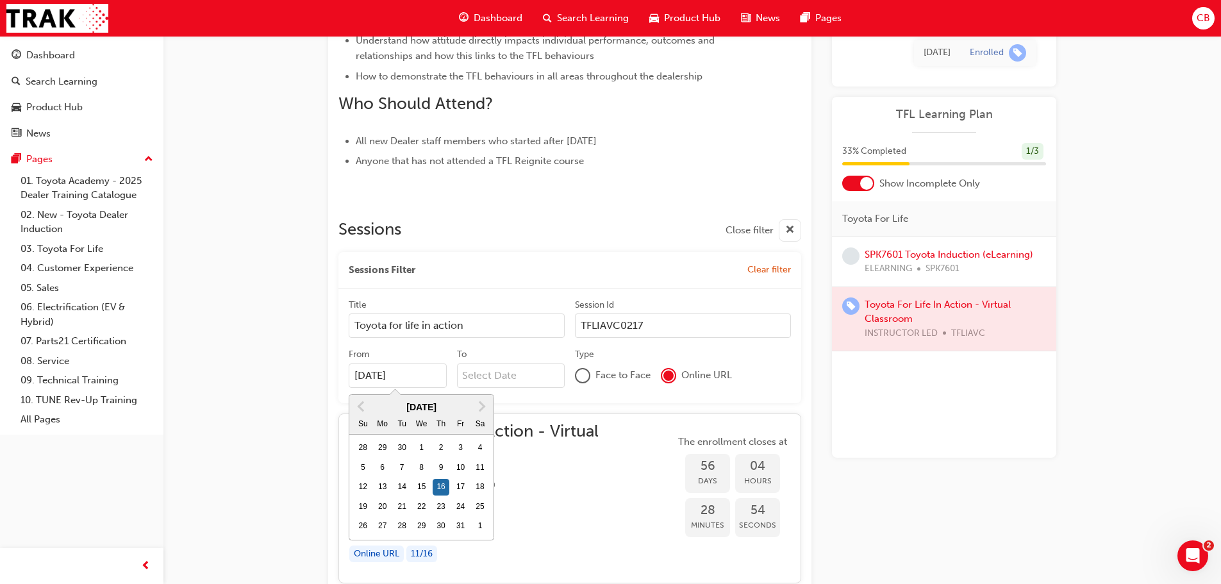
click at [490, 379] on input "To" at bounding box center [511, 375] width 108 height 24
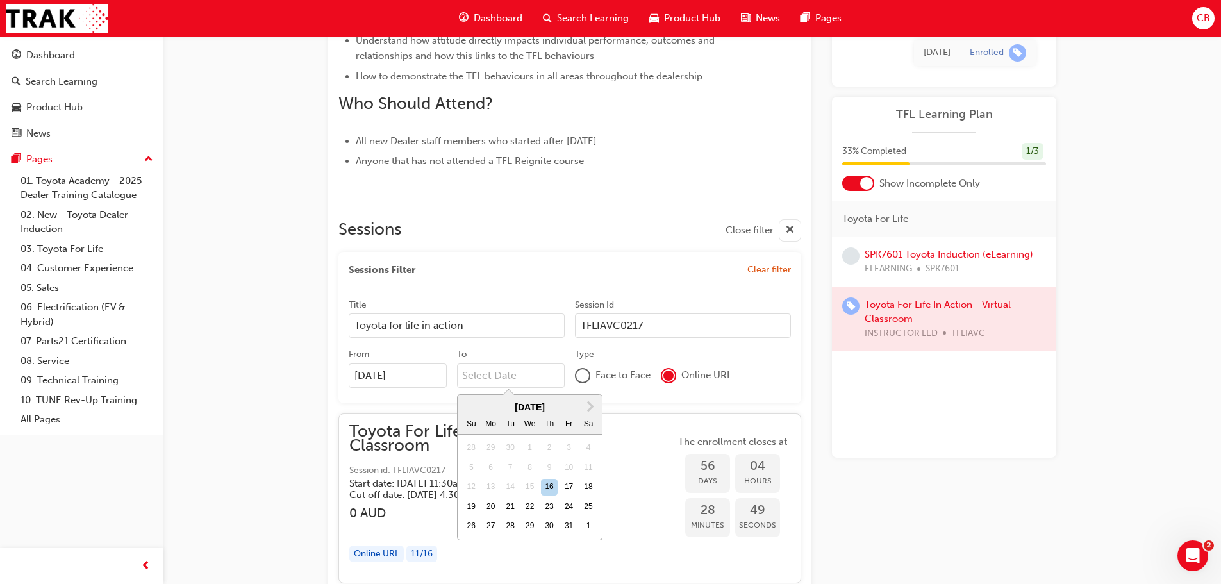
click at [531, 484] on div "15" at bounding box center [530, 487] width 17 height 17
click at [531, 388] on input "To Next Month [DATE] Su Mo Tu We Th Fr Sa 28 29 30 1 2 3 4 5 6 7 8 9 10 11 12 1…" at bounding box center [511, 375] width 108 height 24
click at [600, 347] on div "Title Toyota for life in action Session Id TFLIAVC0217" at bounding box center [570, 324] width 442 height 50
click at [517, 374] on input "To" at bounding box center [511, 375] width 108 height 24
click at [552, 481] on div "16" at bounding box center [549, 487] width 17 height 17
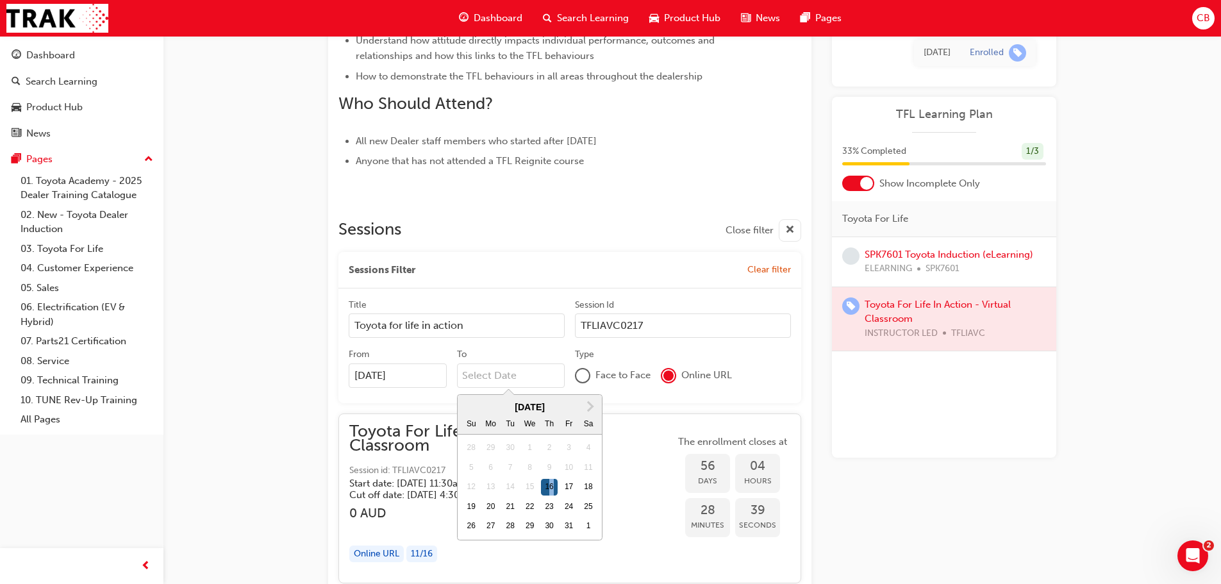
click at [552, 388] on input "To Next Month [DATE] Su Mo Tu We Th Fr Sa 28 29 30 1 2 3 4 5 6 7 8 9 10 11 12 1…" at bounding box center [511, 375] width 108 height 24
type input "[DATE]"
click at [593, 350] on div "Type" at bounding box center [584, 354] width 19 height 13
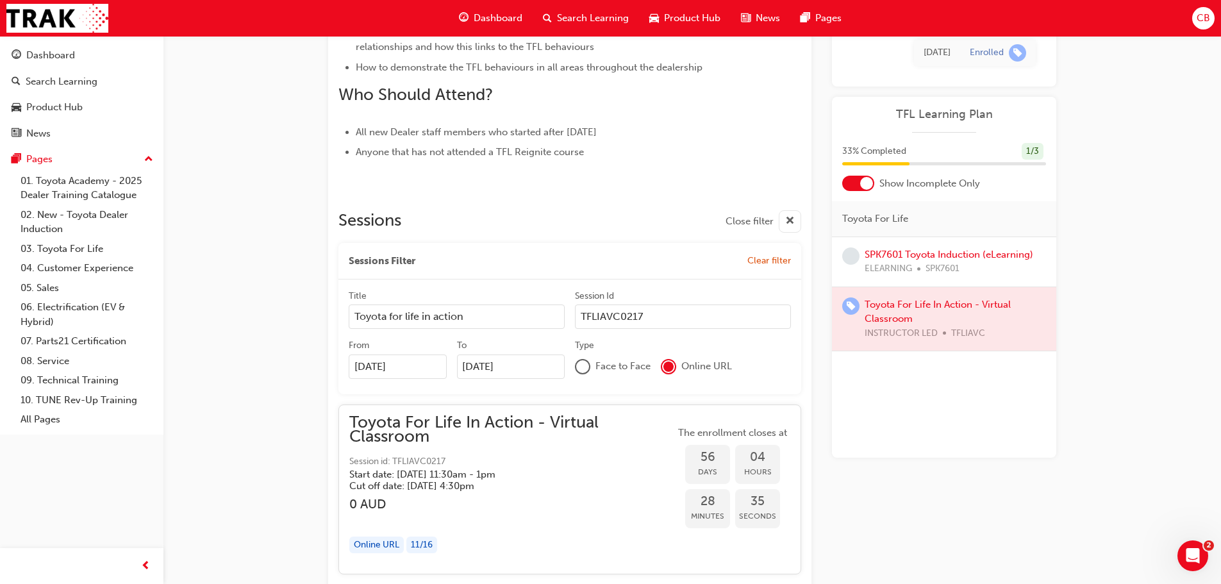
scroll to position [518, 0]
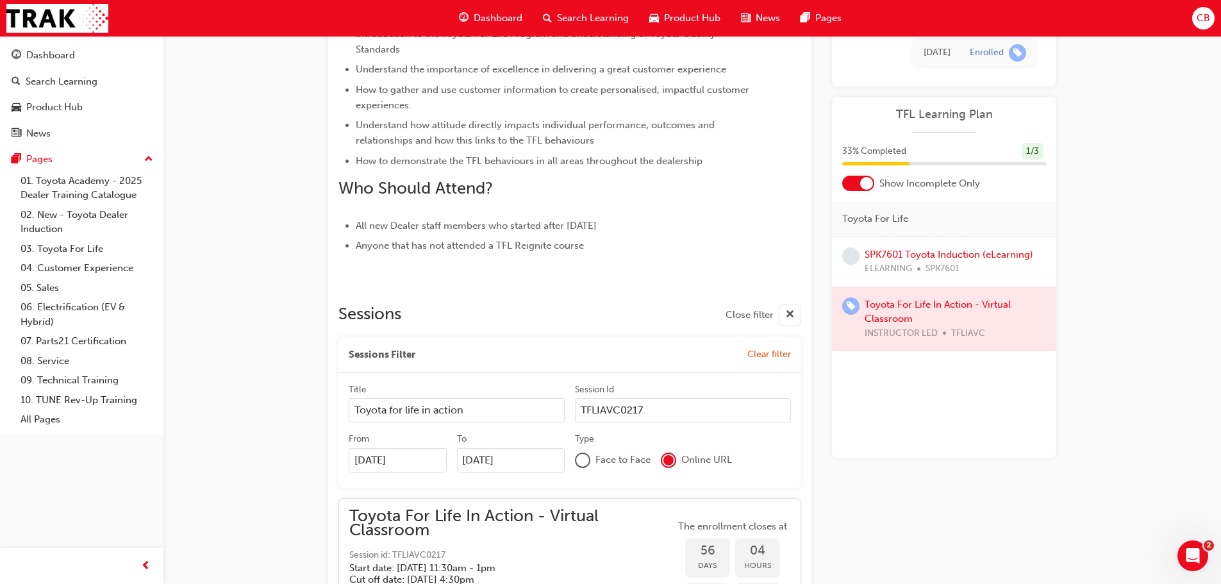
click at [561, 441] on div "To" at bounding box center [511, 440] width 108 height 15
click at [561, 448] on input "[DATE]" at bounding box center [511, 460] width 108 height 24
click at [697, 422] on input "TFLIAVC0217" at bounding box center [683, 410] width 216 height 24
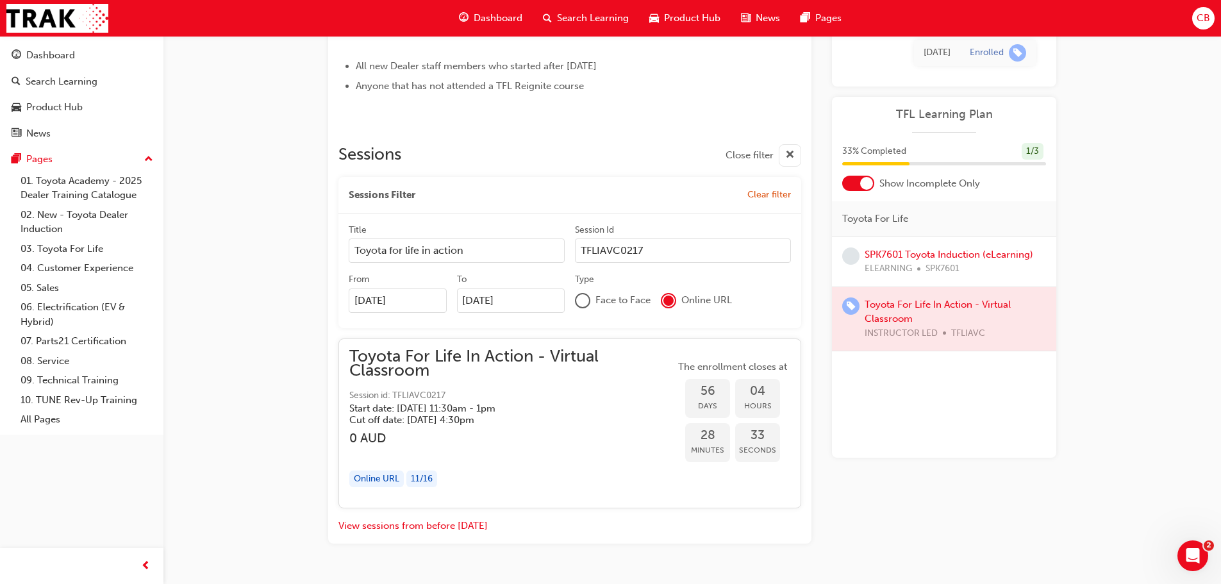
scroll to position [711, 0]
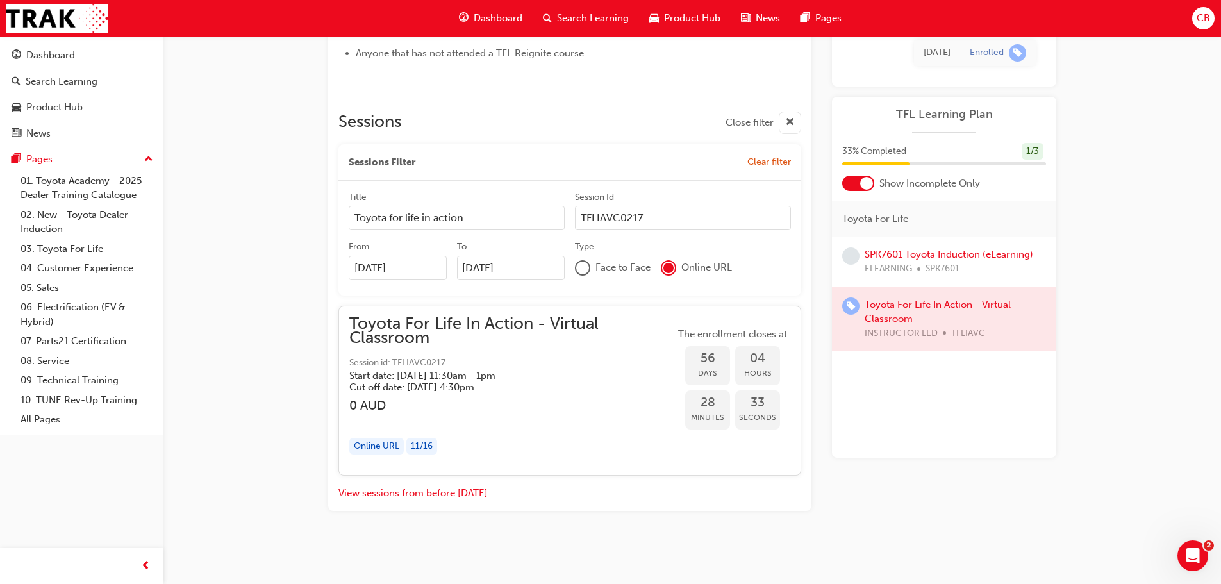
click at [703, 416] on span "Minutes" at bounding box center [707, 417] width 45 height 15
click at [566, 404] on h3 "0 AUD" at bounding box center [512, 405] width 326 height 15
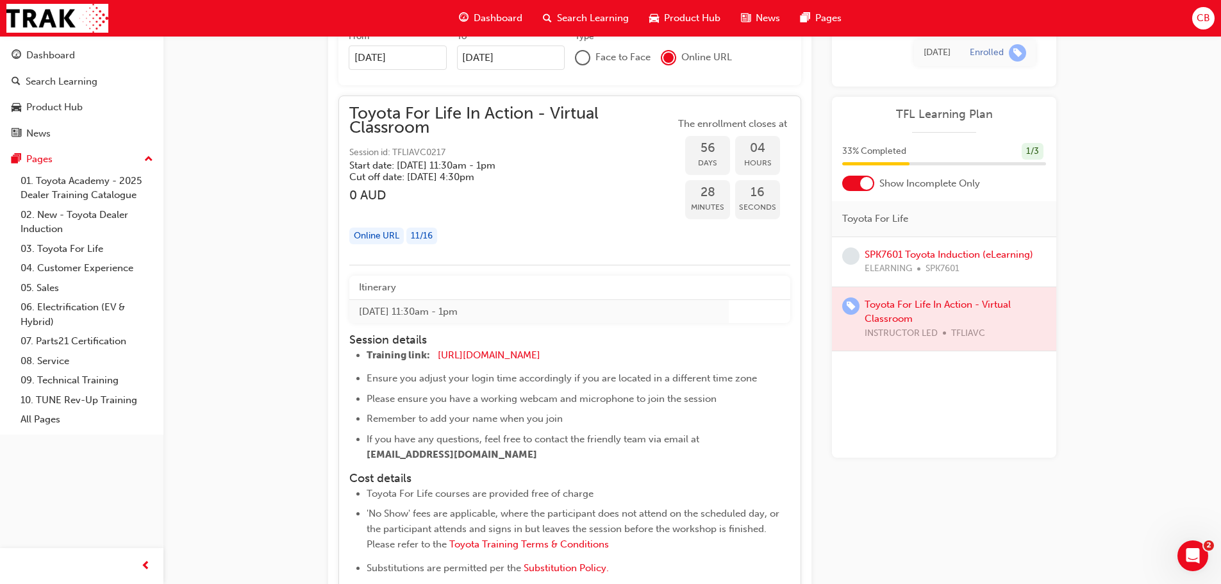
scroll to position [1094, 0]
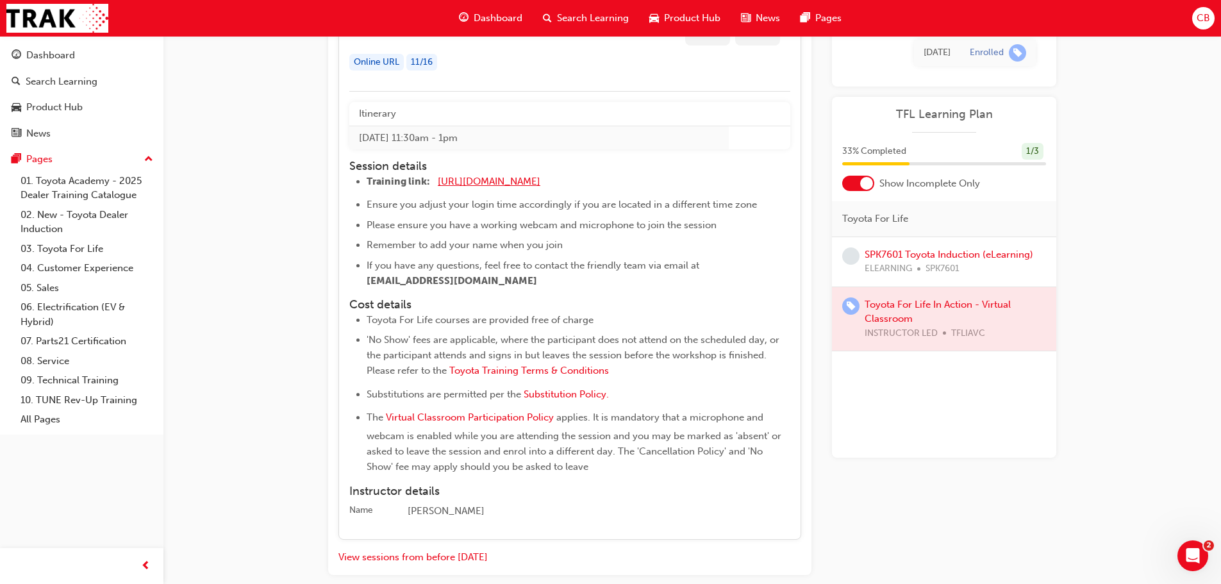
click at [540, 182] on span "[URL][DOMAIN_NAME]" at bounding box center [489, 182] width 103 height 12
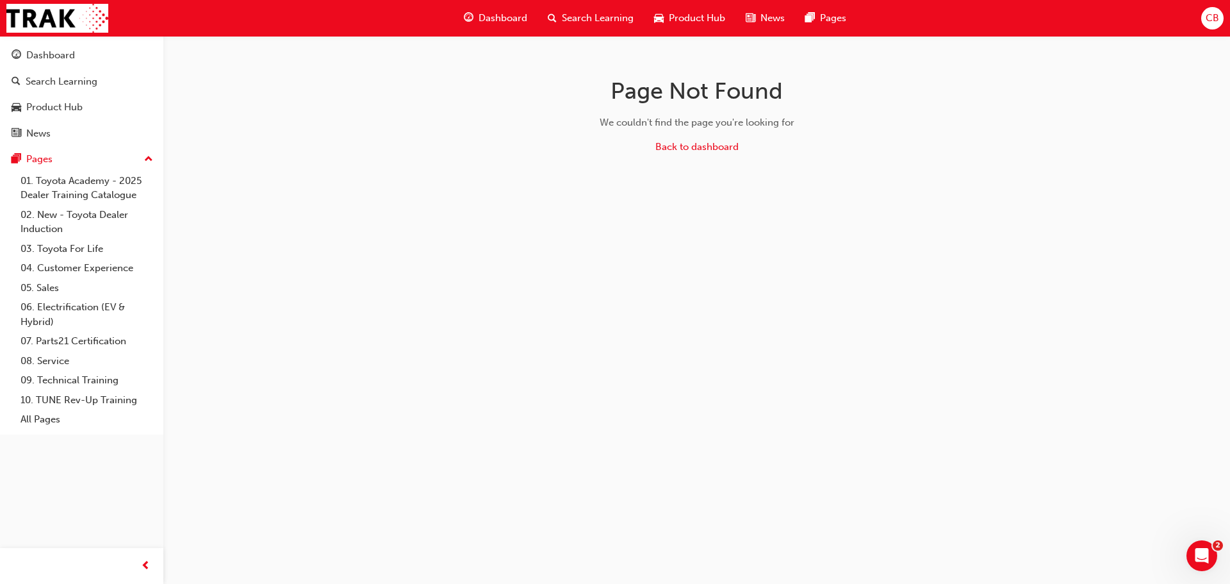
click at [472, 11] on span "guage-icon" at bounding box center [469, 18] width 10 height 16
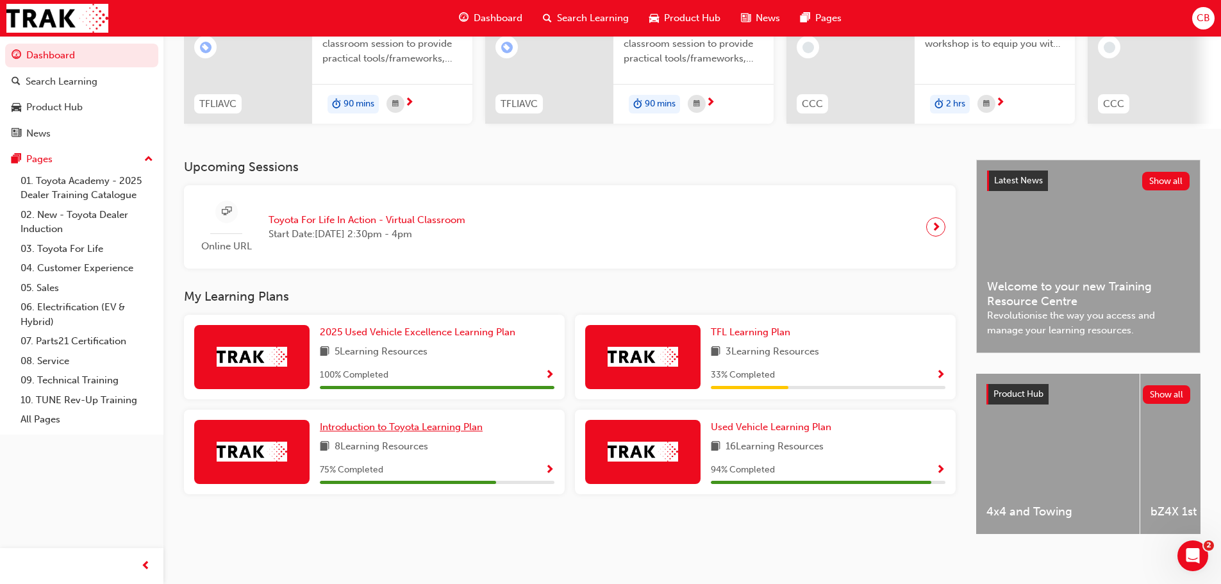
scroll to position [182, 0]
